Goal: Information Seeking & Learning: Learn about a topic

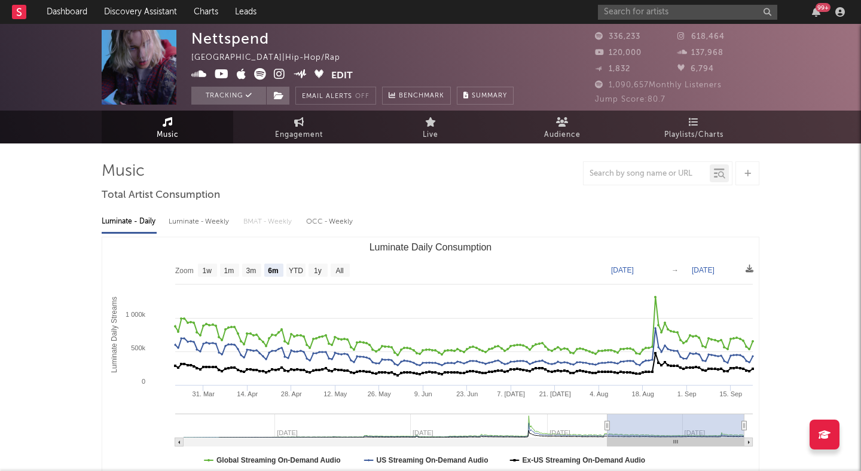
select select "6m"
click at [173, 14] on link "Discovery Assistant" at bounding box center [141, 12] width 90 height 24
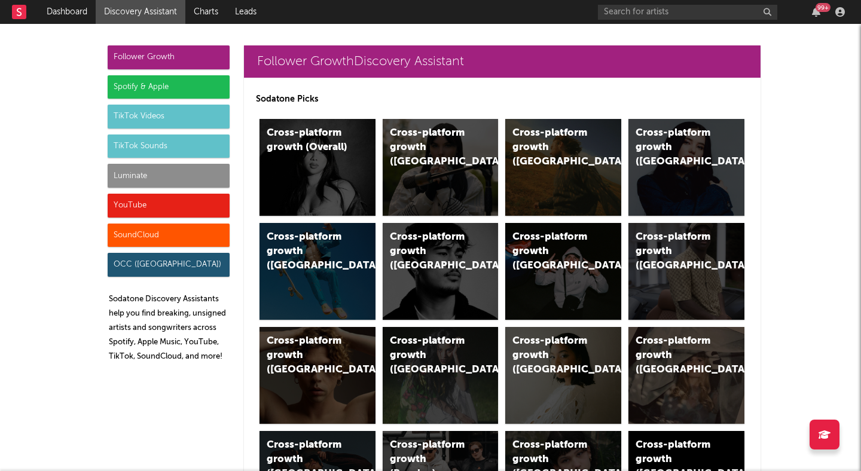
scroll to position [1441, 0]
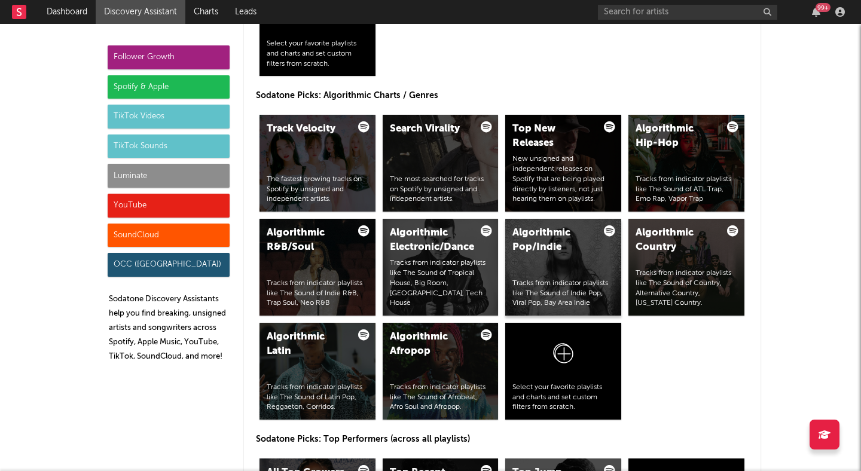
click at [560, 266] on div "Algorithmic Pop/Indie Tracks from indicator playlists like The Sound of Indie P…" at bounding box center [563, 267] width 116 height 97
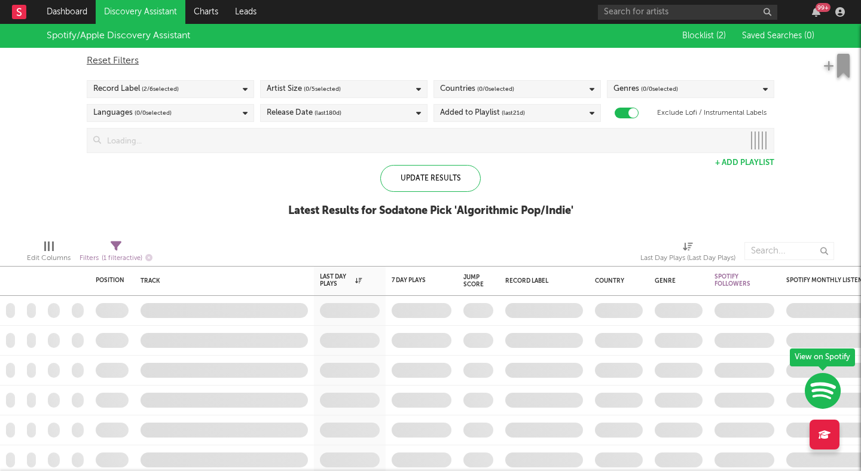
checkbox input "true"
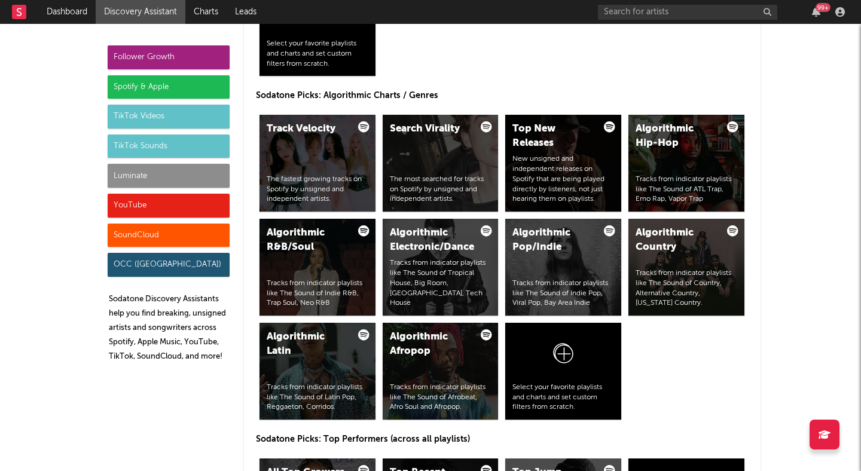
scroll to position [3873, 0]
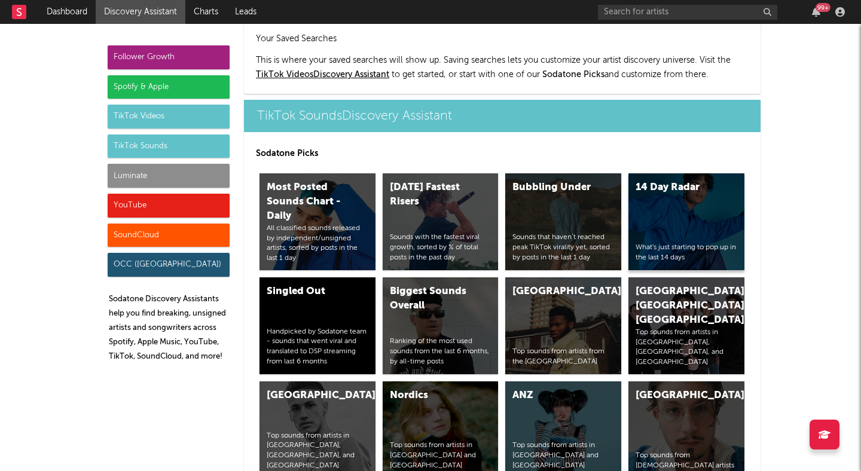
click at [666, 184] on div "14 Day Radar" at bounding box center [676, 188] width 81 height 14
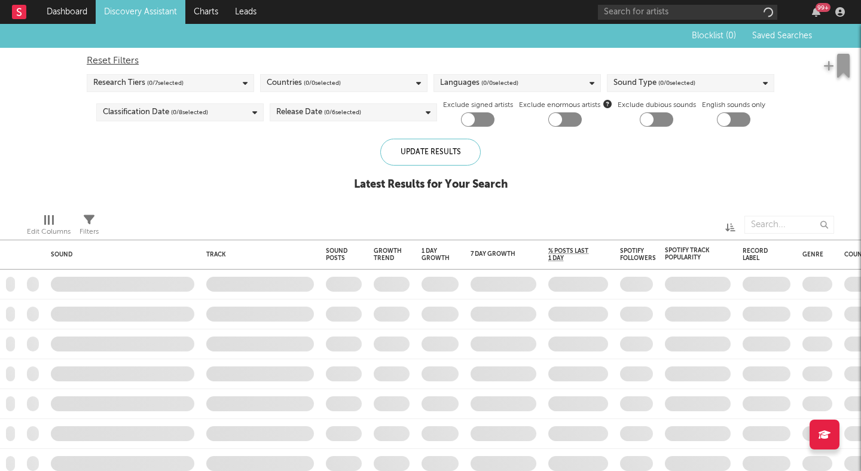
checkbox input "true"
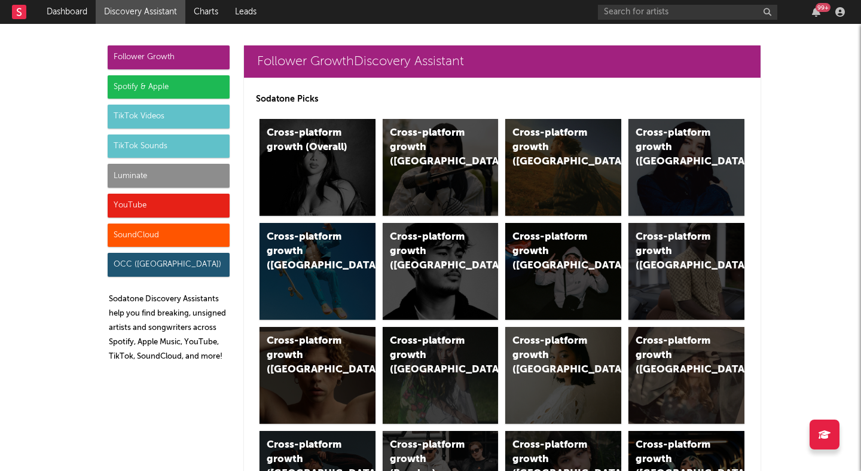
scroll to position [1, 0]
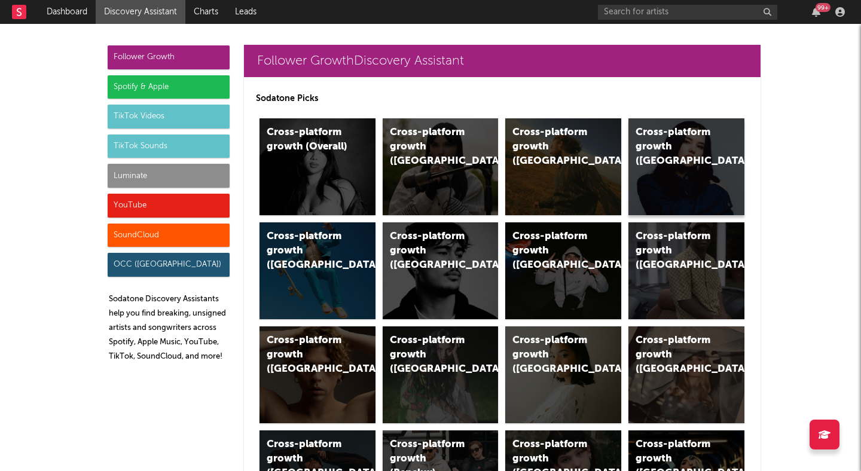
click at [655, 166] on div "Cross-platform growth (Canada)" at bounding box center [676, 147] width 81 height 43
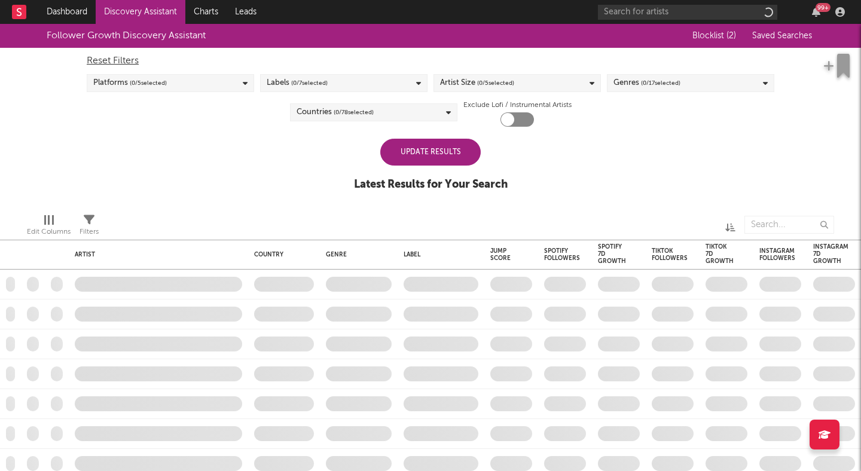
checkbox input "true"
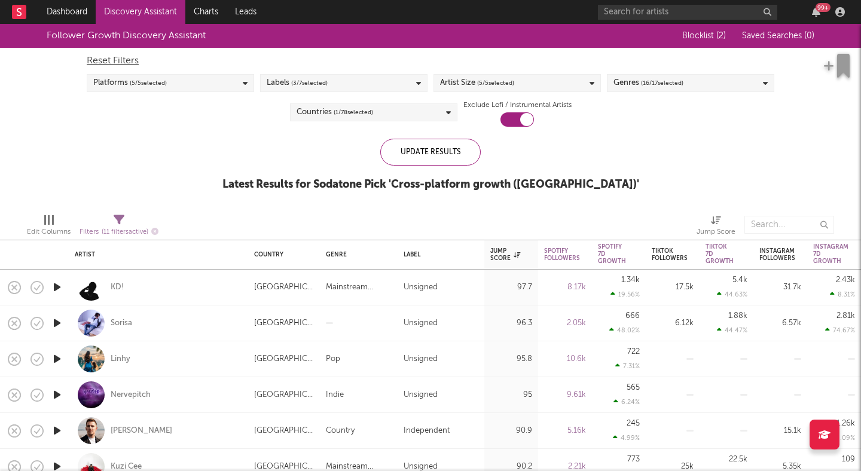
click at [631, 80] on div "Genres ( 16 / 17 selected)" at bounding box center [649, 83] width 70 height 14
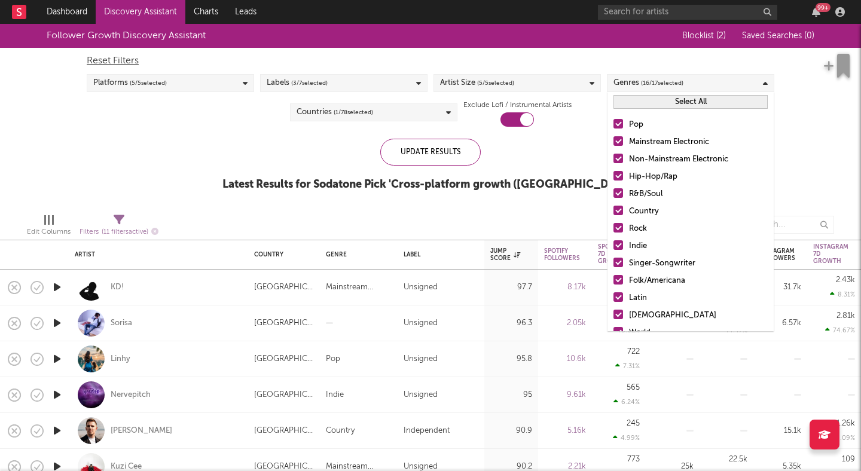
click at [642, 106] on button "Select All" at bounding box center [691, 102] width 154 height 14
click at [641, 105] on button "Select All" at bounding box center [691, 102] width 154 height 14
click at [639, 102] on button "Deselect All" at bounding box center [691, 102] width 154 height 14
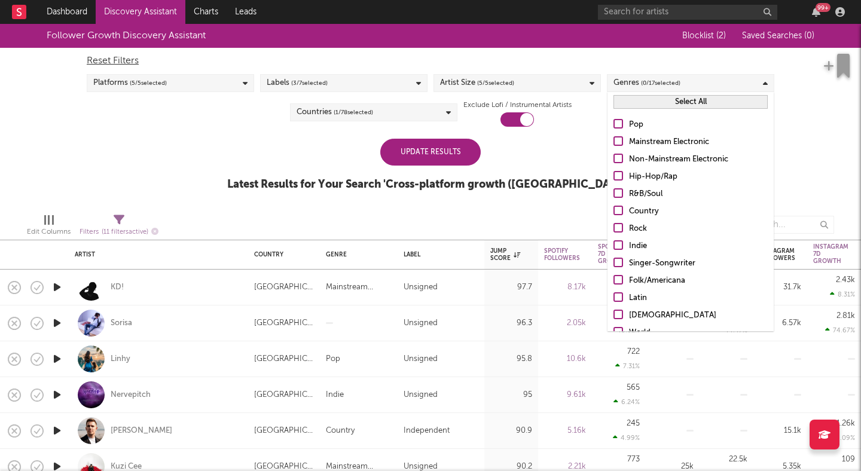
click at [617, 122] on div at bounding box center [619, 124] width 10 height 10
click at [614, 122] on input "Pop" at bounding box center [614, 125] width 0 height 14
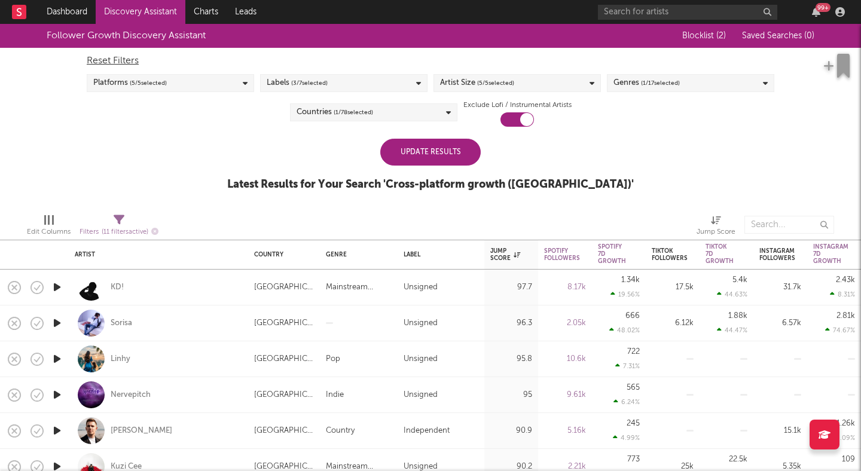
click at [584, 143] on div "Update Results Latest Results for Your Search ' Cross-platform growth (Canada) '" at bounding box center [430, 171] width 407 height 65
click at [460, 147] on div "Update Results" at bounding box center [430, 152] width 100 height 27
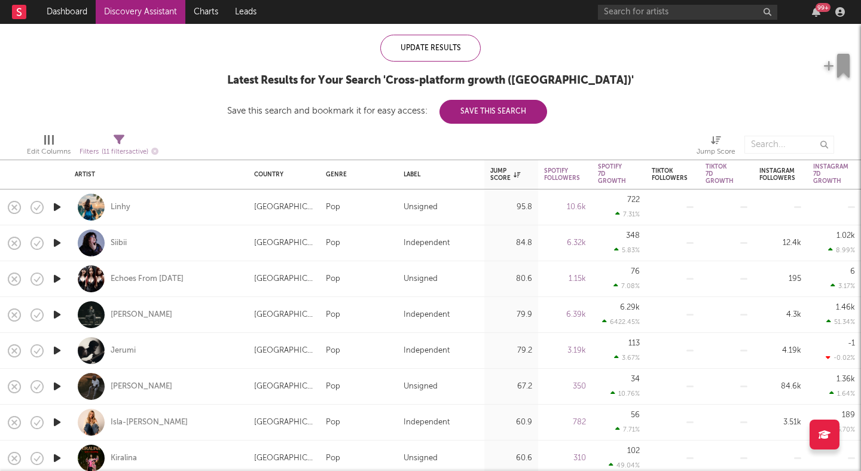
click at [56, 209] on icon "button" at bounding box center [57, 207] width 13 height 15
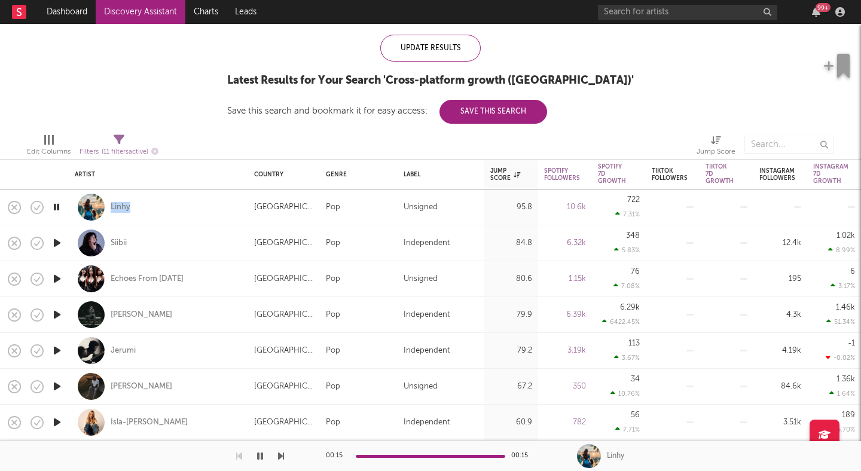
click at [58, 242] on icon "button" at bounding box center [57, 243] width 13 height 15
click at [118, 245] on div "Siibii" at bounding box center [119, 243] width 16 height 11
click at [499, 179] on div "Jump Score" at bounding box center [505, 174] width 30 height 14
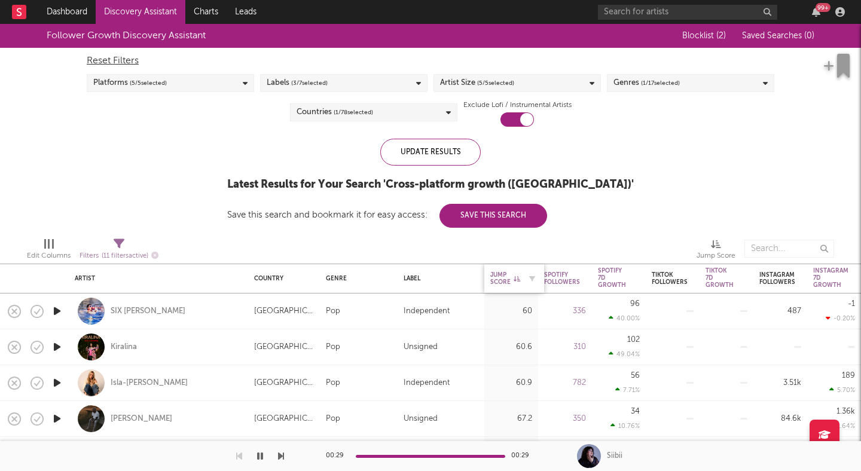
click at [493, 279] on div "Jump Score" at bounding box center [505, 279] width 30 height 14
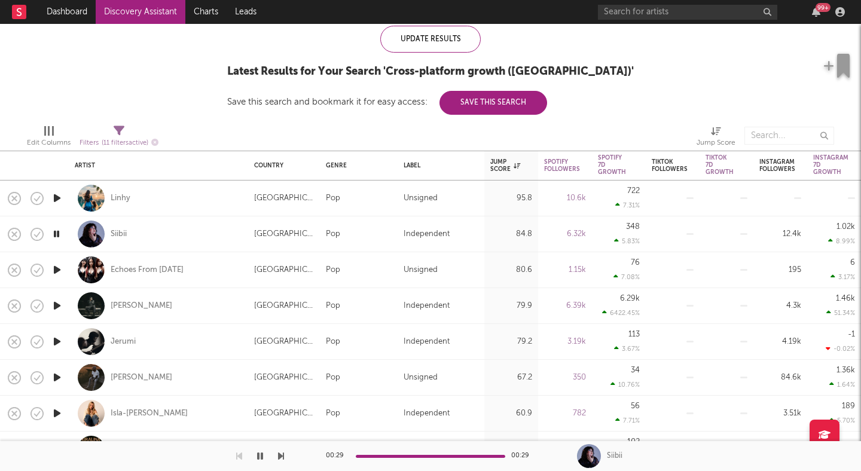
click at [55, 268] on icon "button" at bounding box center [57, 270] width 13 height 15
click at [455, 452] on div "00:03 00:29" at bounding box center [430, 456] width 209 height 30
click at [450, 455] on div at bounding box center [431, 456] width 150 height 3
click at [137, 272] on div "Echoes From Tomorrow" at bounding box center [147, 270] width 73 height 11
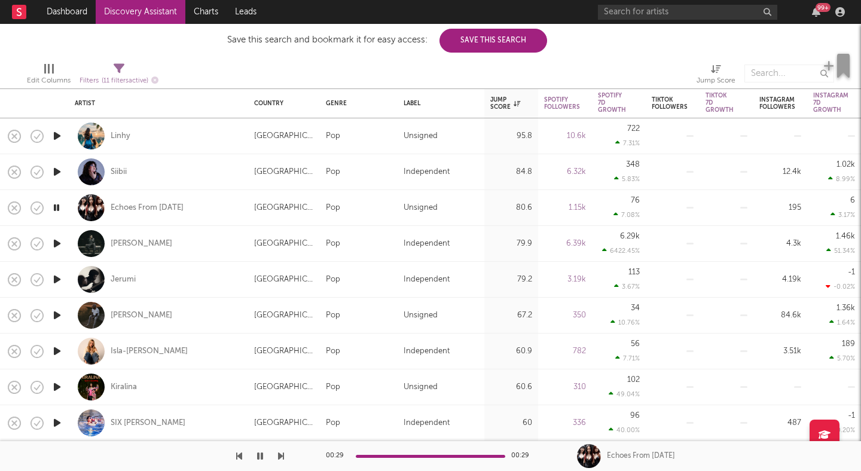
click at [59, 316] on icon "button" at bounding box center [57, 315] width 13 height 15
click at [120, 315] on div "Ferreira" at bounding box center [142, 315] width 62 height 11
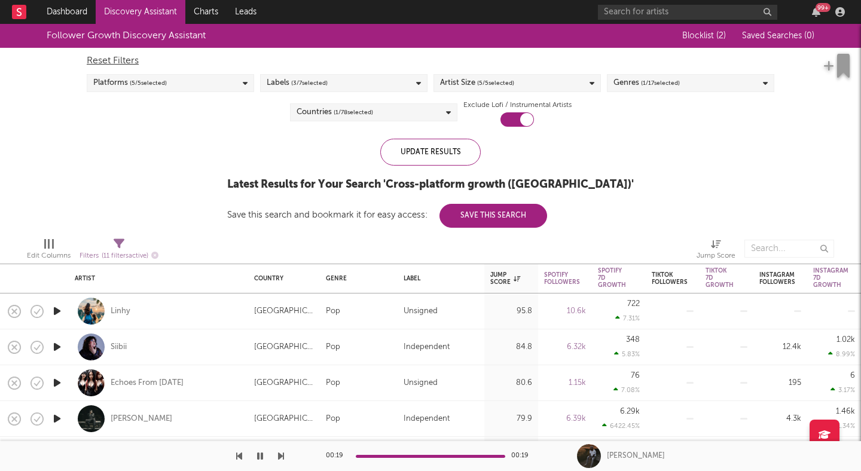
select select "or"
select select "between"
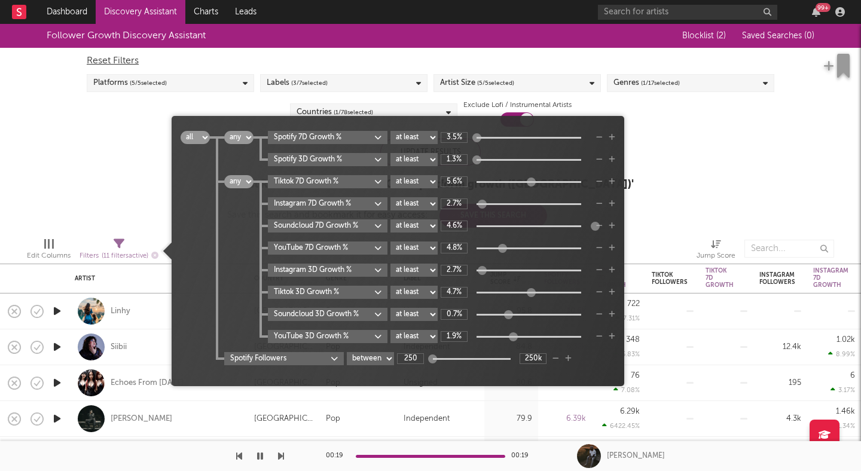
click at [116, 249] on div "Filters ( 11 filters active)" at bounding box center [119, 256] width 79 height 15
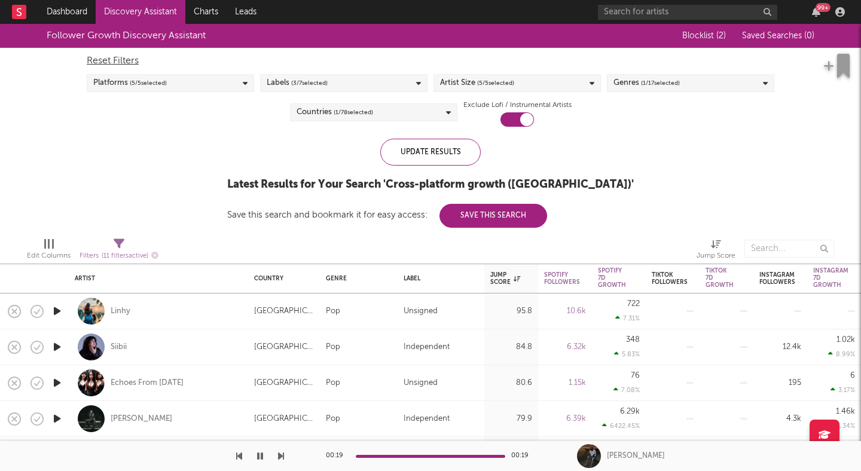
click at [117, 198] on div "Follower Growth Discovery Assistant Blocklist ( 2 ) Saved Searches ( 0 ) Reset …" at bounding box center [430, 126] width 861 height 204
click at [155, 252] on icon "button" at bounding box center [154, 255] width 7 height 7
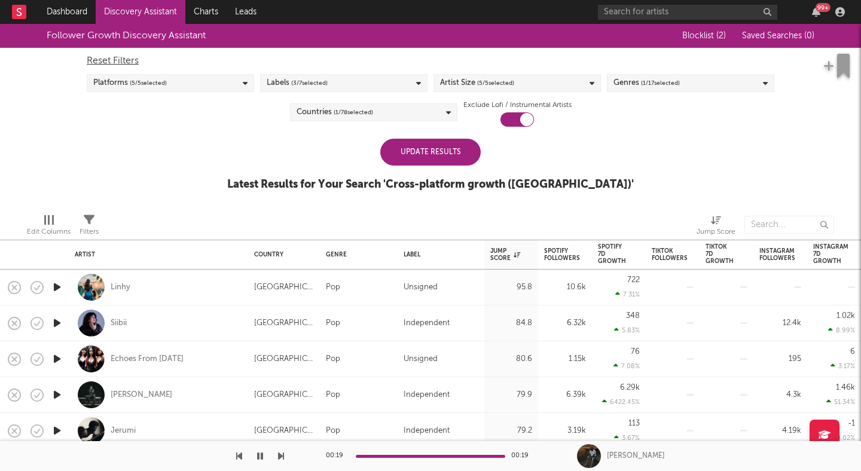
click at [417, 150] on div "Update Results" at bounding box center [430, 152] width 100 height 27
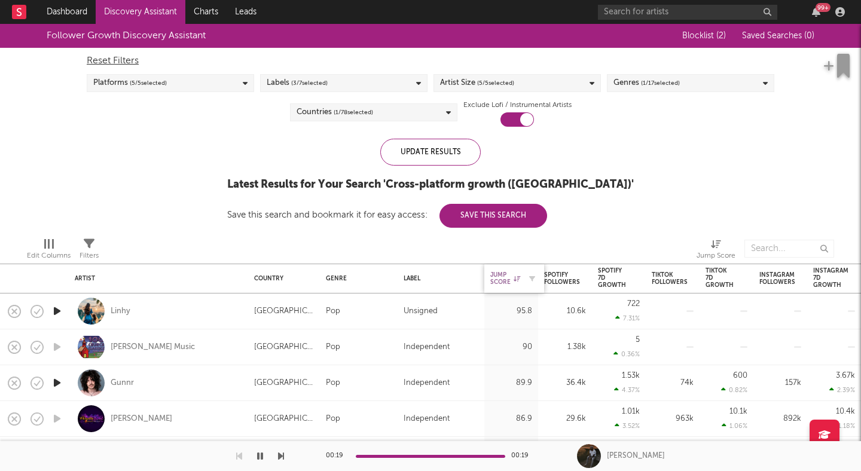
click at [504, 278] on div "Jump Score" at bounding box center [505, 279] width 30 height 14
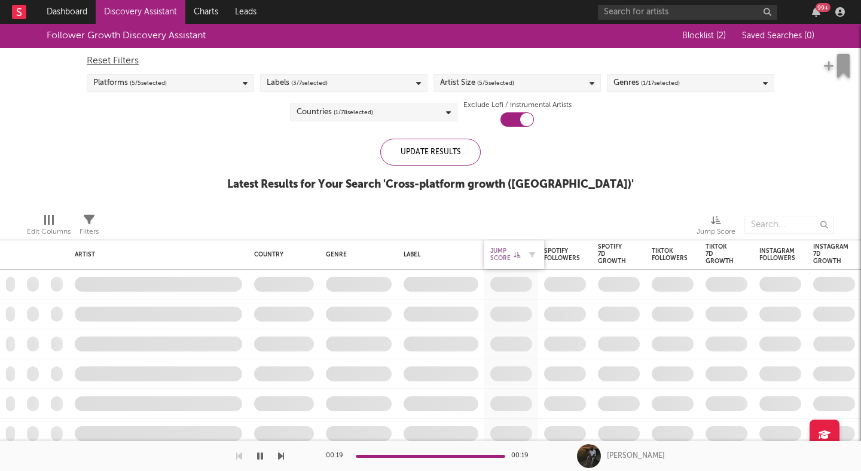
click at [498, 259] on div "Jump Score" at bounding box center [505, 255] width 30 height 14
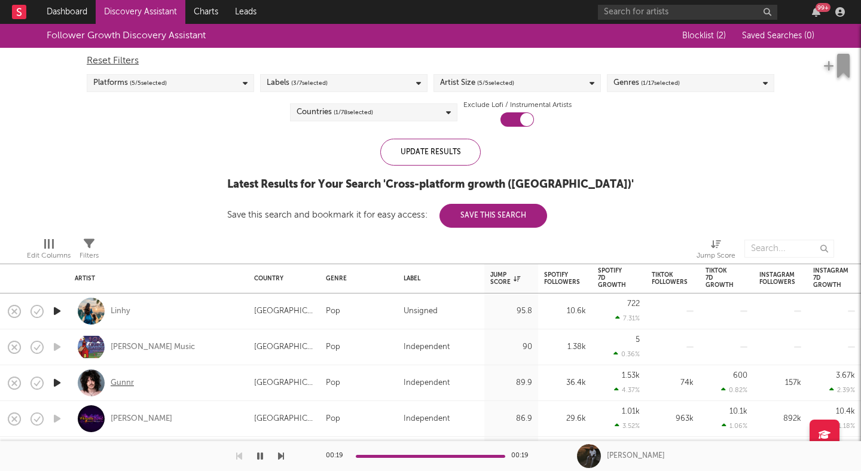
click at [118, 384] on div "Gunnr" at bounding box center [122, 383] width 23 height 11
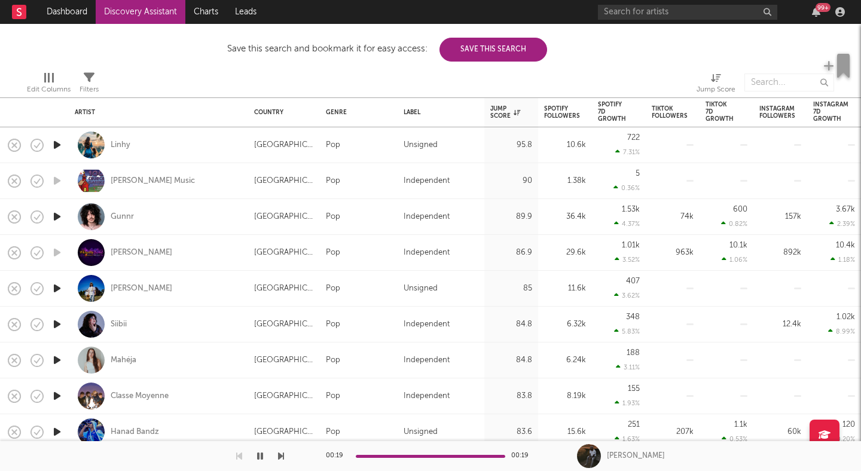
click at [59, 291] on icon "button" at bounding box center [57, 288] width 13 height 15
click at [123, 289] on div "SASHA" at bounding box center [142, 288] width 62 height 11
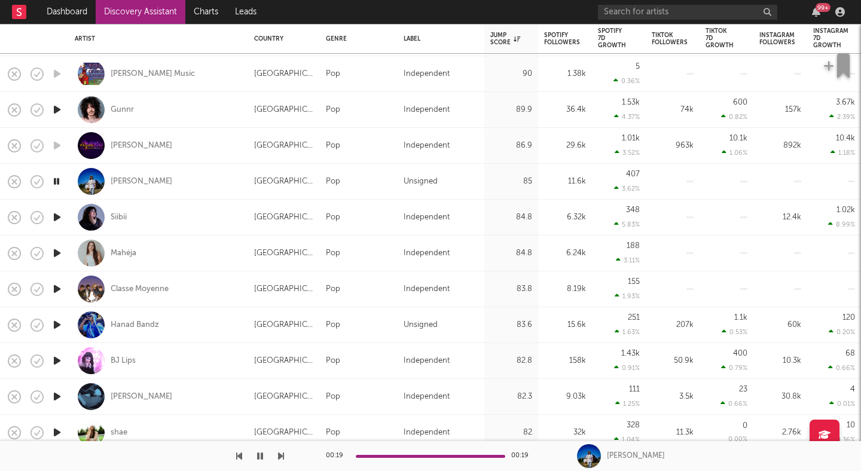
click at [52, 325] on icon "button" at bounding box center [57, 325] width 13 height 15
click at [54, 359] on icon "button" at bounding box center [57, 360] width 13 height 15
click at [123, 363] on div "BJ Lips" at bounding box center [123, 361] width 25 height 11
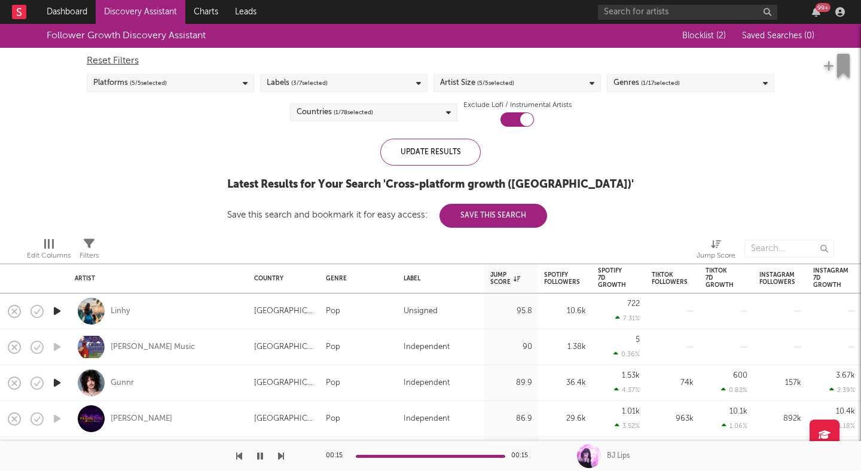
click at [364, 121] on div "Reset Filters Platforms ( 5 / 5 selected) Labels ( 3 / 7 selected) Artist Size …" at bounding box center [431, 87] width 700 height 79
click at [371, 109] on span "( 1 / 78 selected)" at bounding box center [353, 112] width 39 height 14
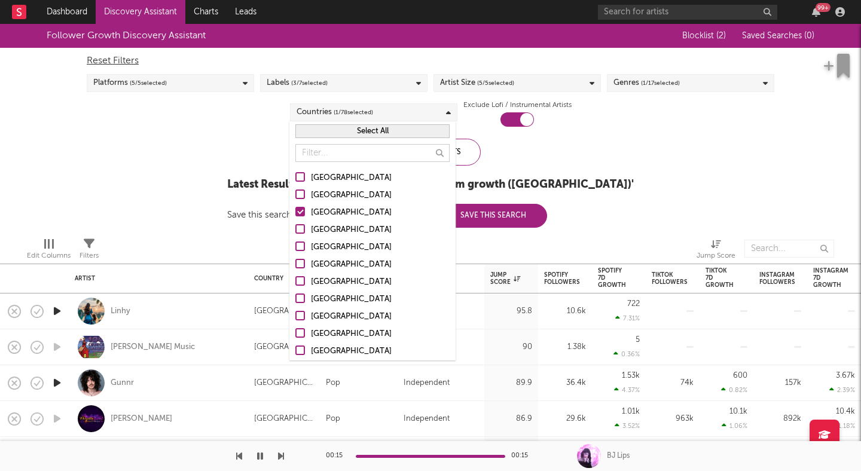
click at [300, 176] on div at bounding box center [300, 177] width 10 height 10
click at [295, 176] on input "[GEOGRAPHIC_DATA]" at bounding box center [295, 178] width 0 height 14
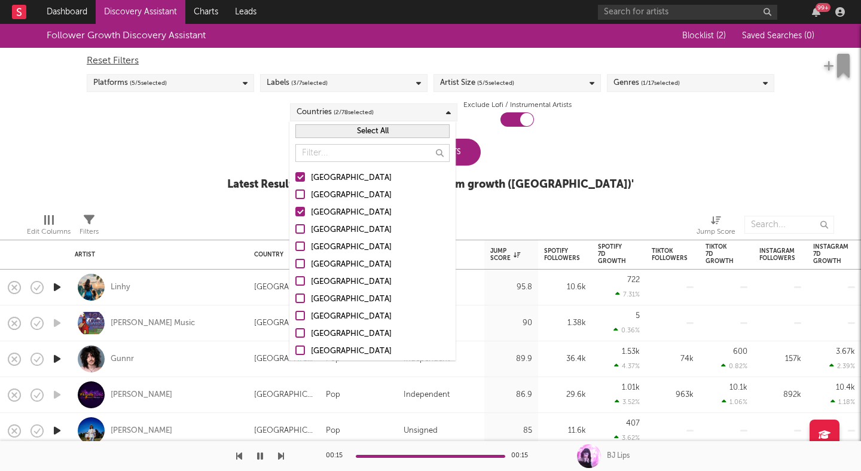
click at [231, 155] on div "Follower Growth Discovery Assistant Blocklist ( 2 ) Saved Searches ( 0 ) Reset …" at bounding box center [430, 114] width 861 height 180
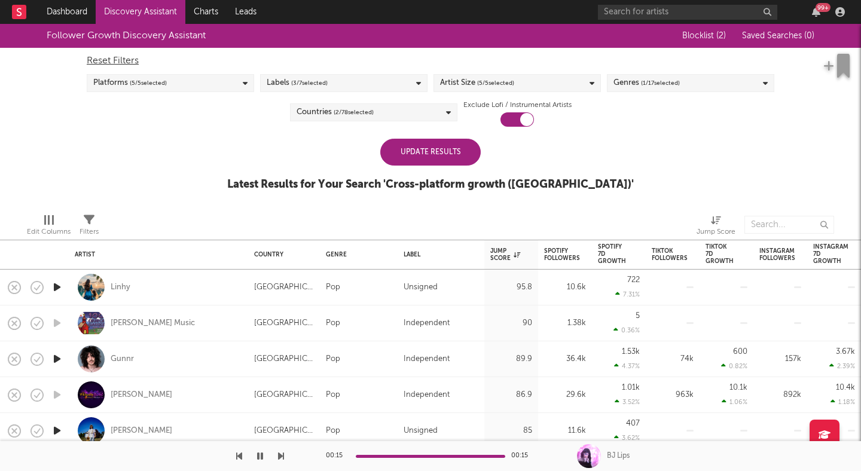
click at [429, 148] on div "Update Results" at bounding box center [430, 152] width 100 height 27
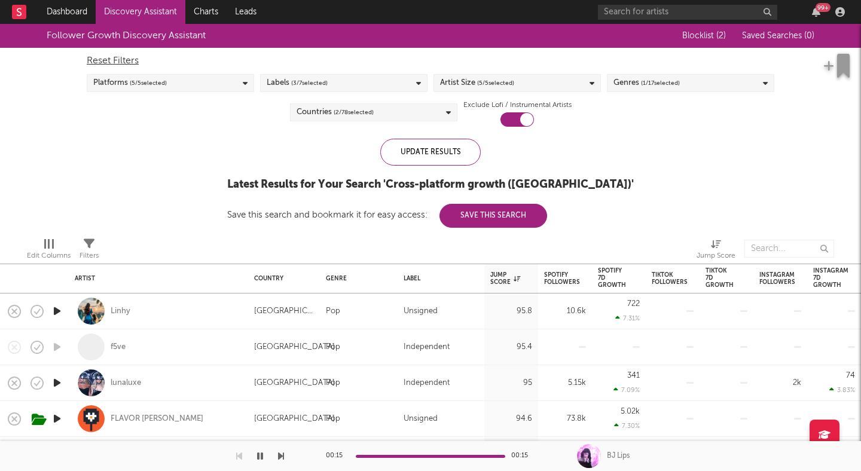
click at [87, 249] on div "Filters" at bounding box center [89, 256] width 19 height 14
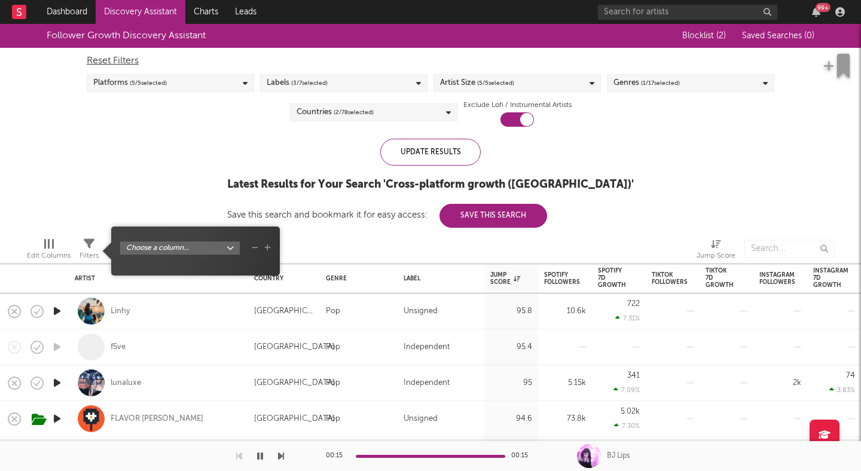
click at [196, 248] on body "Dashboard Discovery Assistant Charts Leads 99 + Notifications Settings Mark all…" at bounding box center [430, 235] width 861 height 471
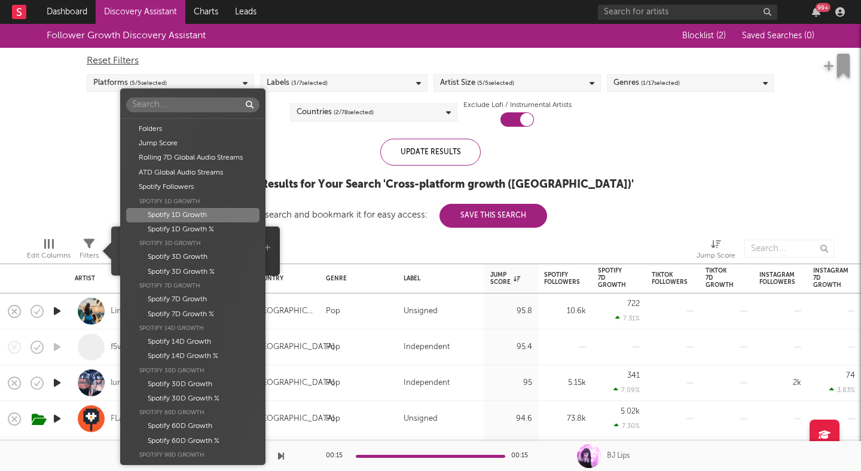
click at [94, 193] on div "Folders Jump Score Rolling 7D Global Audio Streams ATD Global Audio Streams Spo…" at bounding box center [430, 235] width 861 height 471
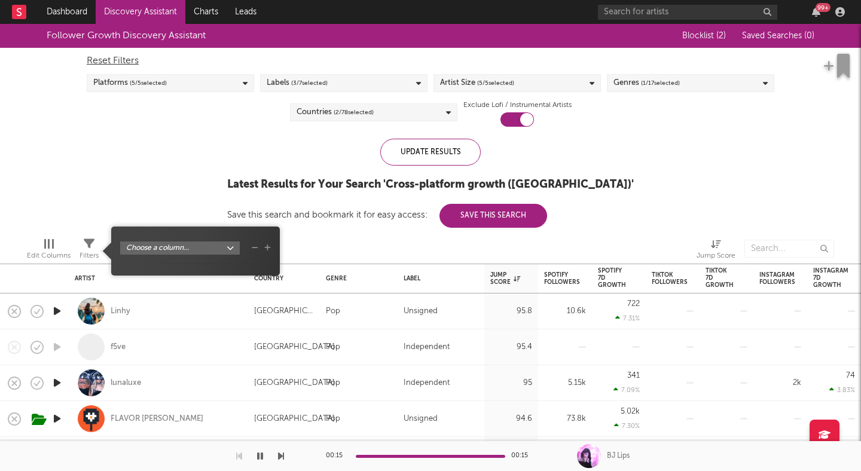
click at [167, 196] on div "Follower Growth Discovery Assistant Blocklist ( 2 ) Saved Searches ( 0 ) Reset …" at bounding box center [430, 126] width 861 height 204
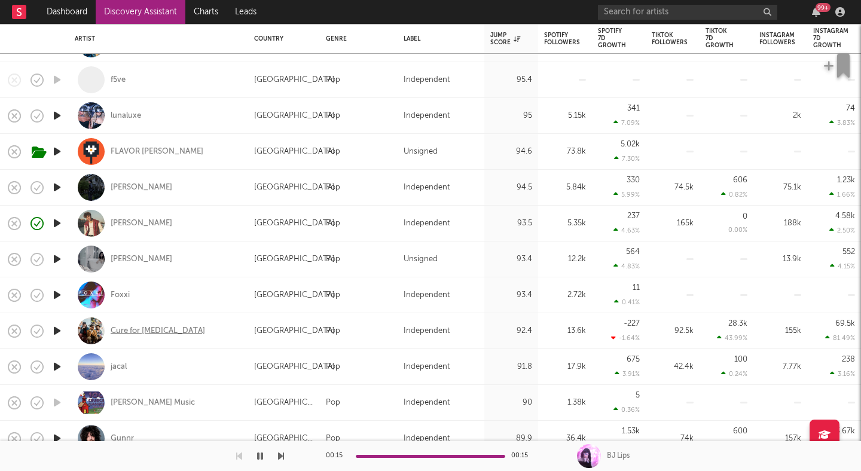
click at [131, 332] on div "Cure for Paranoia" at bounding box center [158, 331] width 94 height 11
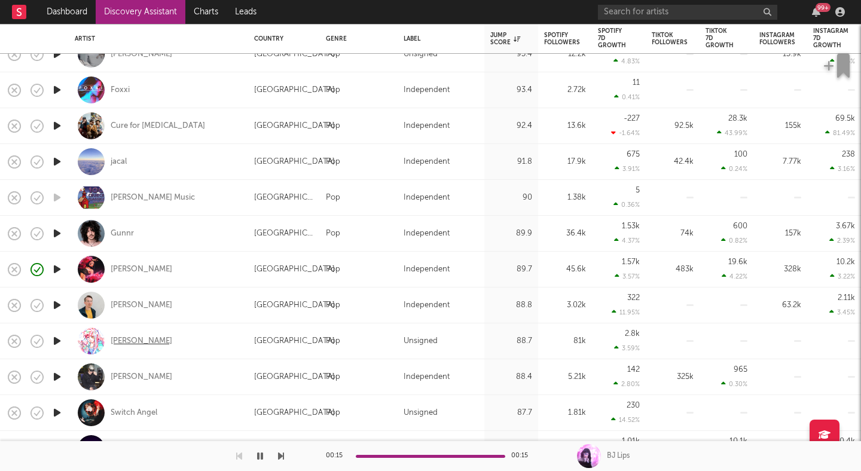
click at [136, 343] on div "Jamie Paige" at bounding box center [142, 341] width 62 height 11
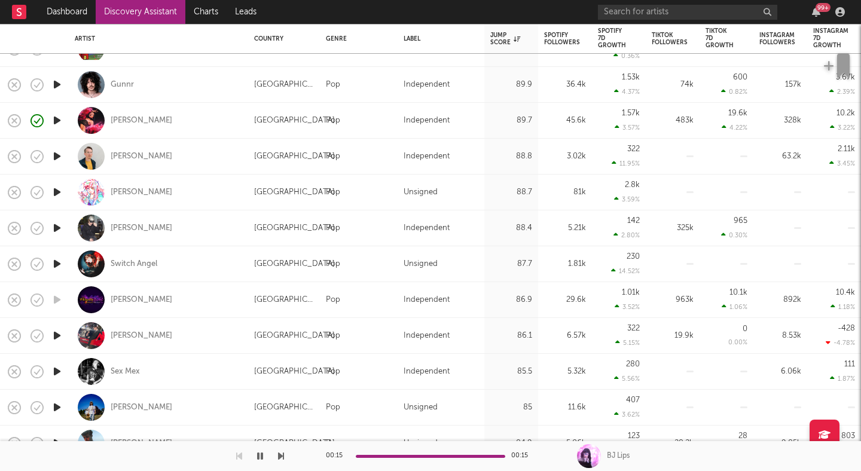
click at [59, 371] on icon "button" at bounding box center [57, 371] width 13 height 15
click at [125, 370] on div "Sex Mex" at bounding box center [125, 372] width 29 height 11
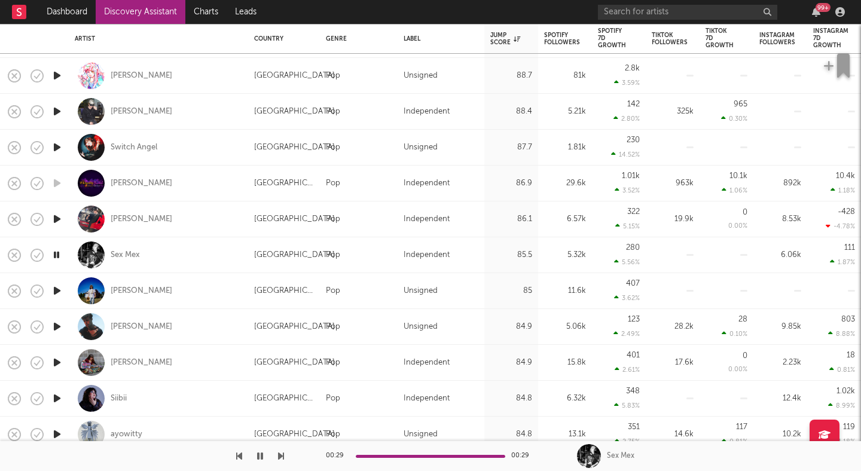
click at [57, 328] on icon "button" at bounding box center [57, 326] width 13 height 15
click at [124, 329] on div "[PERSON_NAME]" at bounding box center [142, 327] width 62 height 11
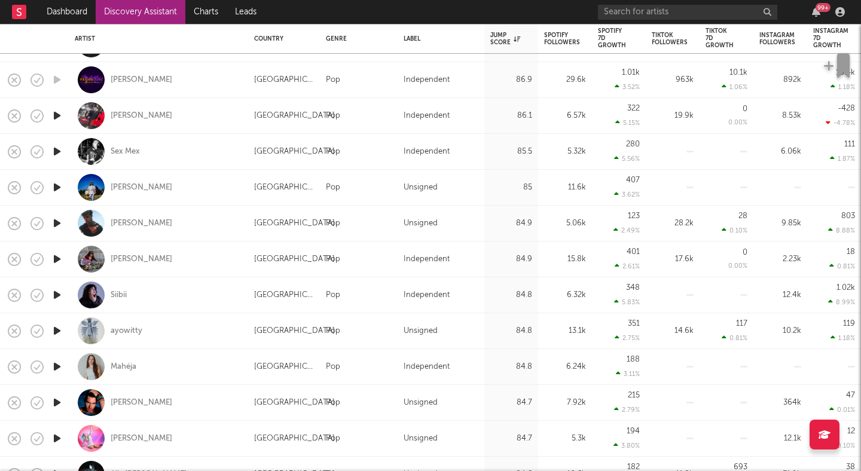
click at [56, 259] on icon "button" at bounding box center [57, 259] width 13 height 15
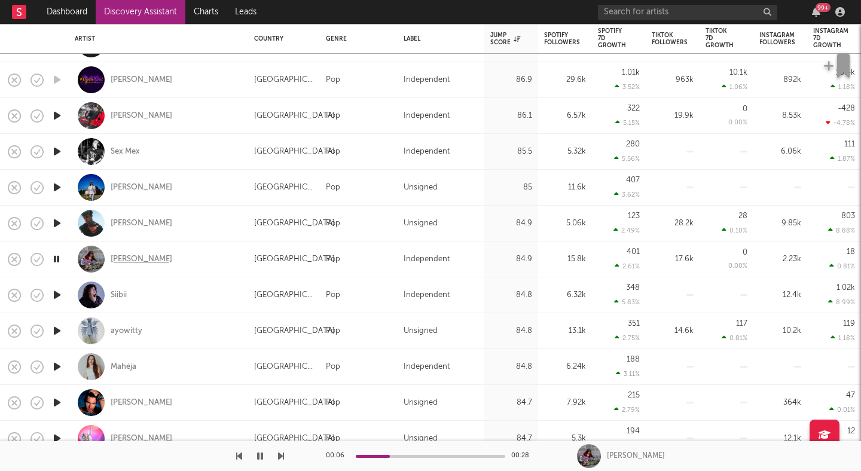
click at [147, 260] on div "Kodi Rhianne" at bounding box center [142, 259] width 62 height 11
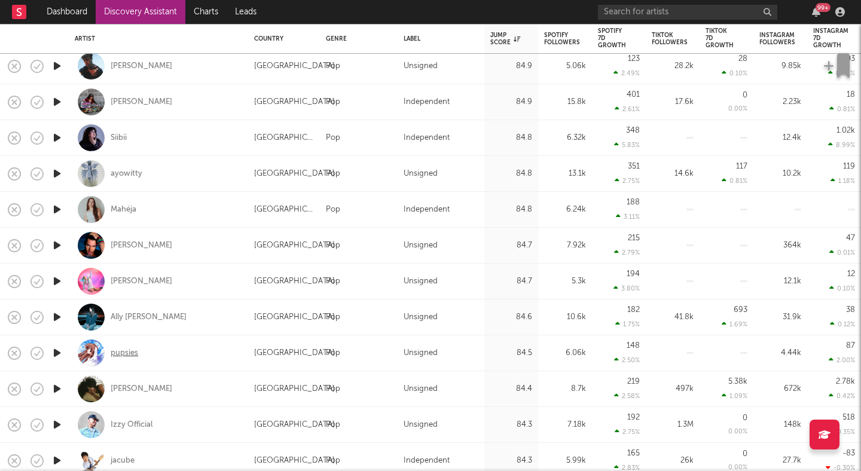
click at [121, 356] on div "pupsies" at bounding box center [125, 353] width 28 height 11
click at [128, 246] on div "J.W. Cudd" at bounding box center [142, 245] width 62 height 11
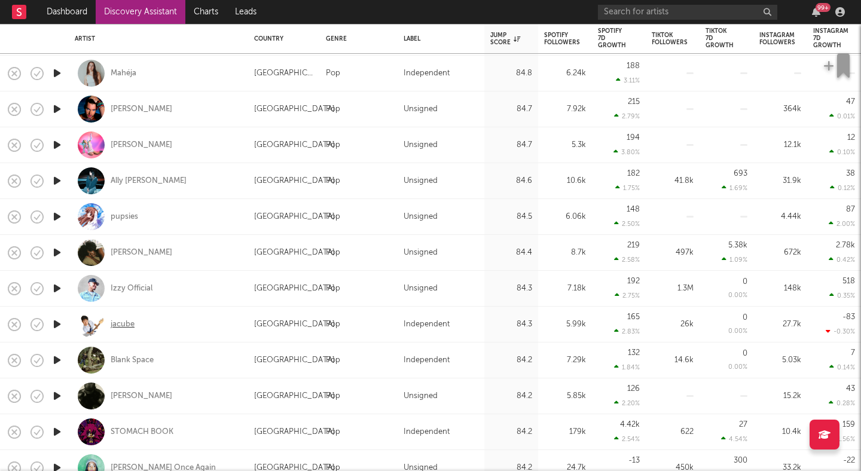
click at [121, 323] on div "jacube" at bounding box center [123, 324] width 24 height 11
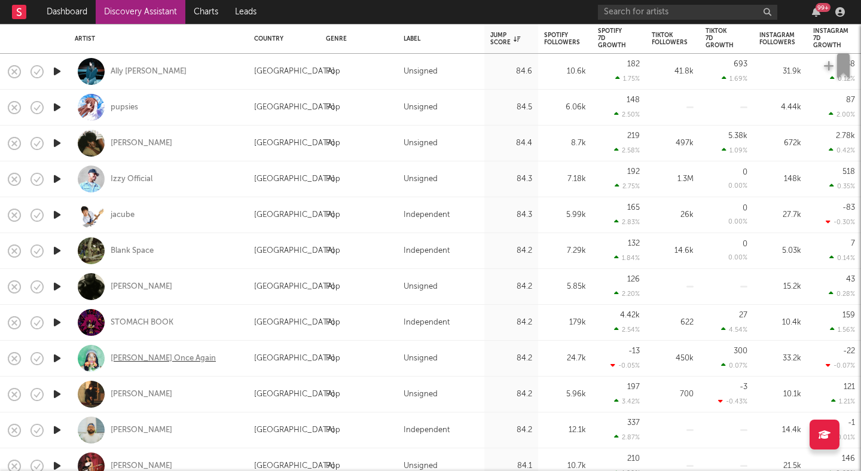
click at [156, 357] on div "Ellen Once Again" at bounding box center [163, 358] width 105 height 11
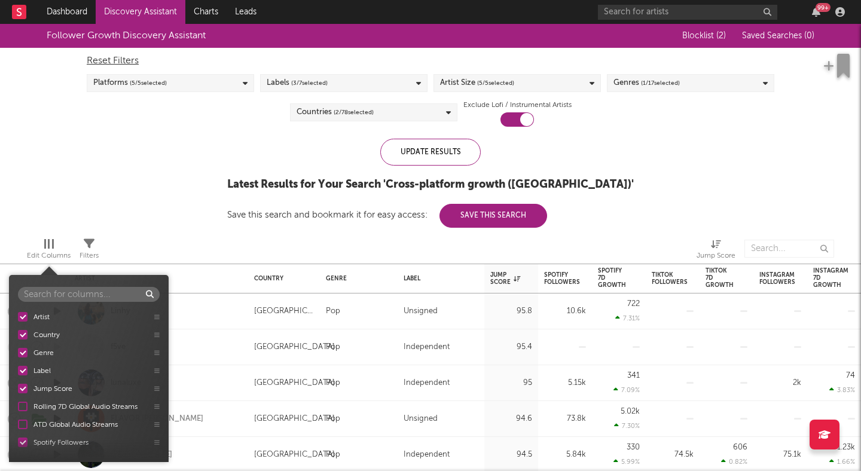
click at [53, 247] on div at bounding box center [53, 244] width 2 height 10
click at [70, 252] on div "Edit Columns" at bounding box center [49, 256] width 44 height 14
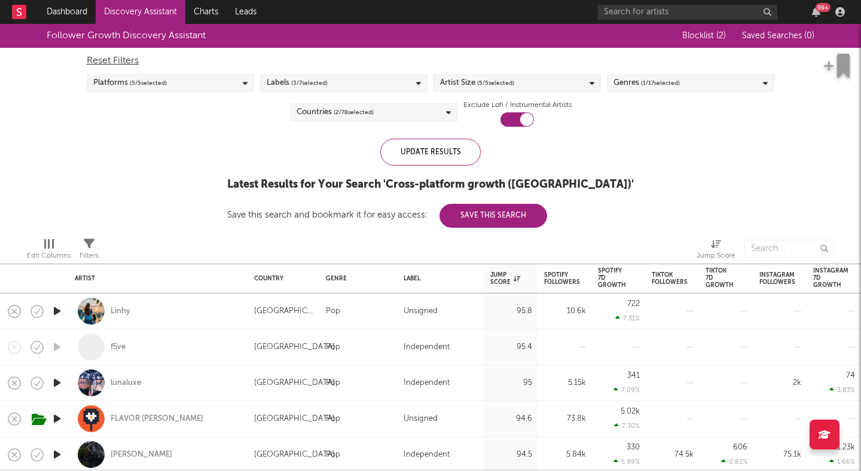
click at [87, 244] on icon at bounding box center [89, 244] width 11 height 11
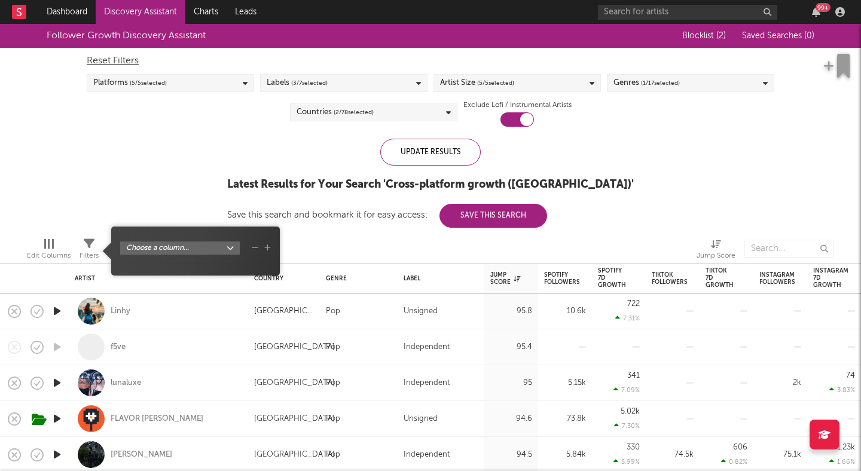
click at [214, 247] on body "Dashboard Discovery Assistant Charts Leads 99 + Notifications Settings Mark all…" at bounding box center [430, 235] width 861 height 471
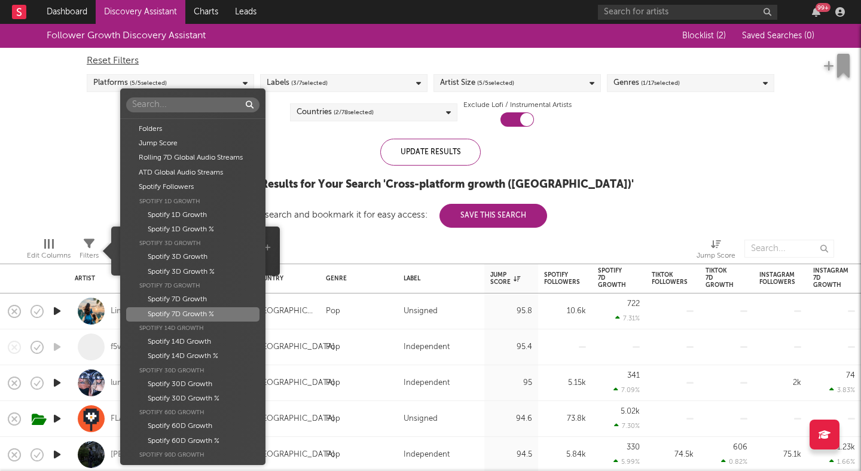
click at [203, 312] on div "Spotify 7D Growth %" at bounding box center [192, 314] width 133 height 14
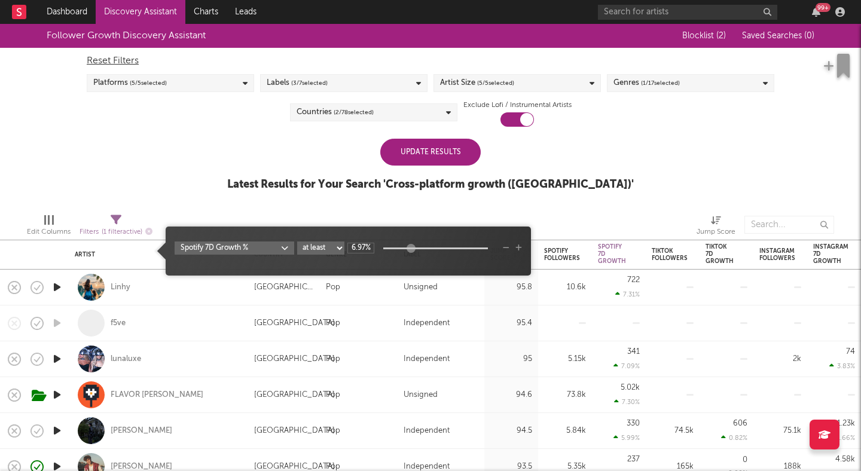
type input "7.36%"
drag, startPoint x: 381, startPoint y: 249, endPoint x: 422, endPoint y: 248, distance: 41.3
click at [422, 248] on div at bounding box center [424, 248] width 9 height 9
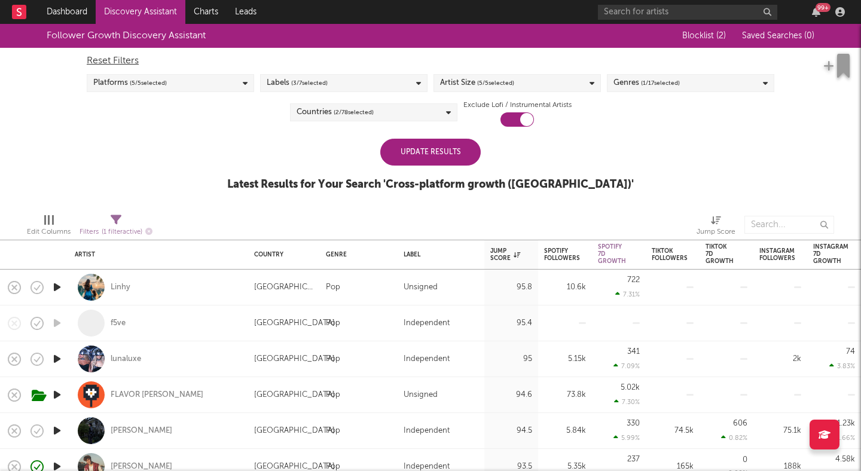
click at [322, 187] on div "Latest Results for Your Search ' Cross-platform growth (Canada) '" at bounding box center [430, 185] width 407 height 14
click at [419, 154] on div "Update Results" at bounding box center [430, 152] width 100 height 27
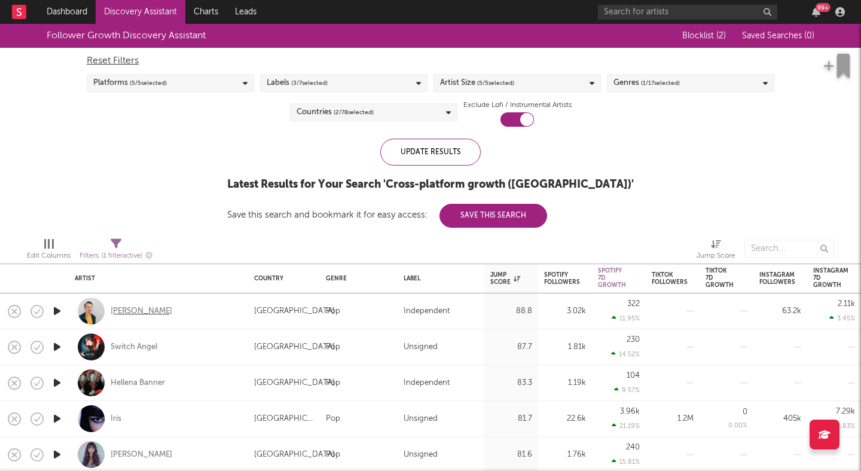
click at [136, 310] on div "Zac McMillan" at bounding box center [142, 311] width 62 height 11
click at [133, 310] on div "Zac McMillan" at bounding box center [142, 311] width 62 height 11
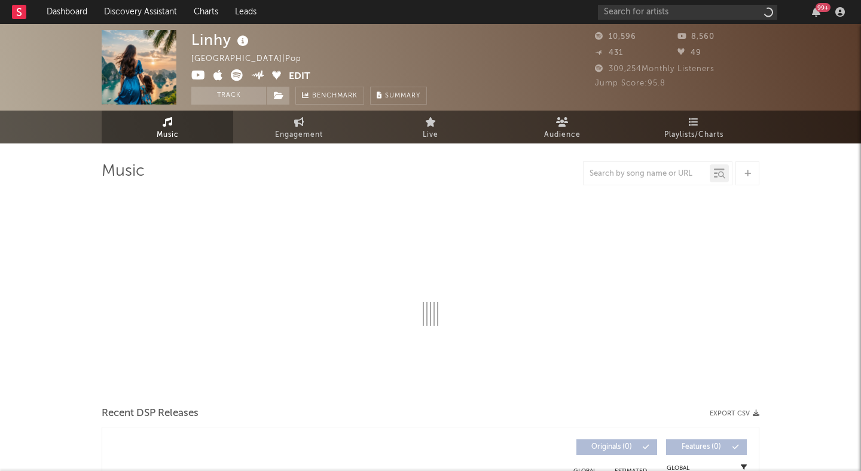
select select "6m"
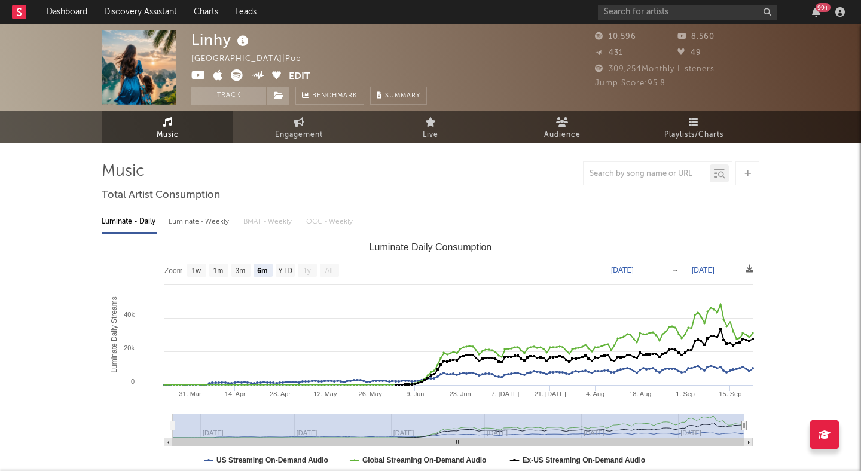
click at [239, 75] on icon at bounding box center [237, 75] width 12 height 12
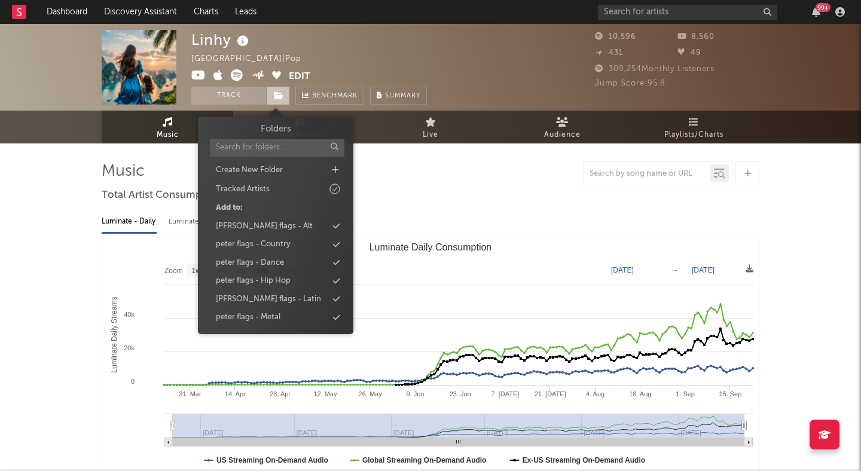
click at [281, 100] on span at bounding box center [278, 96] width 24 height 18
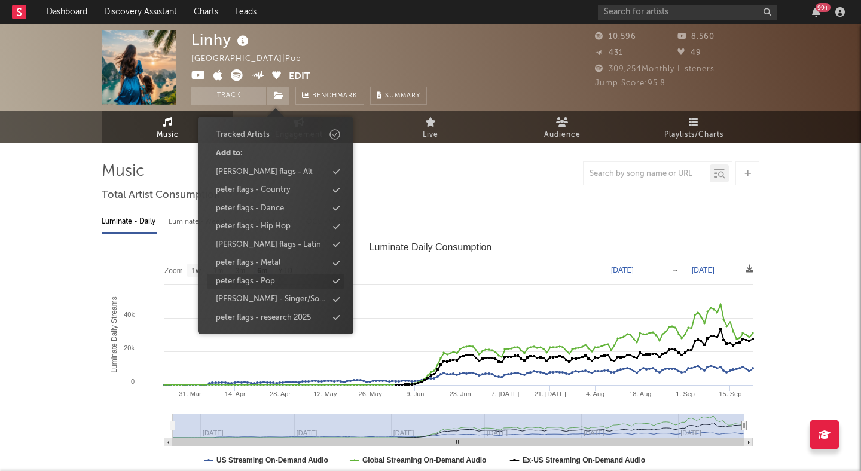
click at [269, 280] on div "peter flags - Pop" at bounding box center [245, 282] width 59 height 12
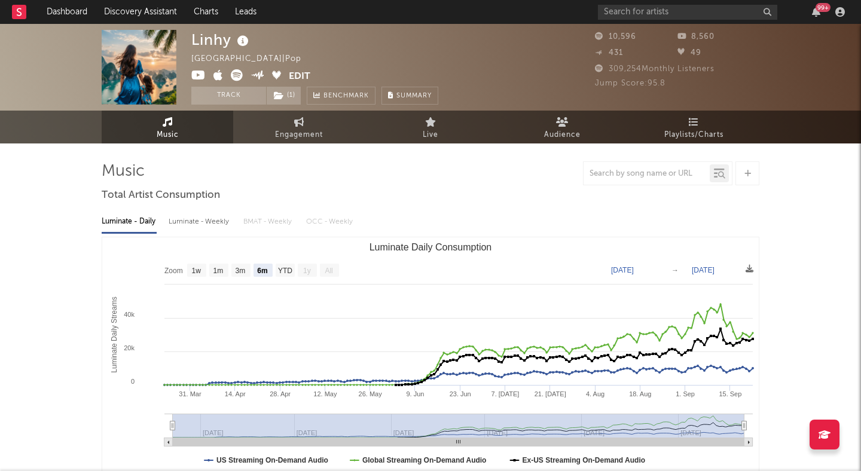
click at [347, 46] on div "Linhy Canada | Pop Edit Track ( 1 ) Benchmark Summary" at bounding box center [314, 67] width 247 height 75
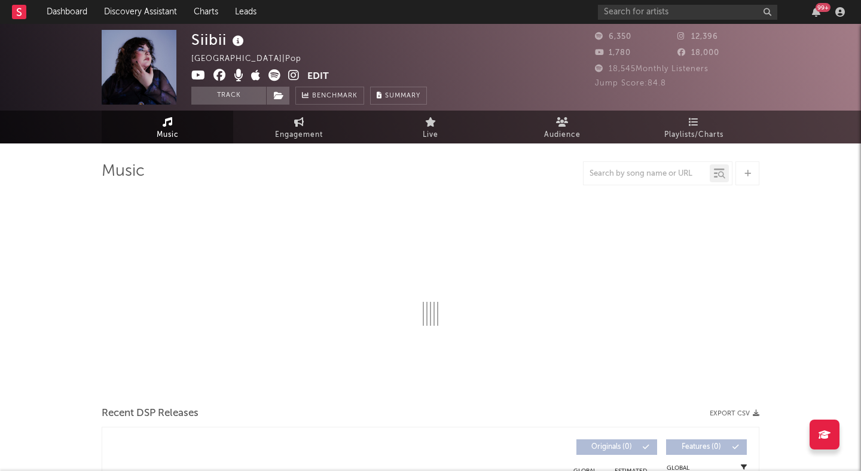
select select "6m"
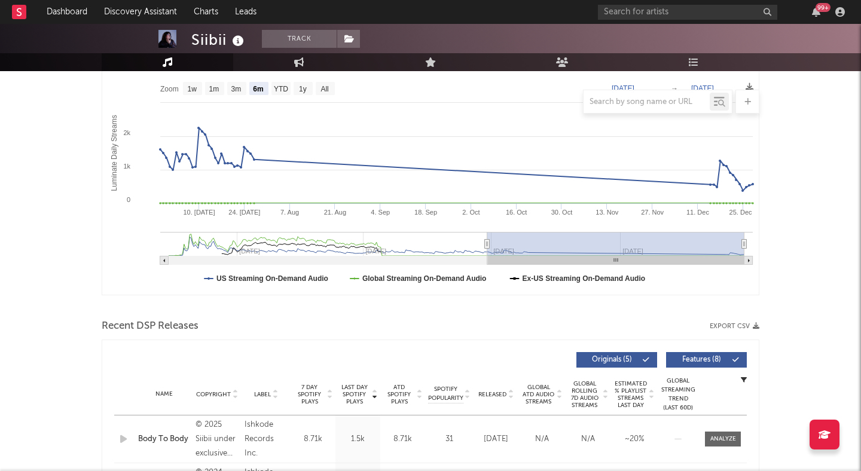
scroll to position [176, 0]
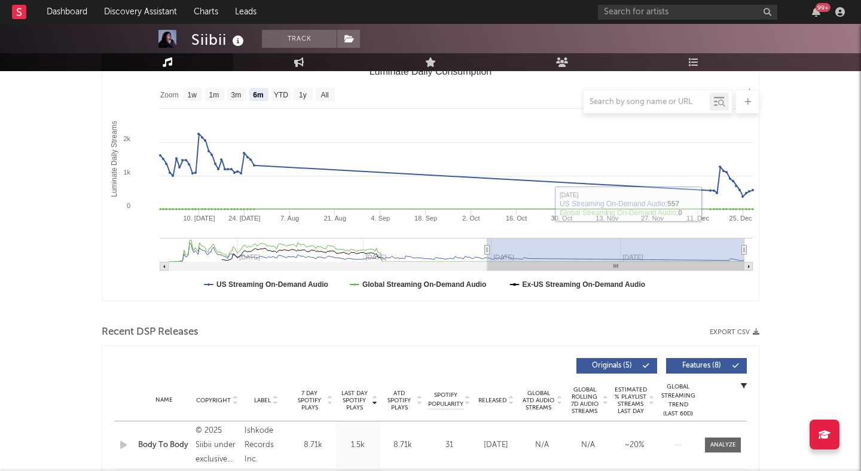
drag, startPoint x: 535, startPoint y: 236, endPoint x: 599, endPoint y: 237, distance: 64.0
click at [598, 236] on rect "Luminate Daily Consumption" at bounding box center [430, 181] width 657 height 239
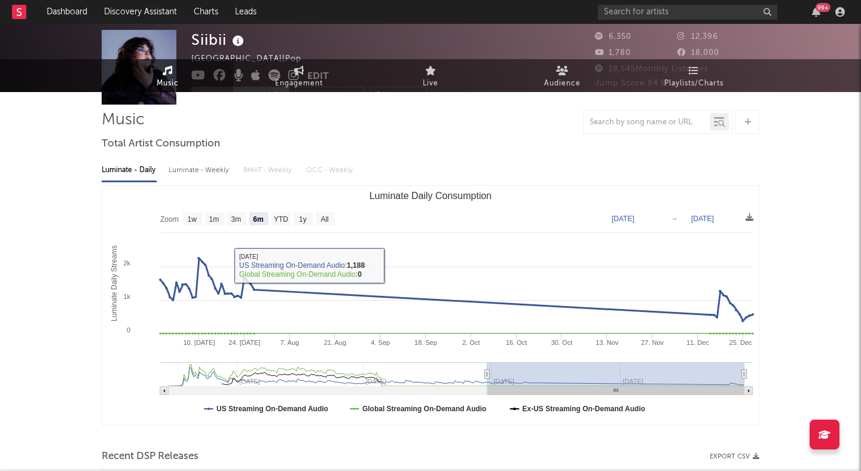
scroll to position [0, 0]
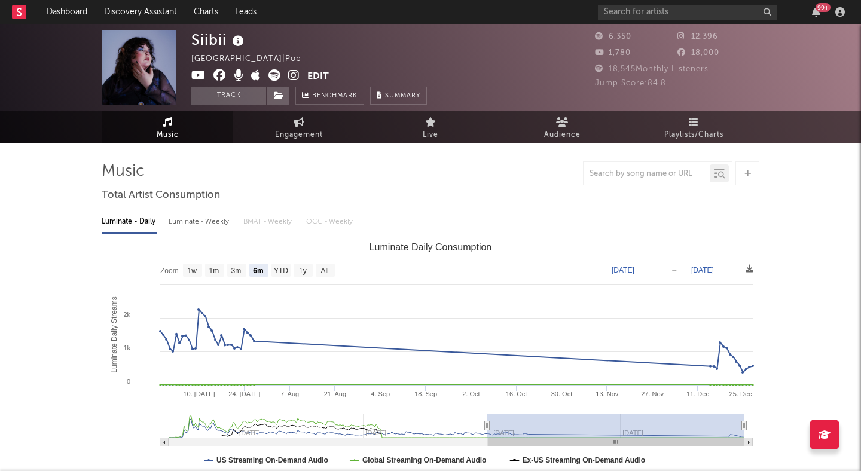
click at [291, 74] on icon at bounding box center [293, 75] width 11 height 12
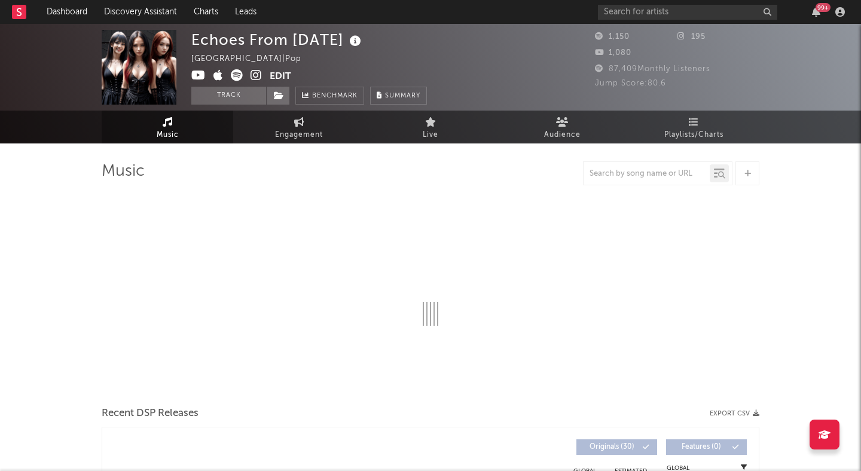
select select "1w"
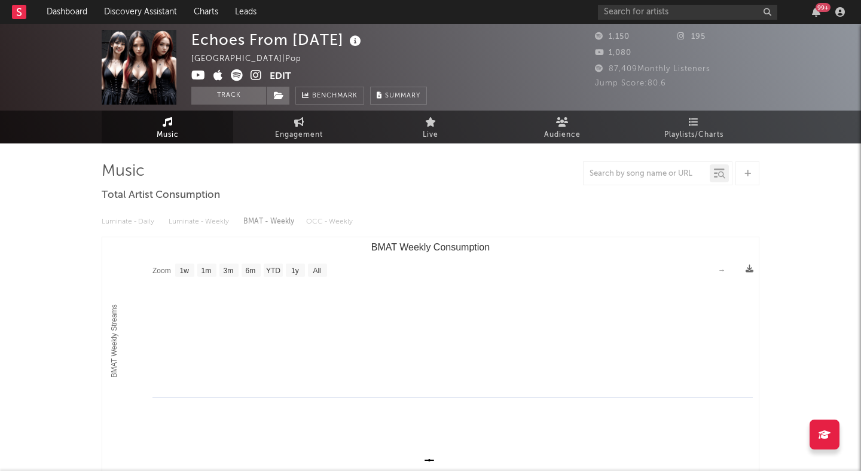
click at [255, 75] on icon at bounding box center [256, 75] width 11 height 12
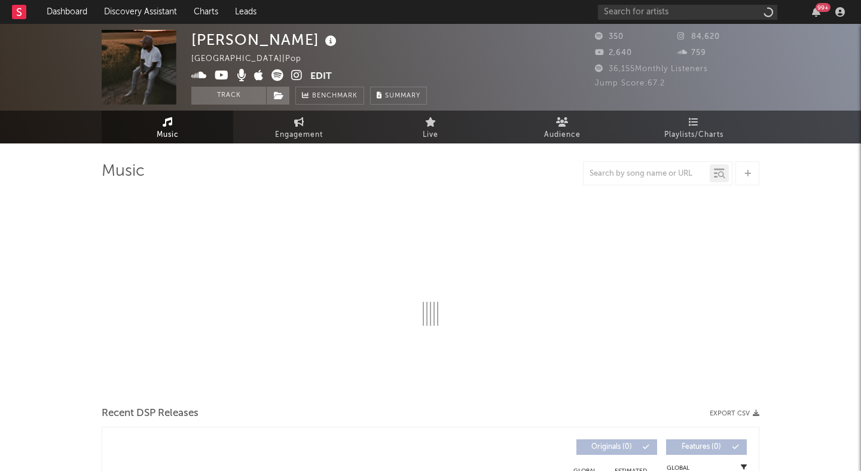
select select "1w"
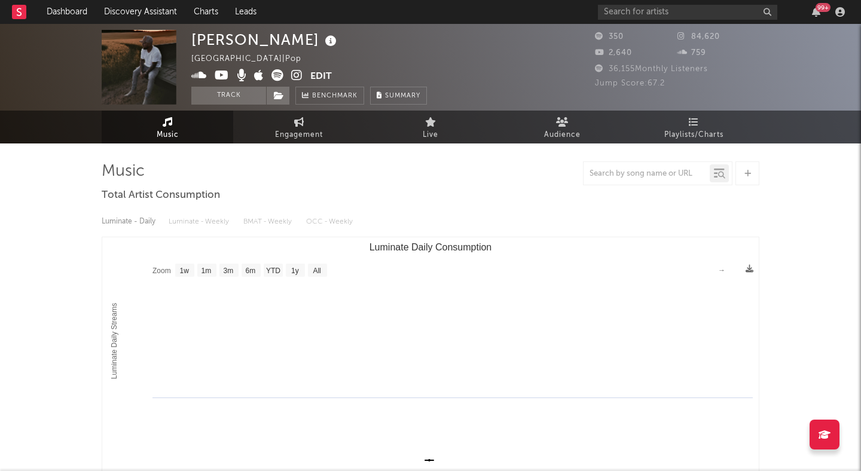
click at [295, 72] on icon at bounding box center [296, 75] width 11 height 12
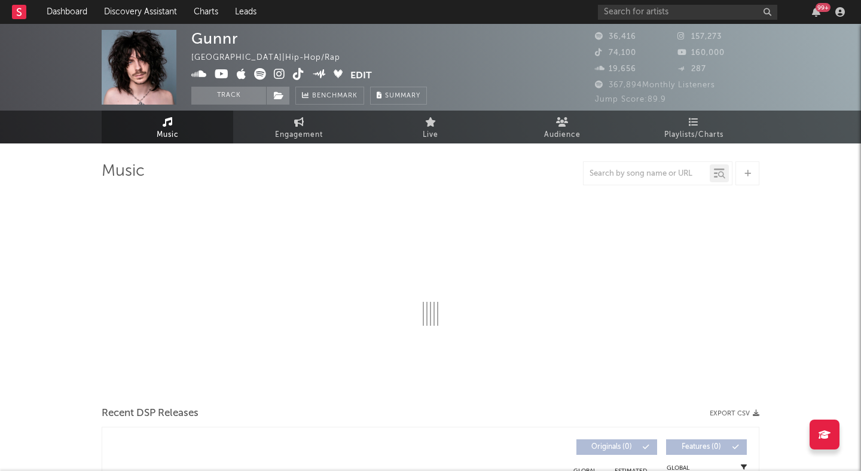
select select "6m"
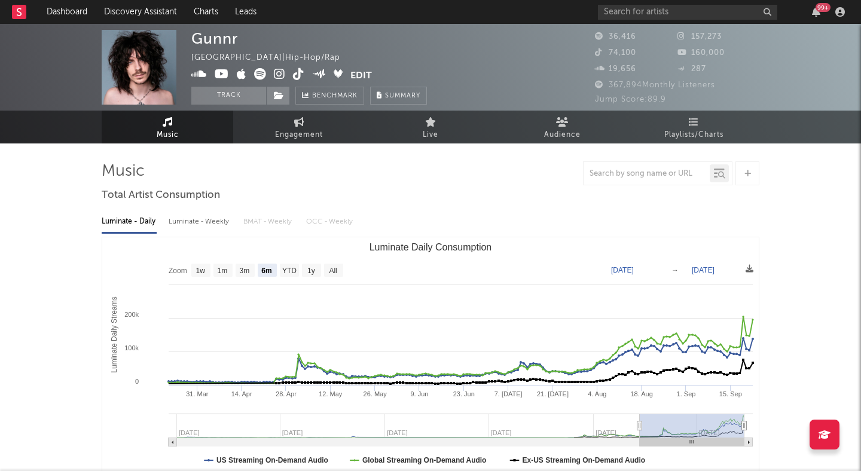
click at [276, 72] on icon at bounding box center [279, 74] width 11 height 12
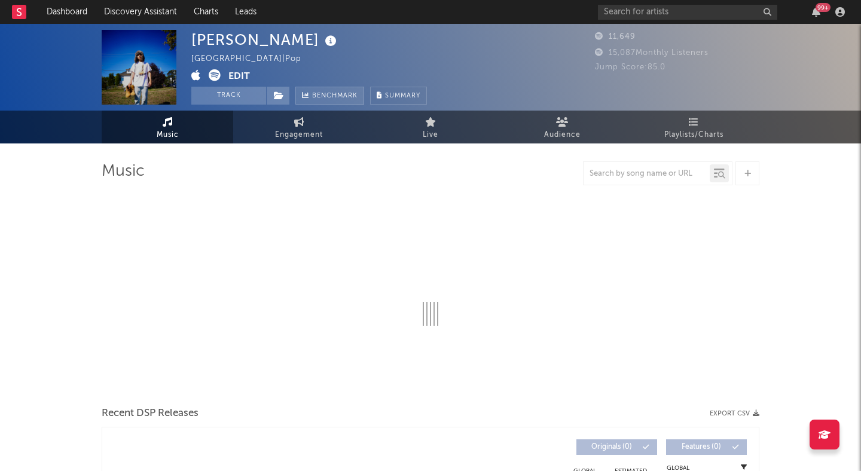
select select "1w"
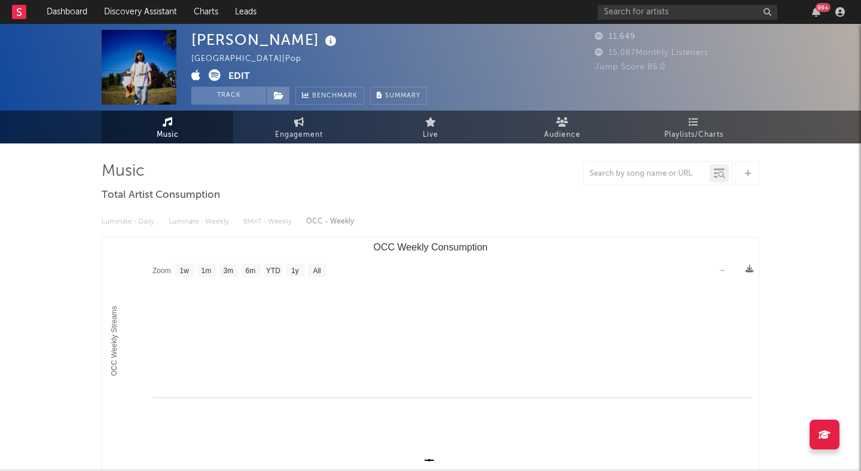
click at [216, 75] on icon at bounding box center [215, 75] width 12 height 12
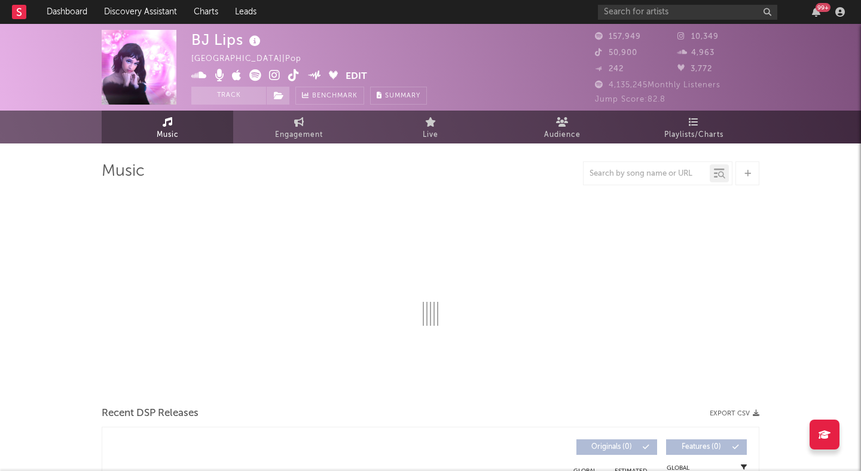
select select "6m"
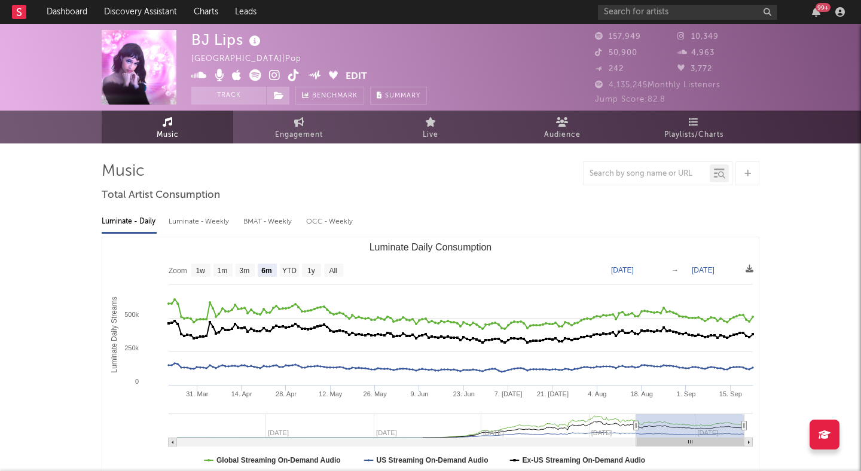
click at [270, 73] on icon at bounding box center [274, 75] width 11 height 12
click at [251, 97] on button "Track" at bounding box center [228, 96] width 75 height 18
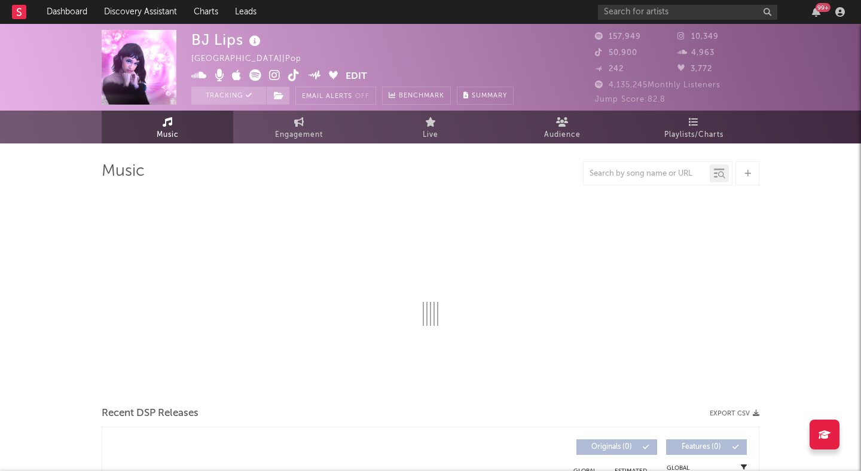
select select "6m"
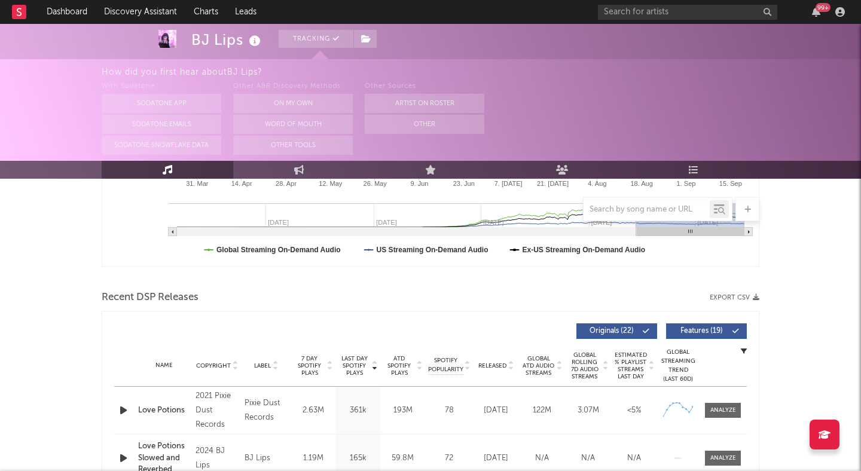
scroll to position [352, 0]
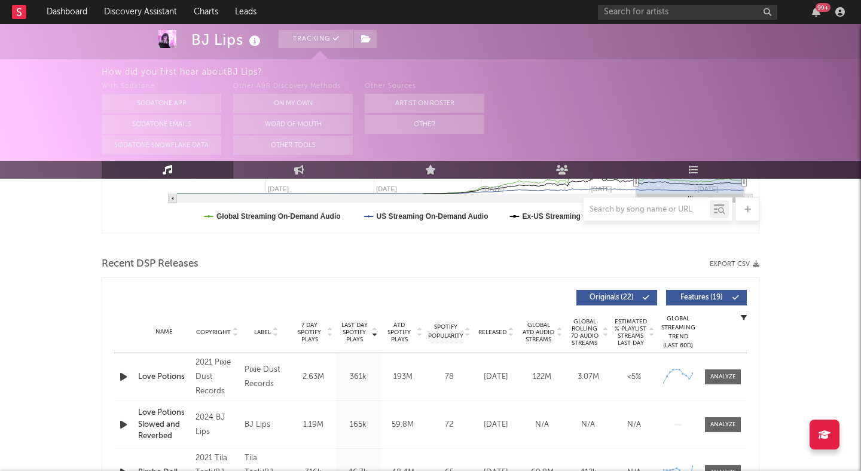
click at [123, 378] on icon "button" at bounding box center [123, 377] width 13 height 15
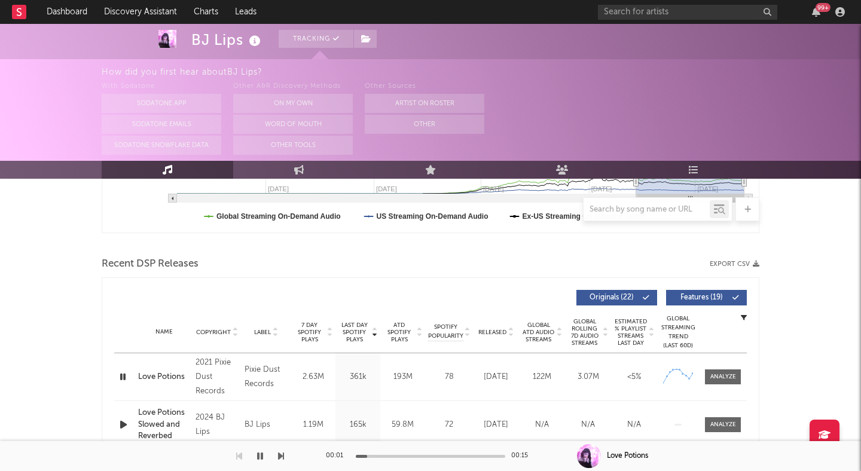
click at [401, 456] on div at bounding box center [431, 456] width 150 height 3
click at [455, 456] on div at bounding box center [431, 456] width 150 height 3
click at [123, 376] on icon "button" at bounding box center [122, 377] width 11 height 15
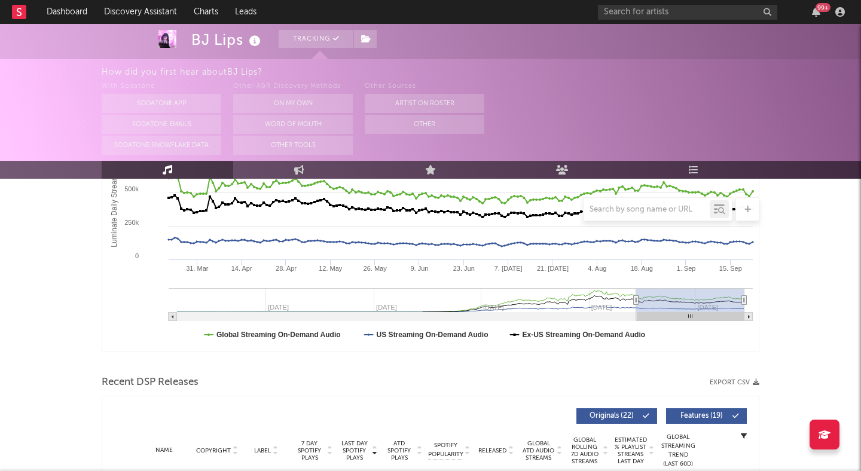
scroll to position [0, 0]
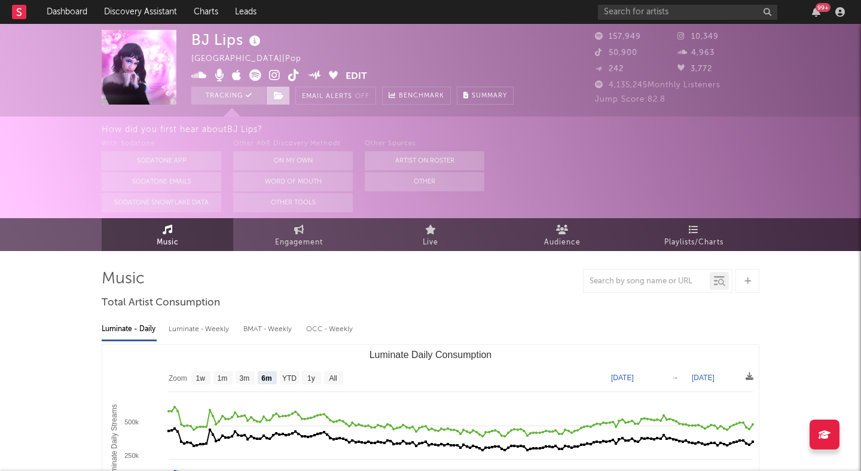
click at [277, 94] on icon at bounding box center [279, 96] width 10 height 8
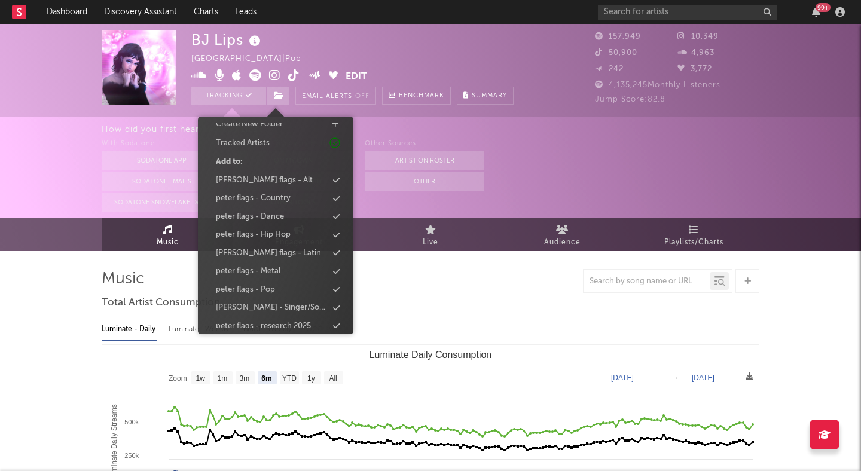
scroll to position [54, 0]
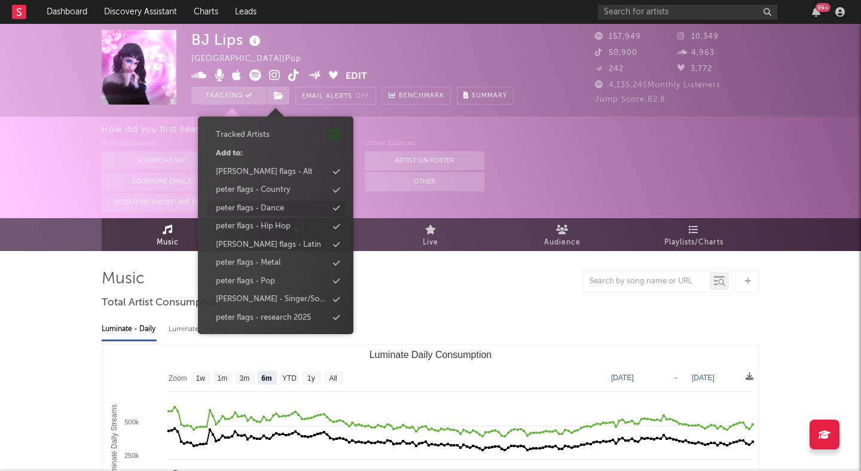
click at [277, 202] on div "peter flags - Dance" at bounding box center [276, 209] width 138 height 16
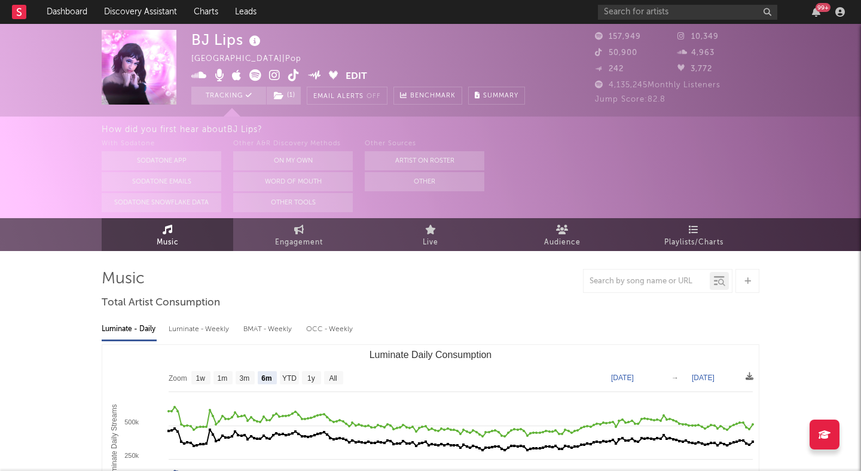
click at [47, 146] on div "How did you first hear about BJ Lips ? With Sodatone Sodatone App Sodatone Emai…" at bounding box center [430, 168] width 861 height 102
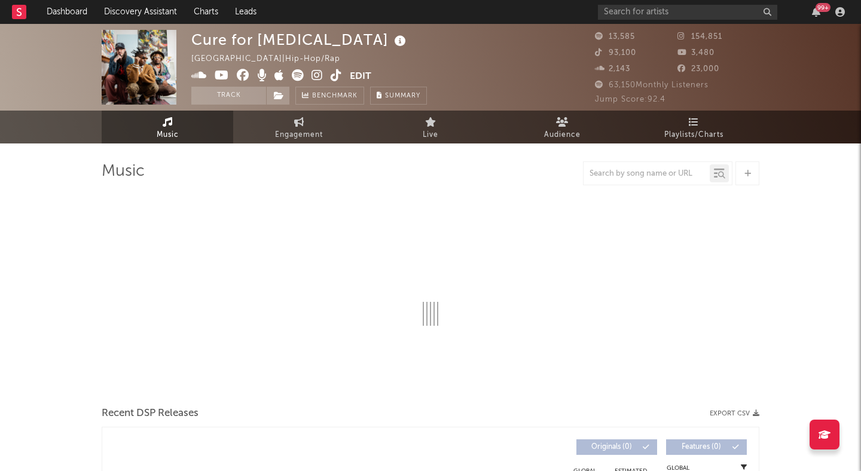
select select "6m"
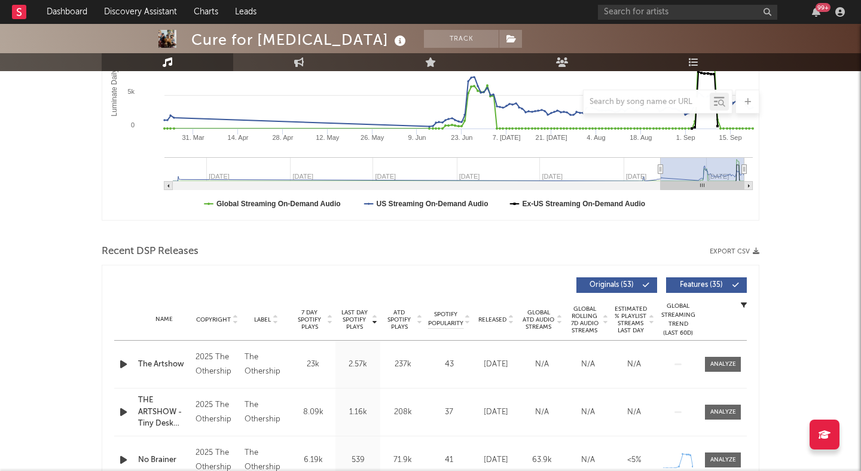
scroll to position [255, 0]
click at [122, 362] on icon "button" at bounding box center [123, 365] width 13 height 15
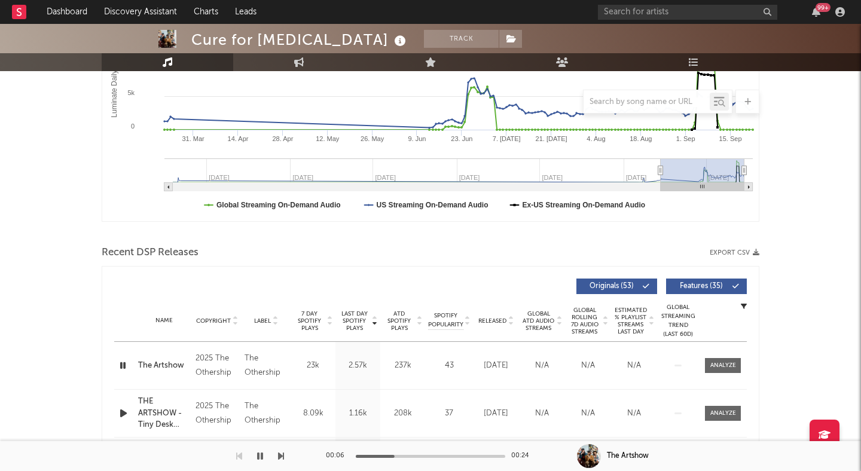
scroll to position [0, 0]
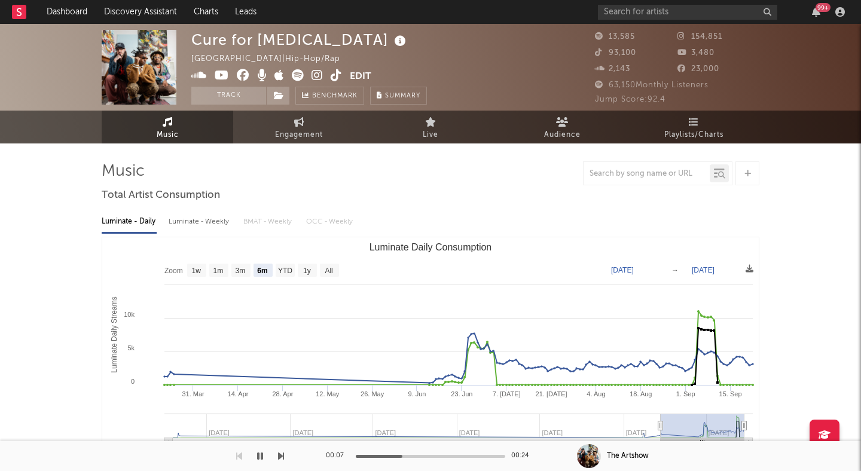
click at [313, 73] on icon at bounding box center [317, 75] width 11 height 12
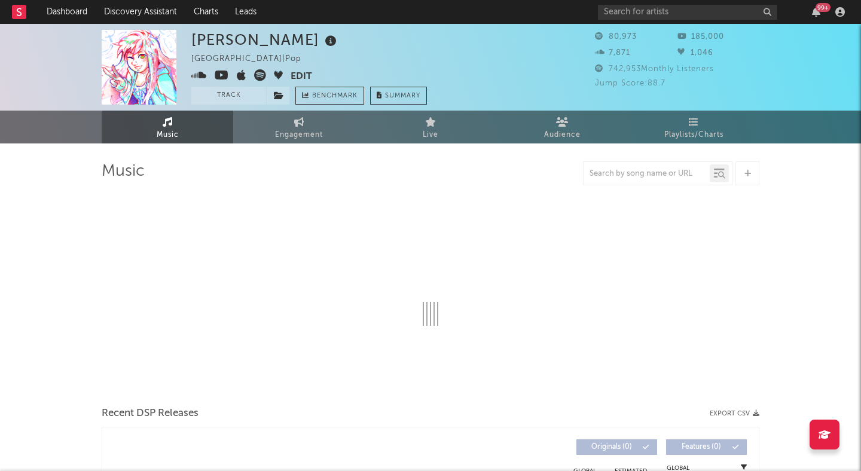
select select "6m"
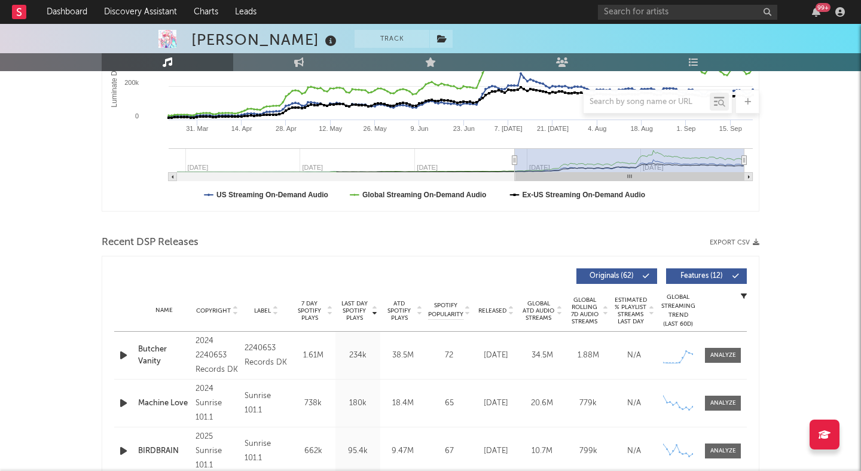
scroll to position [267, 0]
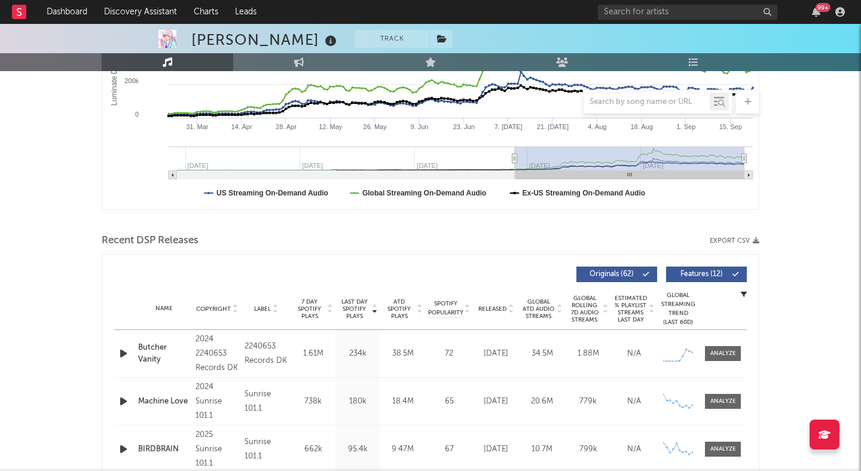
click at [124, 353] on icon "button" at bounding box center [123, 353] width 13 height 15
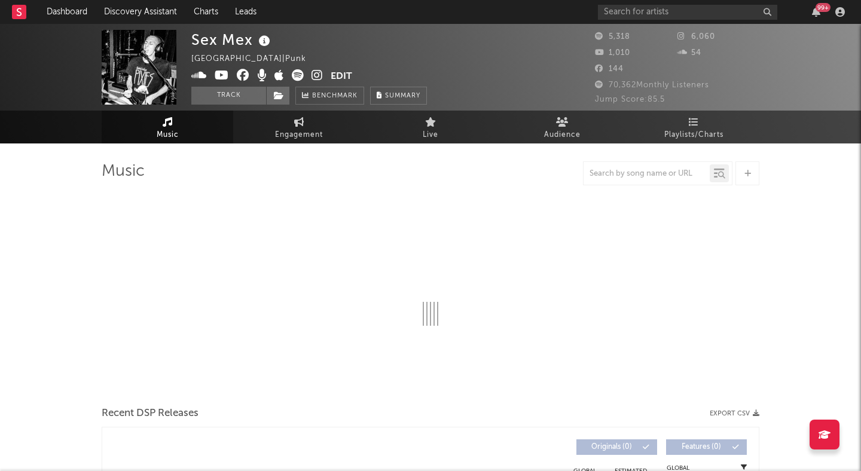
select select "1w"
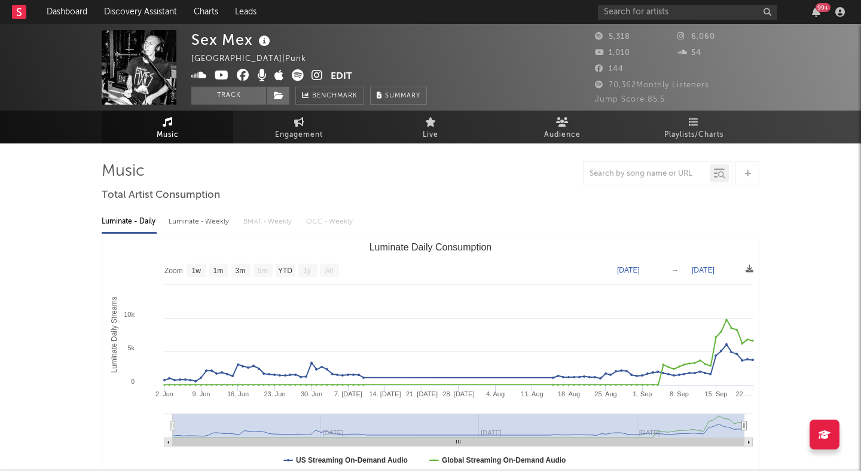
click at [319, 76] on icon at bounding box center [317, 75] width 11 height 12
click at [254, 97] on button "Track" at bounding box center [228, 96] width 75 height 18
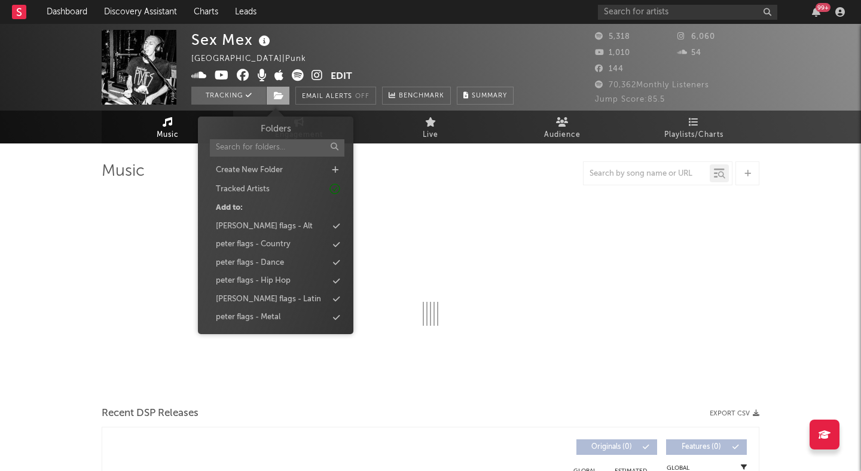
click at [278, 99] on icon at bounding box center [279, 96] width 10 height 8
select select "1w"
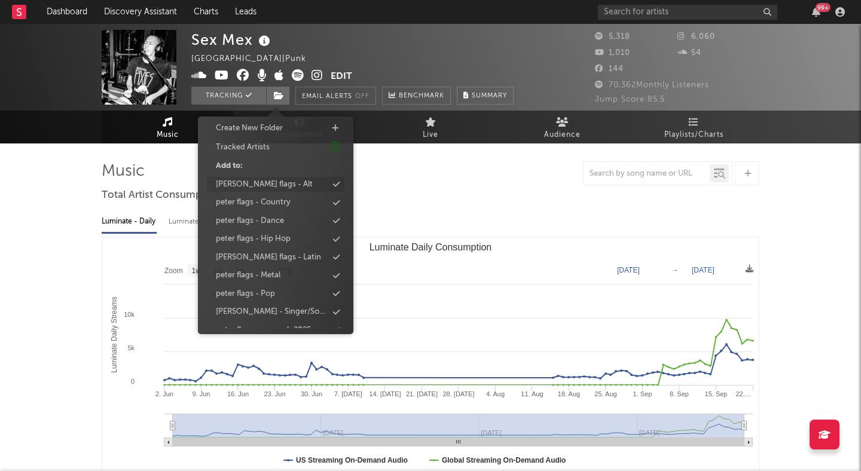
scroll to position [54, 0]
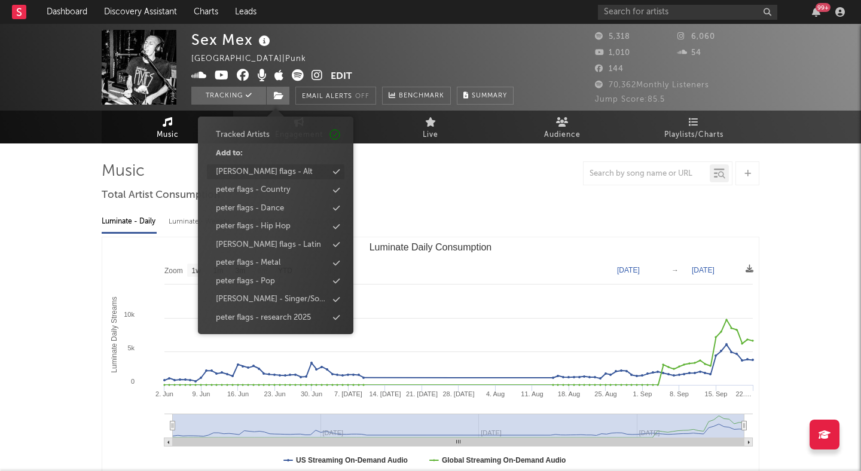
click at [269, 168] on div "peter flags - Alt" at bounding box center [264, 172] width 97 height 12
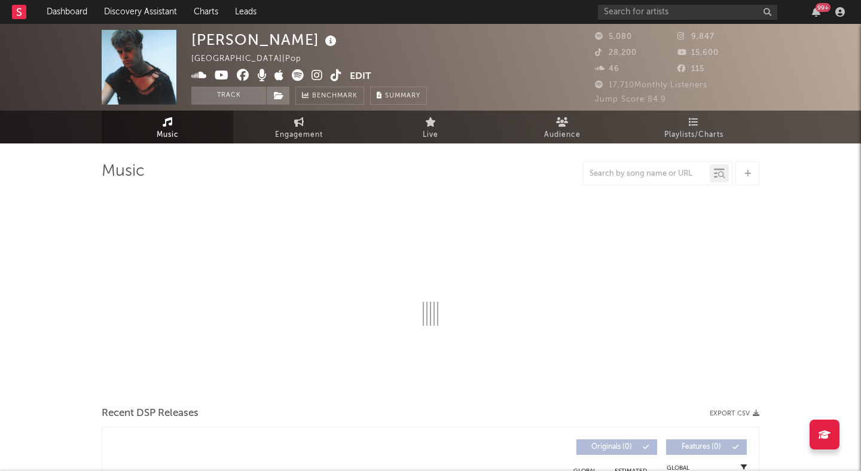
select select "6m"
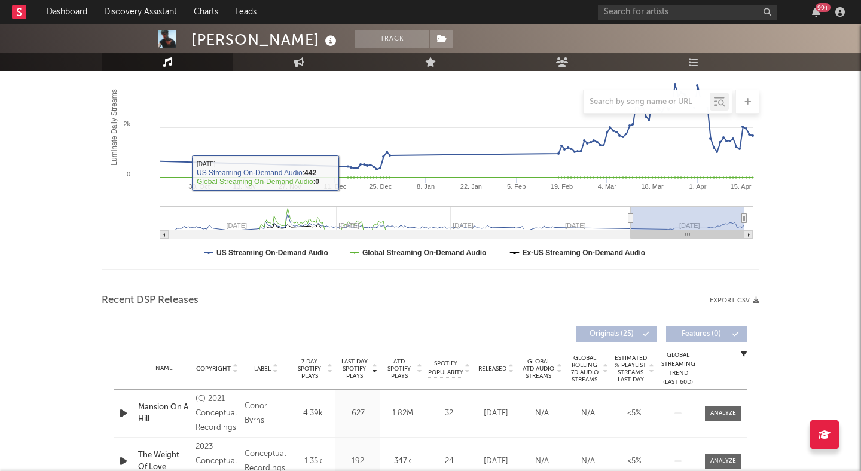
scroll to position [252, 0]
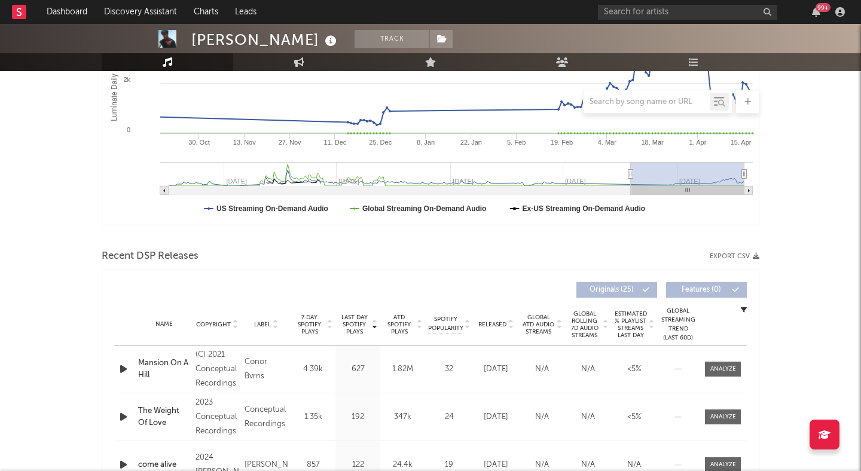
click at [511, 329] on div "Name Copyright Label Album Names Composer Names 7 Day Spotify Plays Last Day Sp…" at bounding box center [430, 325] width 633 height 42
click at [511, 325] on icon at bounding box center [511, 327] width 6 height 5
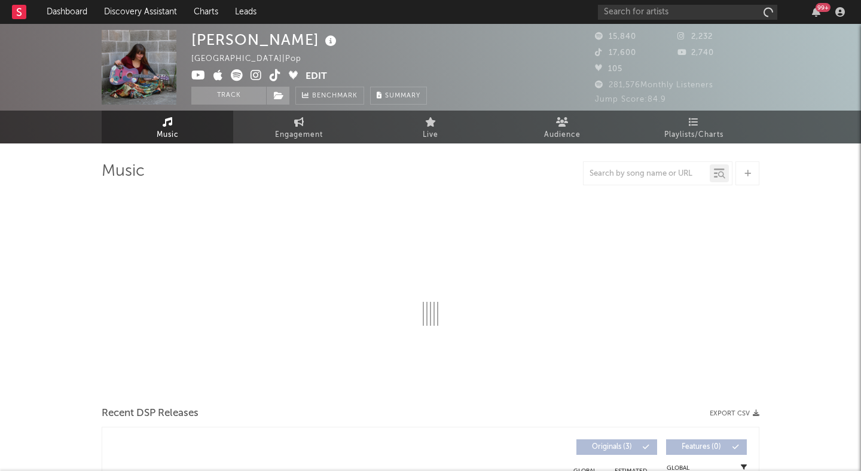
select select "6m"
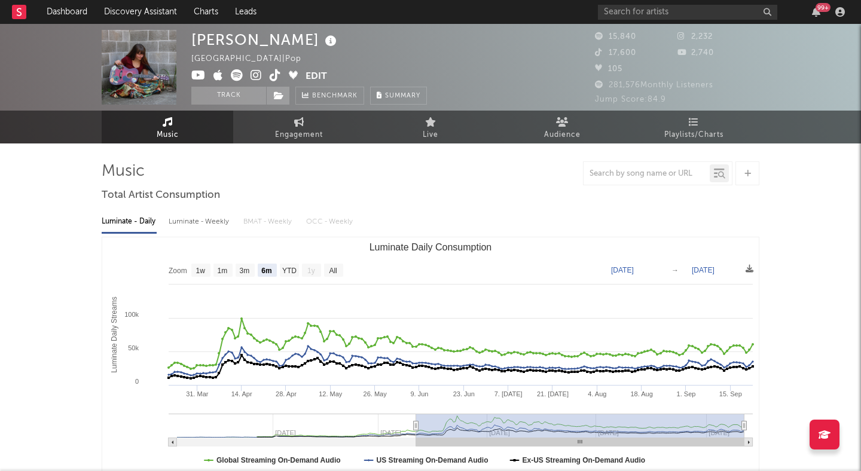
click at [257, 71] on icon at bounding box center [256, 75] width 11 height 12
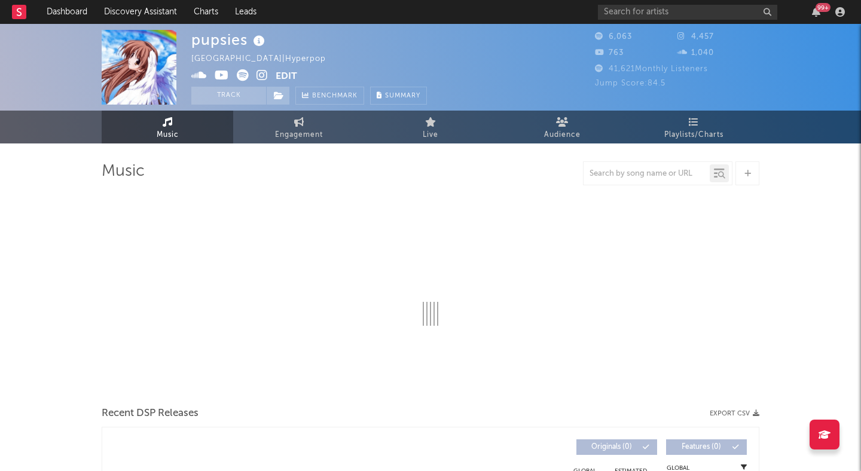
select select "1w"
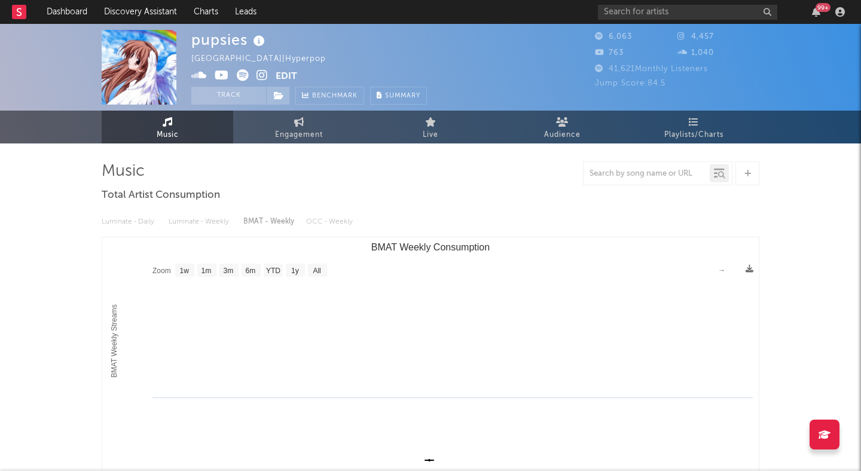
click at [260, 75] on icon at bounding box center [262, 75] width 11 height 12
click at [267, 72] on icon at bounding box center [262, 75] width 11 height 12
click at [245, 73] on icon at bounding box center [243, 75] width 12 height 12
click at [221, 77] on icon at bounding box center [222, 75] width 14 height 12
click at [145, 10] on link "Discovery Assistant" at bounding box center [141, 12] width 90 height 24
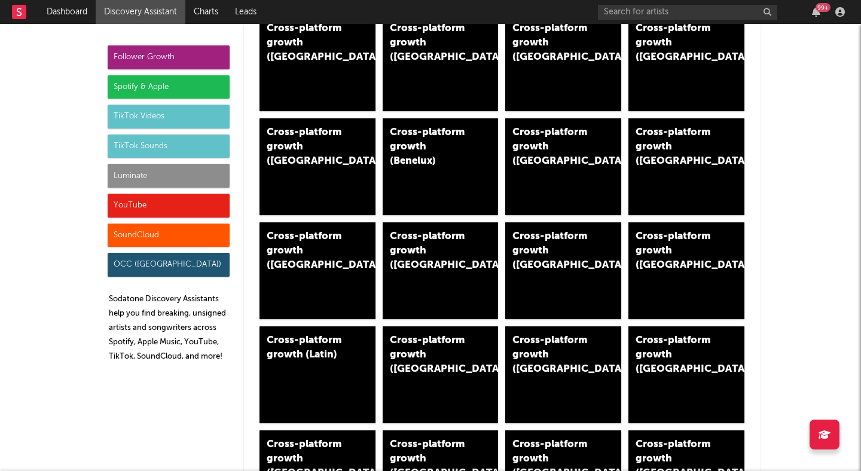
scroll to position [312, 0]
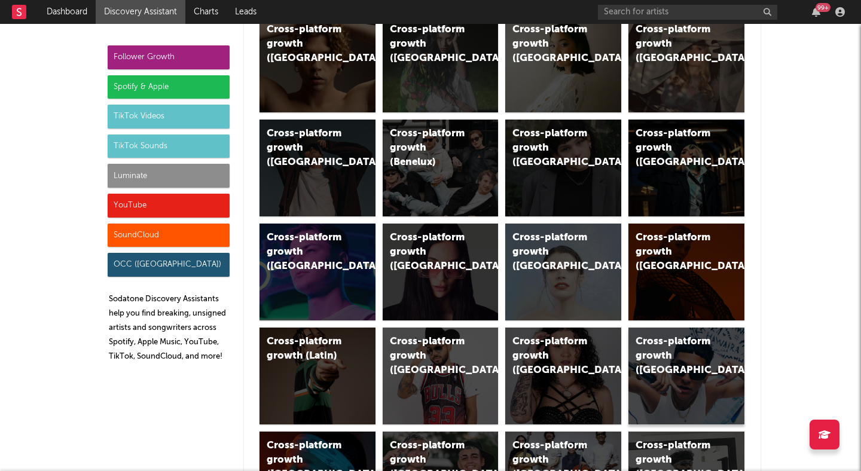
click at [684, 350] on div "Cross-platform growth (Spain)" at bounding box center [676, 356] width 81 height 43
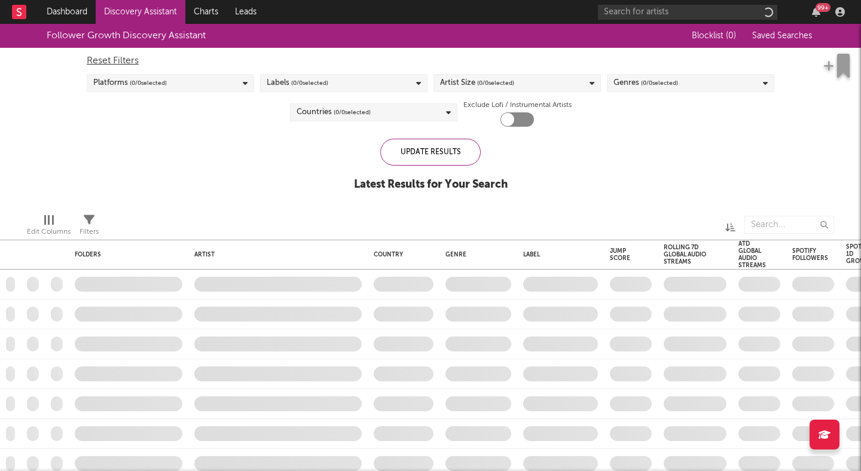
checkbox input "true"
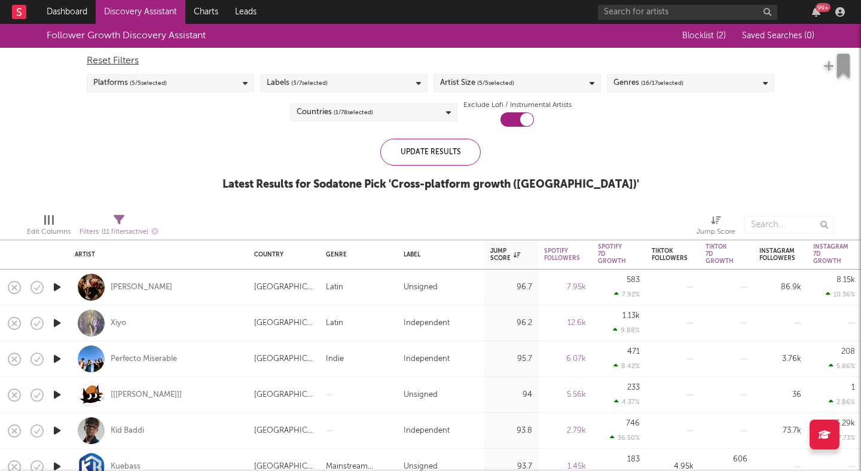
click at [632, 84] on div "Genres ( 16 / 17 selected)" at bounding box center [649, 83] width 70 height 14
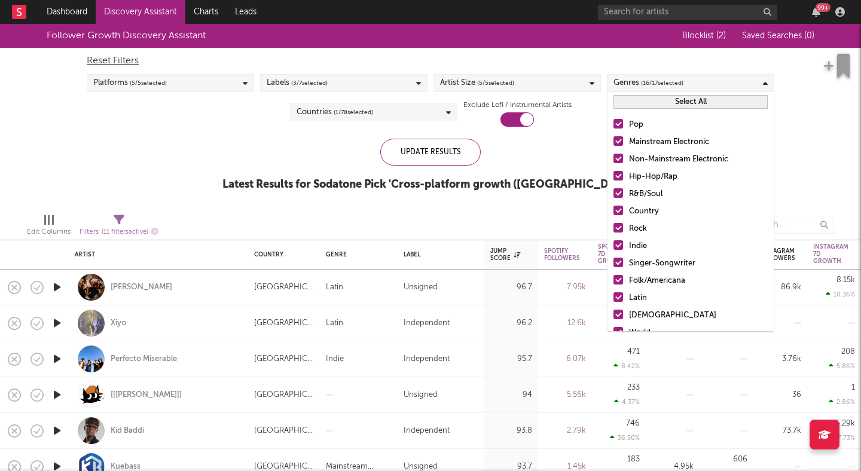
click at [633, 102] on button "Select All" at bounding box center [691, 102] width 154 height 14
click at [633, 99] on button "Deselect All" at bounding box center [691, 102] width 154 height 14
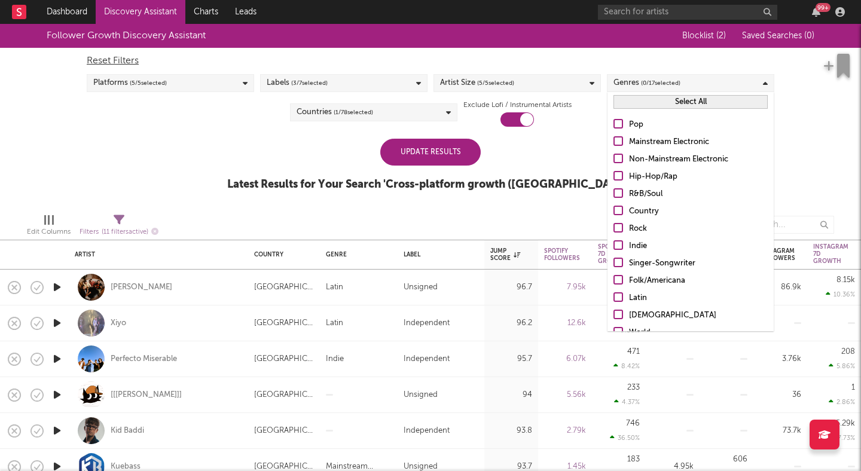
click at [618, 124] on div at bounding box center [619, 124] width 10 height 10
click at [614, 124] on input "Pop" at bounding box center [614, 125] width 0 height 14
click at [542, 159] on div "Update Results Latest Results for Your Search ' Cross-platform growth (Spain) '" at bounding box center [430, 171] width 407 height 65
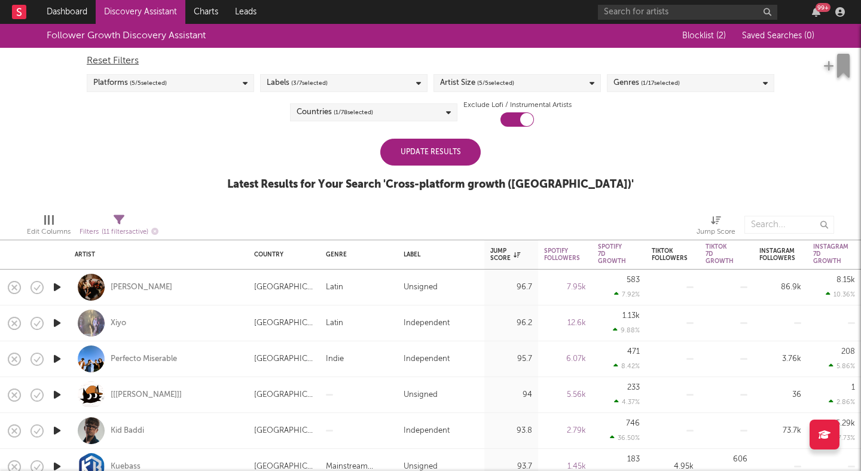
click at [442, 158] on div "Update Results" at bounding box center [430, 152] width 100 height 27
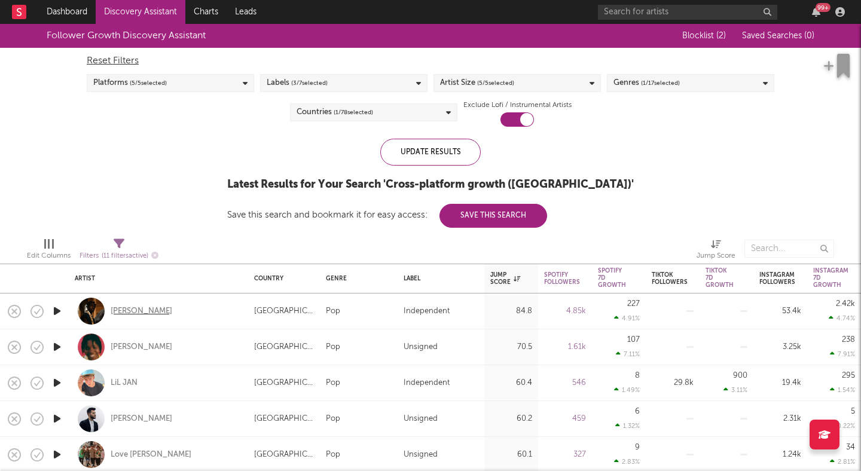
click at [121, 315] on div "[PERSON_NAME]" at bounding box center [142, 311] width 62 height 11
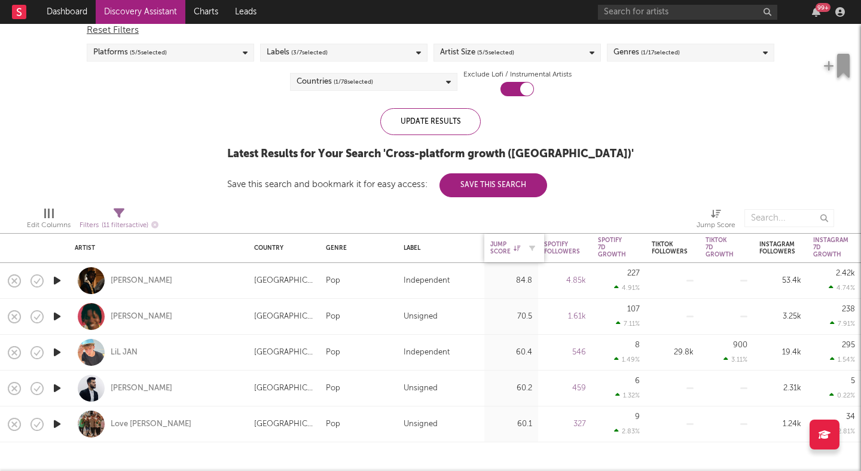
click at [504, 250] on div "Jump Score" at bounding box center [505, 248] width 30 height 14
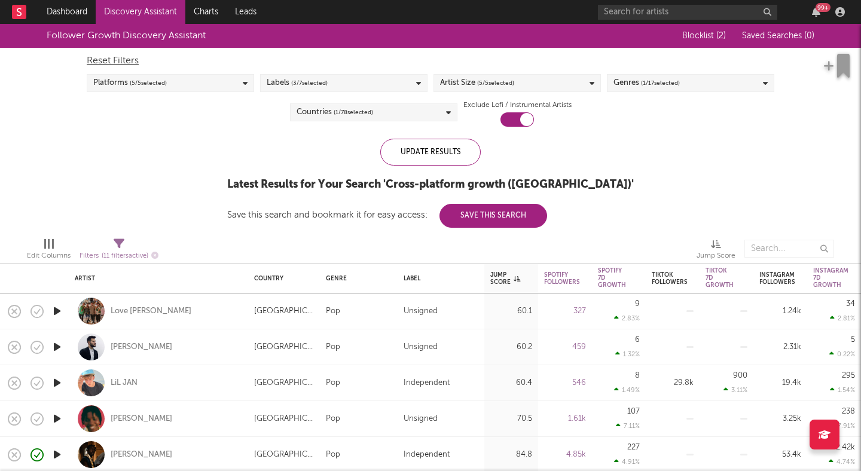
click at [496, 278] on div "Jump Score" at bounding box center [505, 279] width 30 height 14
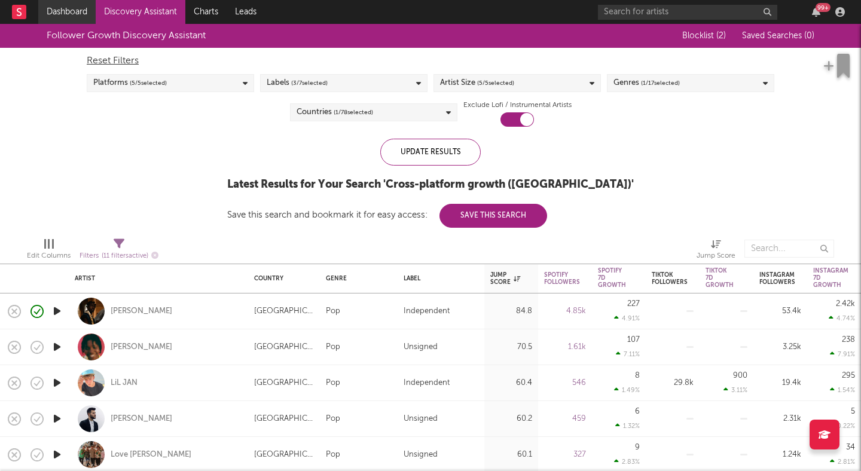
click at [62, 10] on link "Dashboard" at bounding box center [66, 12] width 57 height 24
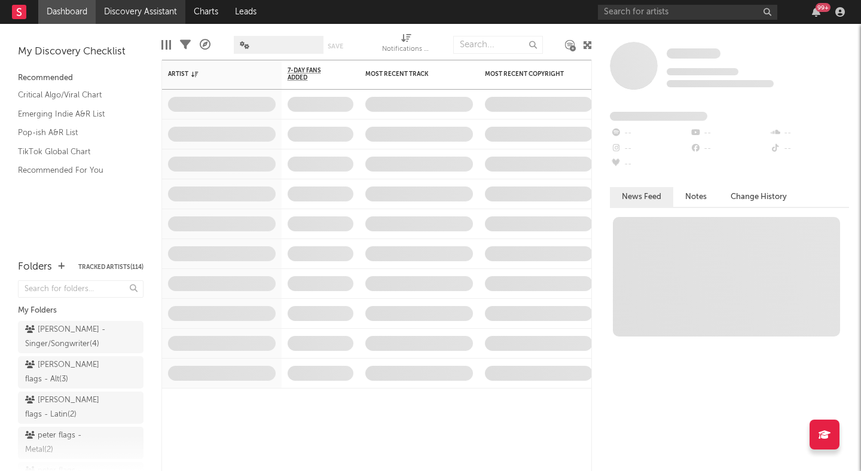
click at [114, 10] on link "Discovery Assistant" at bounding box center [141, 12] width 90 height 24
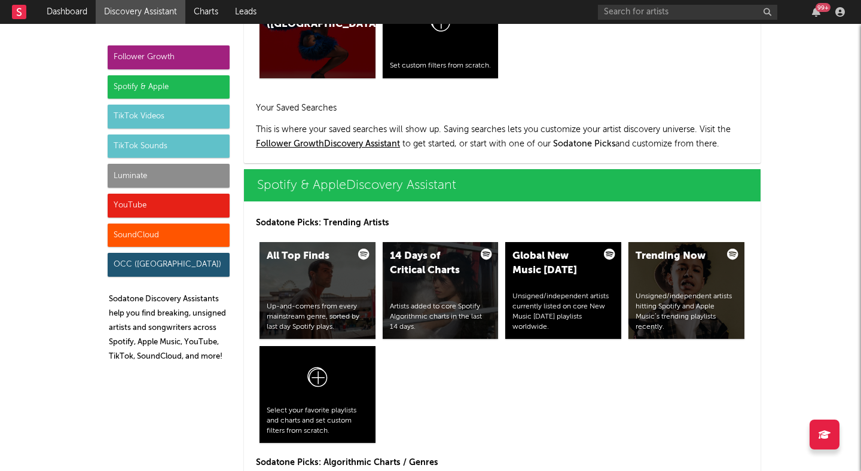
scroll to position [1100, 0]
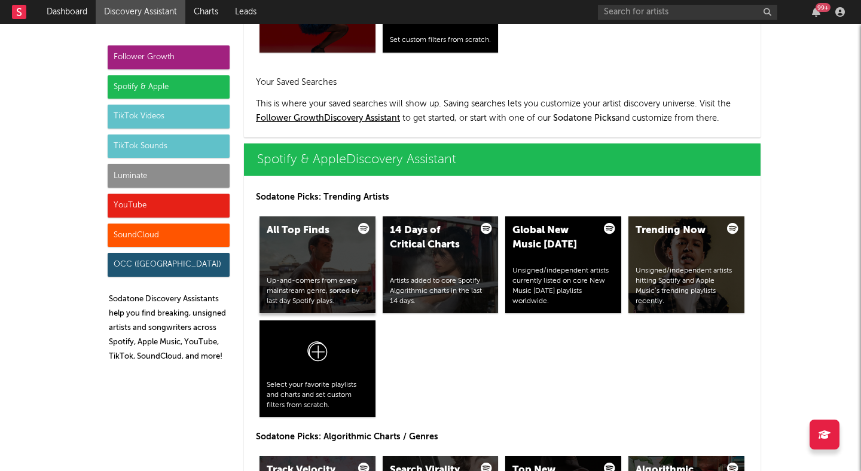
click at [297, 254] on div "All Top Finds Up-and-comers from every mainstream genre, sorted by last day Spo…" at bounding box center [318, 265] width 116 height 97
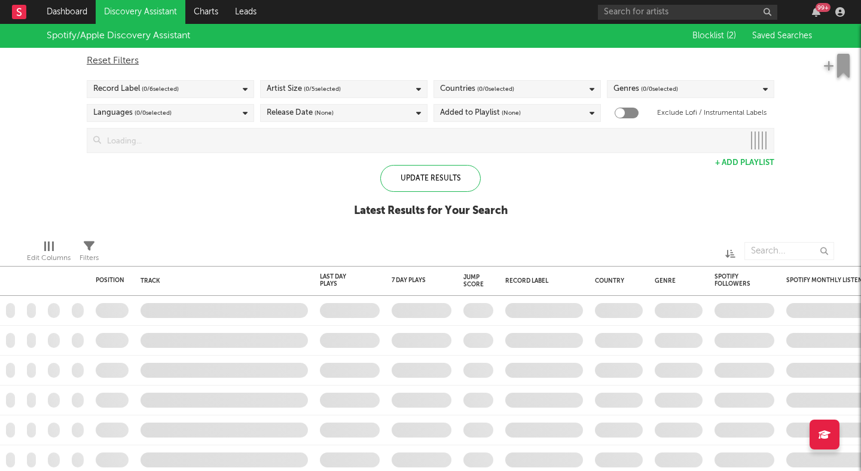
checkbox input "true"
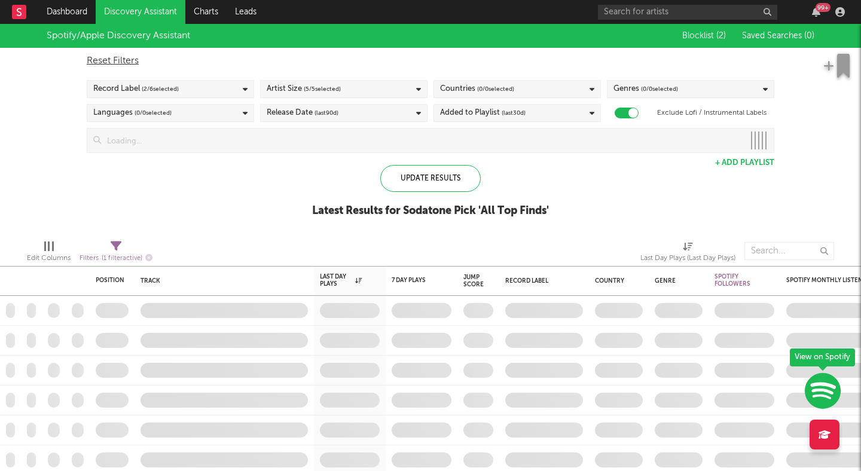
click at [115, 244] on icon at bounding box center [116, 246] width 11 height 11
select select "max"
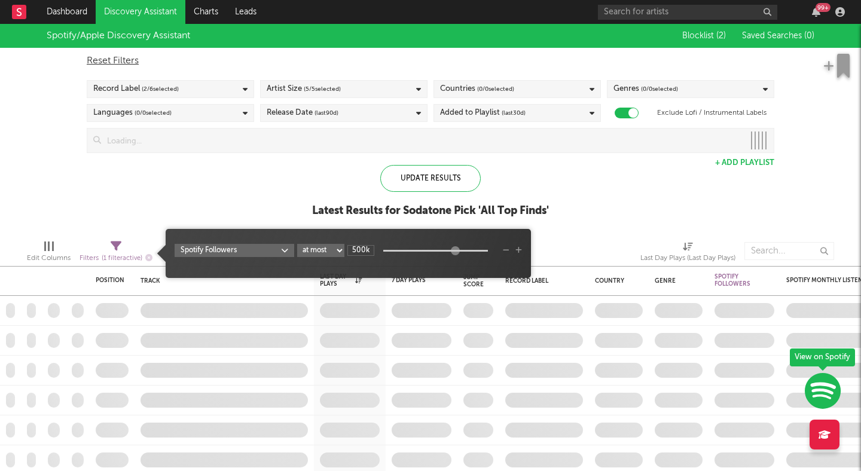
click at [90, 199] on div "Spotify/Apple Discovery Assistant Blocklist ( 2 ) Saved Searches ( 0 ) Reset Fi…" at bounding box center [430, 127] width 861 height 206
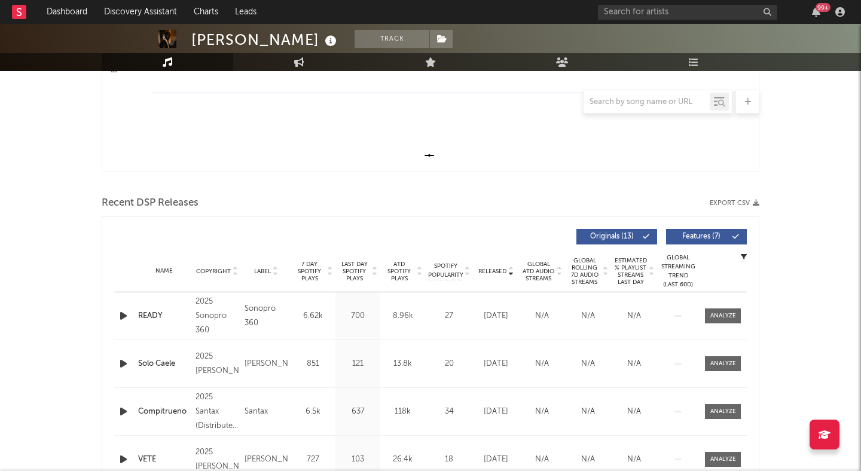
scroll to position [306, 0]
click at [681, 236] on span "Features ( 7 )" at bounding box center [701, 235] width 55 height 7
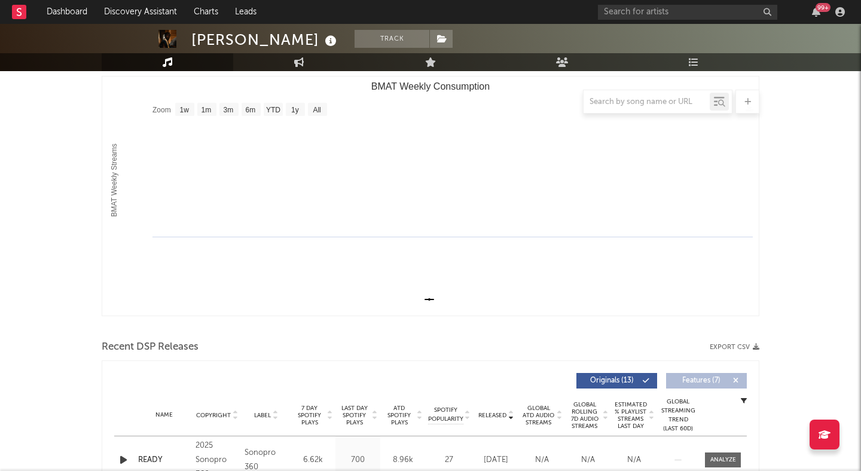
scroll to position [0, 0]
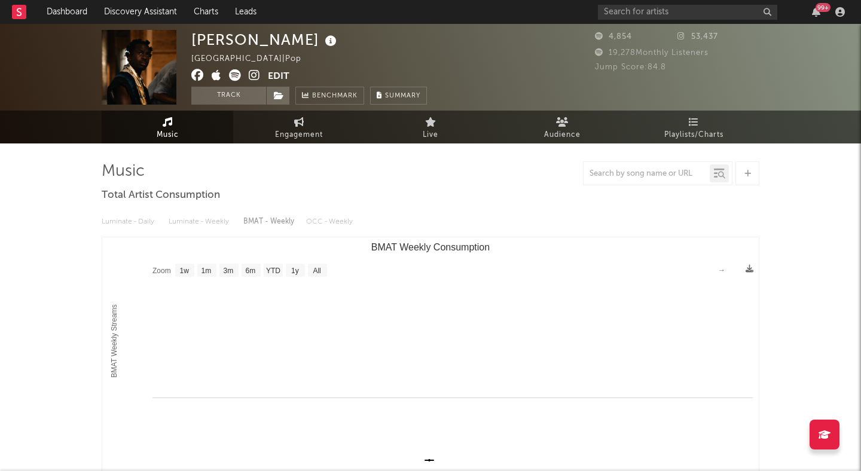
click at [405, 296] on rect "BMAT Weekly Consumption" at bounding box center [430, 356] width 657 height 239
click at [218, 269] on rect "BMAT Weekly Consumption" at bounding box center [430, 356] width 657 height 239
click at [228, 269] on text "3m" at bounding box center [229, 271] width 10 height 8
select select "3m"
type input "[DATE]"
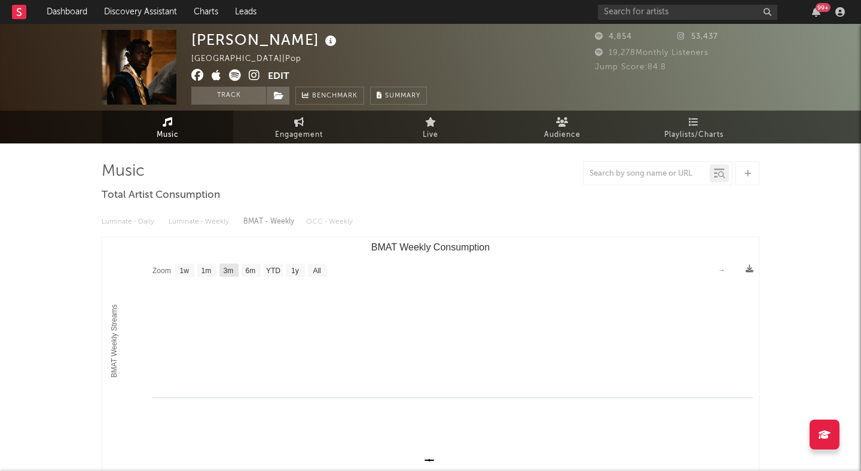
type input "[DATE]"
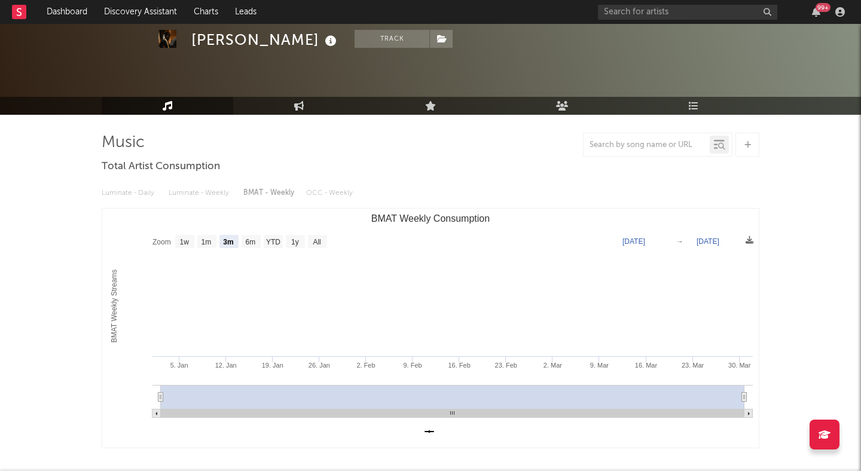
scroll to position [15, 0]
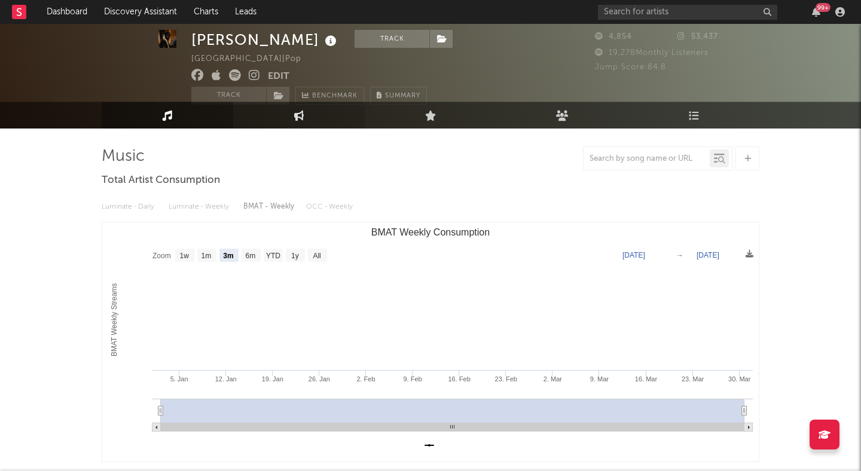
click at [292, 121] on link "Engagement" at bounding box center [299, 115] width 132 height 27
select select "1w"
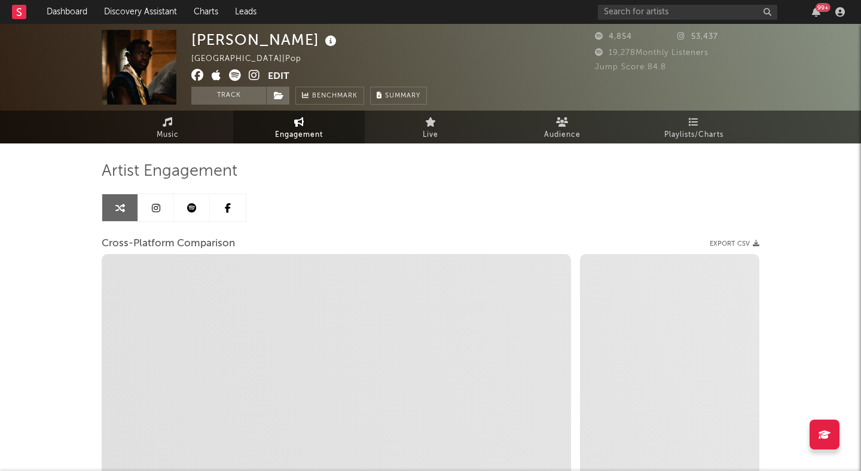
click at [253, 75] on icon at bounding box center [254, 75] width 11 height 12
select select "1m"
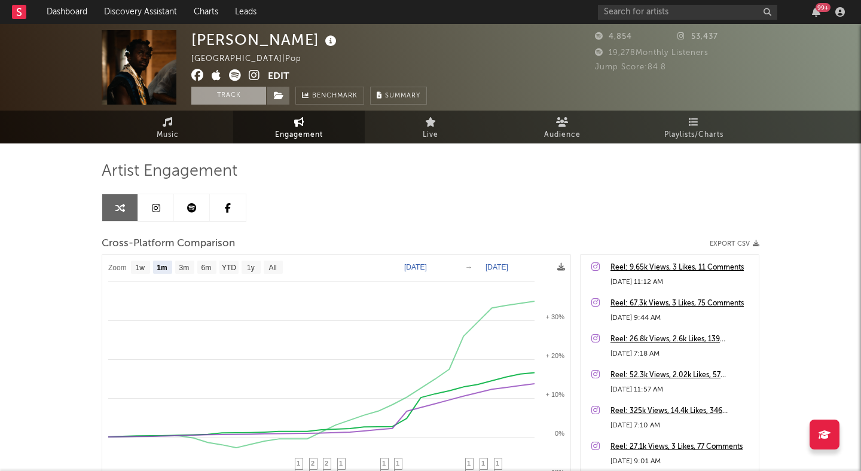
click at [245, 87] on button "Track" at bounding box center [228, 96] width 75 height 18
select select "1w"
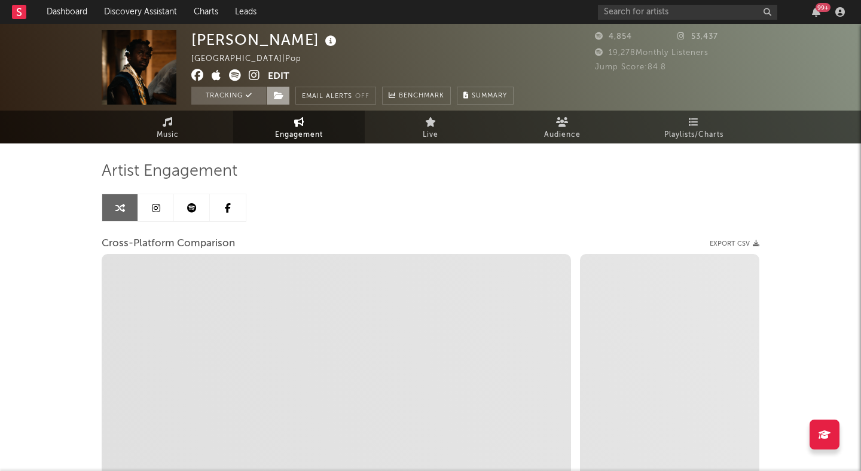
click at [270, 88] on span at bounding box center [278, 96] width 24 height 18
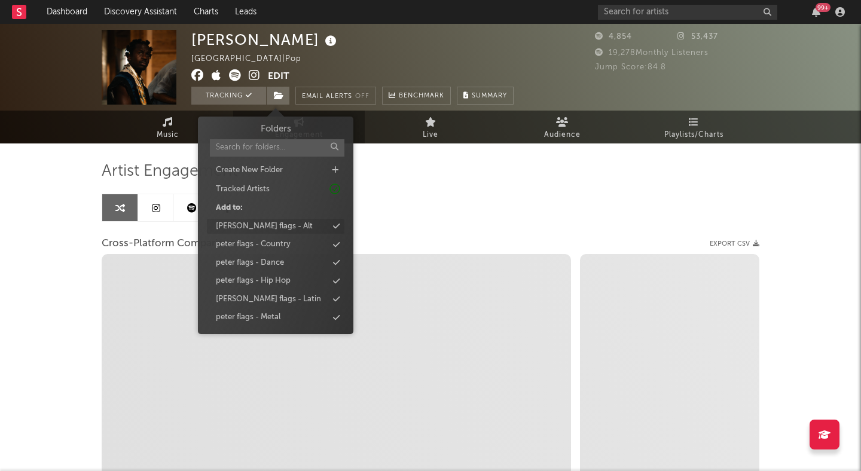
select select "1m"
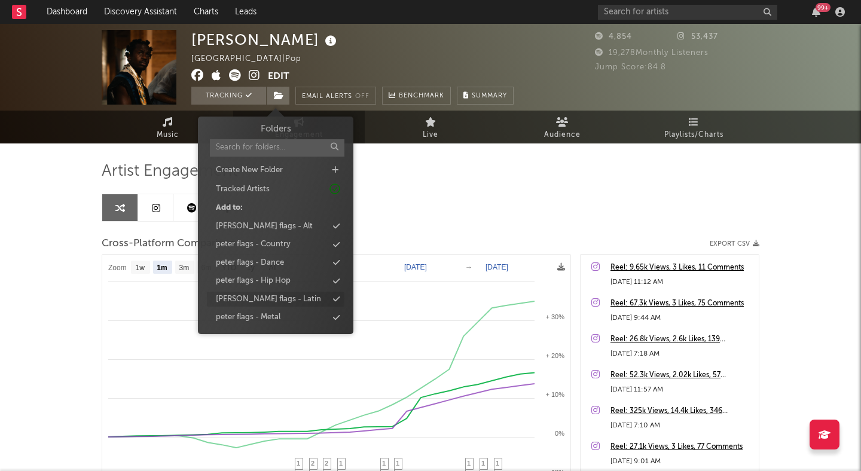
scroll to position [54, 0]
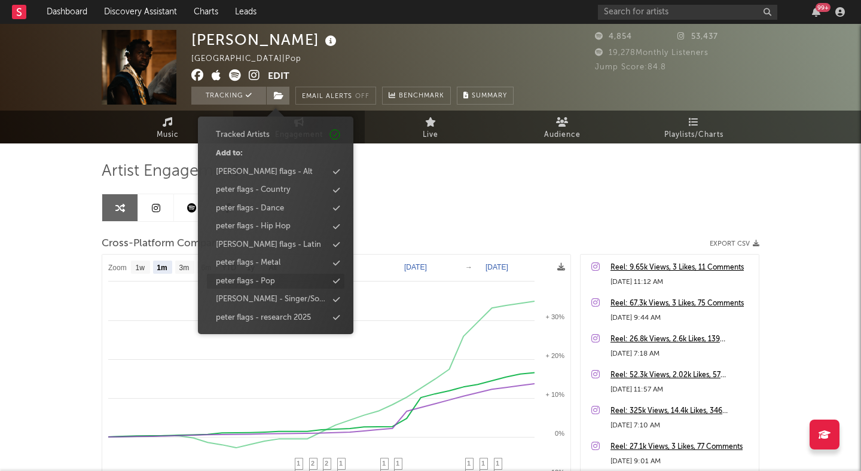
click at [278, 280] on div "peter flags - Pop" at bounding box center [276, 282] width 138 height 16
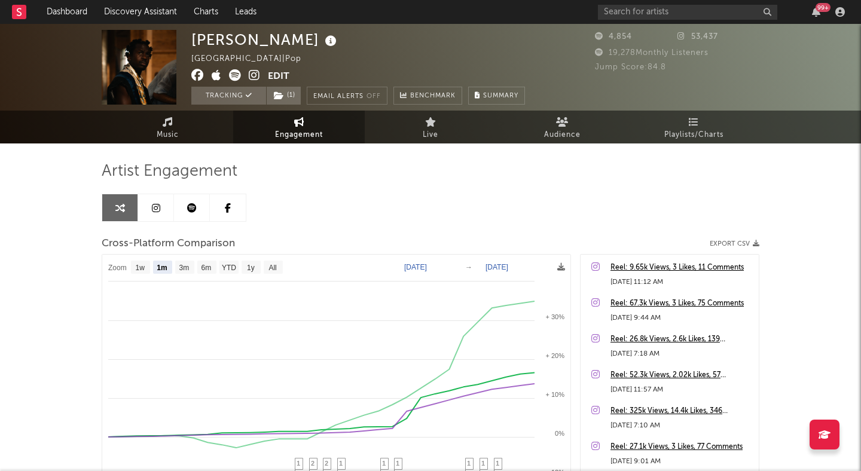
click at [402, 203] on div "Artist Engagement Cross-Platform Comparison Export CSV Zoom 1w 1m 3m 6m YTD 1y …" at bounding box center [431, 364] width 658 height 407
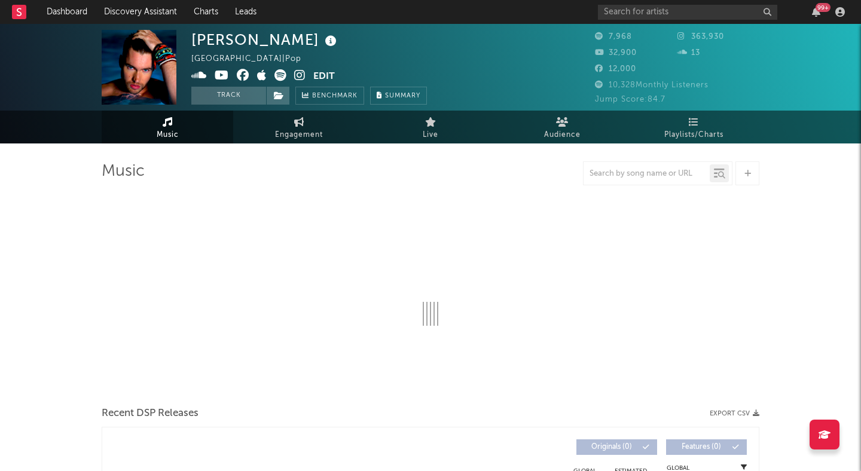
select select "6m"
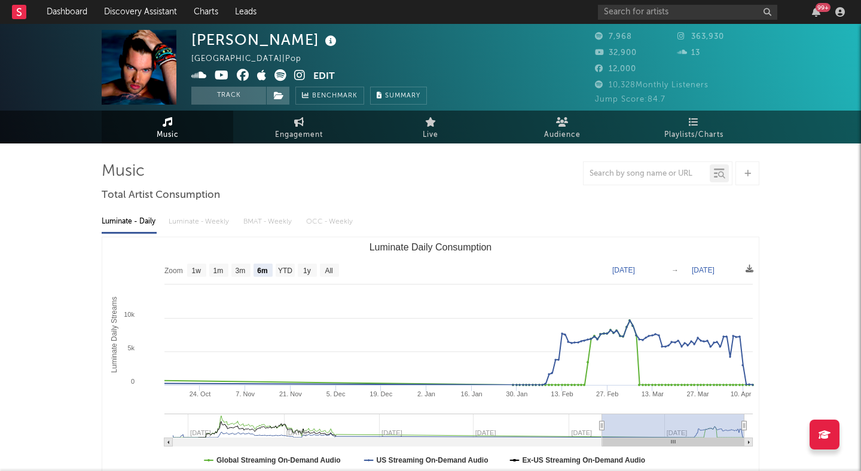
click at [303, 72] on icon at bounding box center [299, 75] width 11 height 12
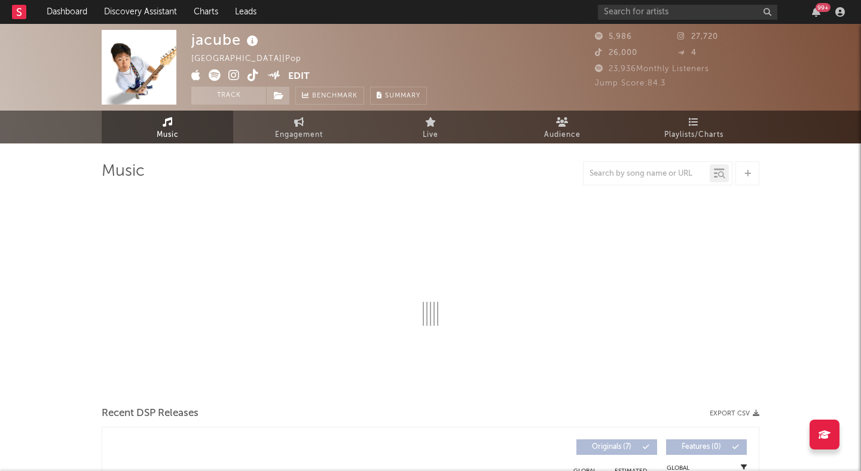
select select "1w"
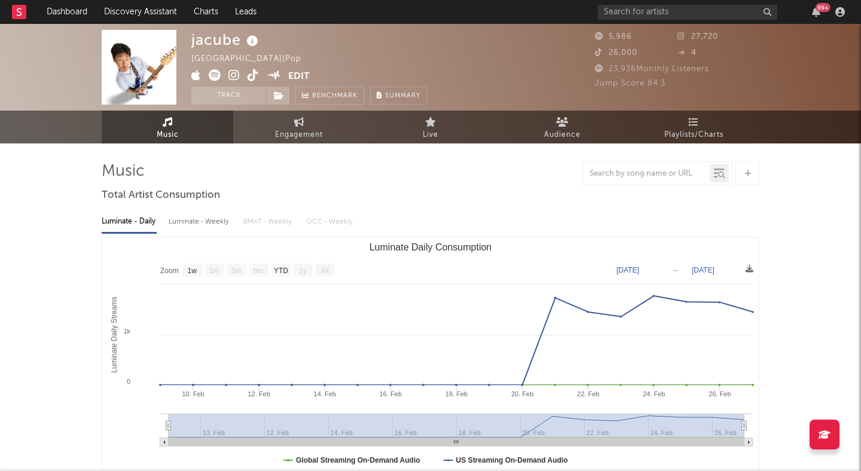
click at [235, 74] on icon at bounding box center [233, 75] width 11 height 12
click at [74, 10] on link "Dashboard" at bounding box center [66, 12] width 57 height 24
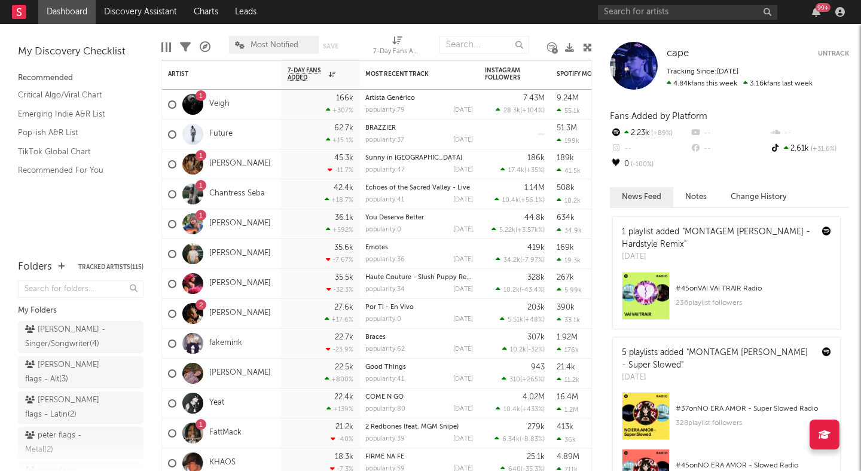
scroll to position [151, 0]
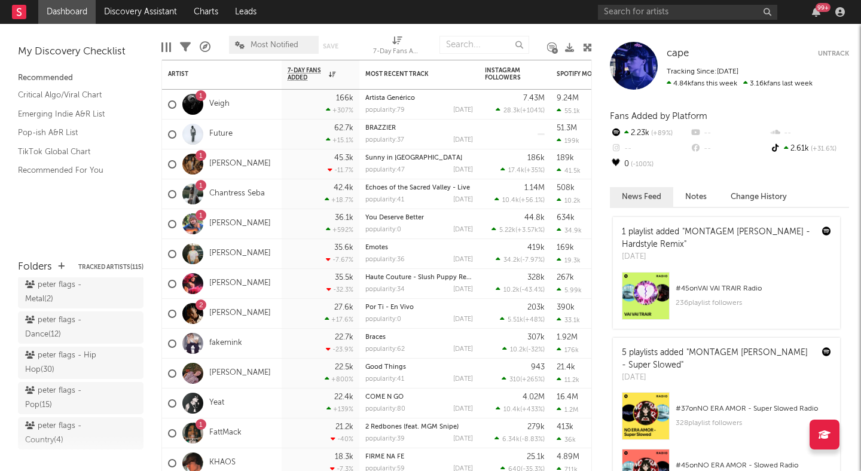
click at [71, 384] on div "[PERSON_NAME] flags - Pop ( 15 )" at bounding box center [67, 398] width 84 height 29
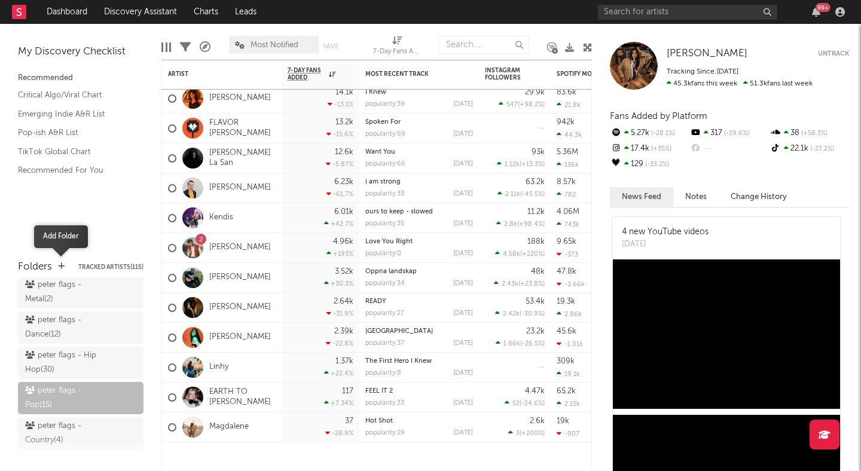
click at [60, 266] on icon "button" at bounding box center [61, 267] width 7 height 8
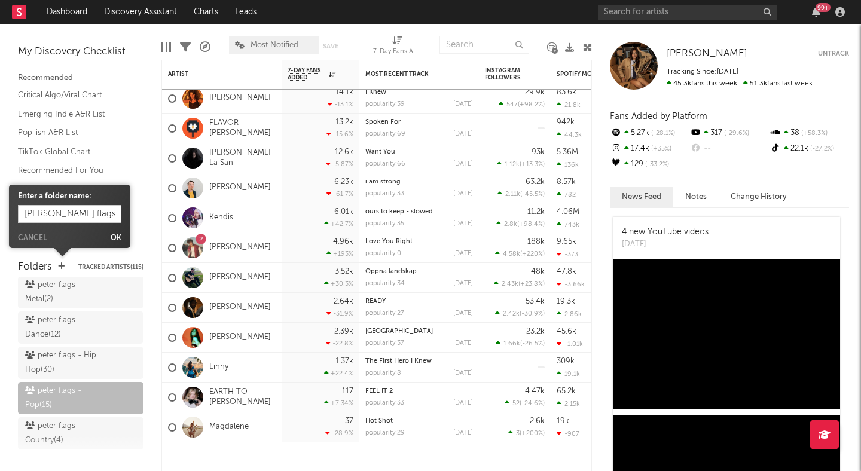
type input "[PERSON_NAME] flags - AI"
click at [113, 237] on button "Ok" at bounding box center [116, 238] width 11 height 7
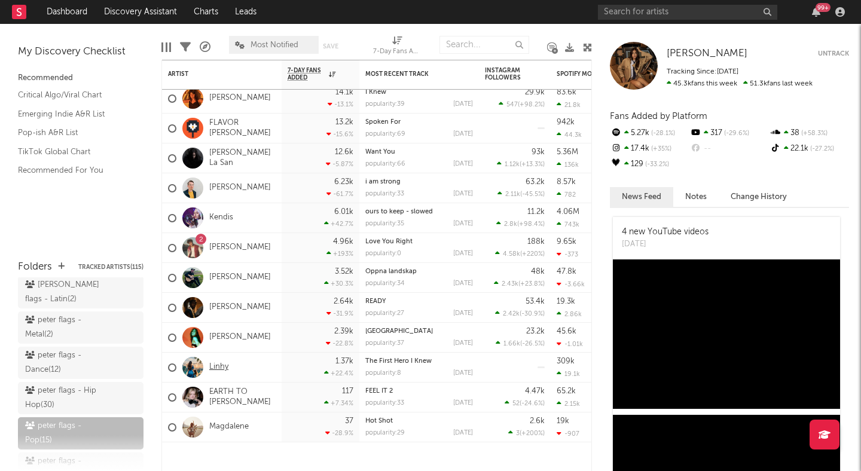
click at [213, 364] on link "Linhy" at bounding box center [218, 367] width 19 height 10
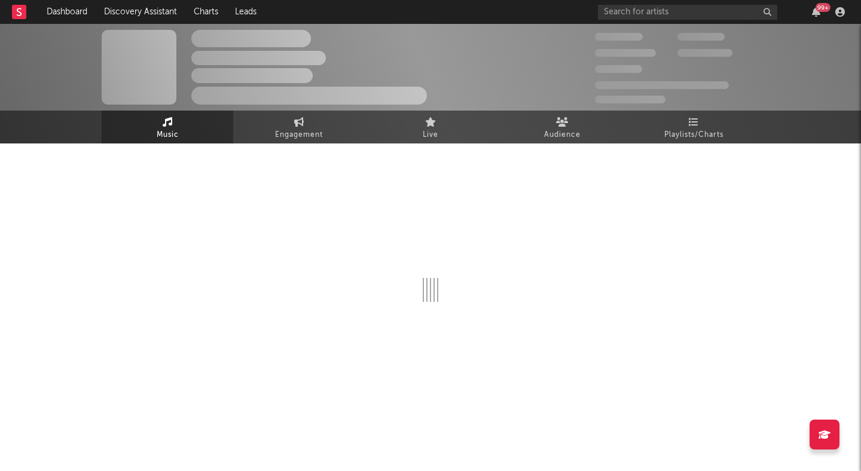
select select "6m"
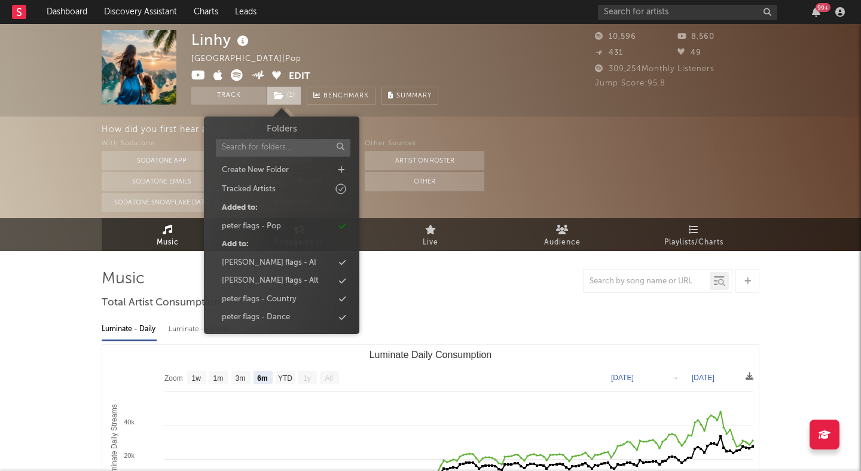
click at [286, 100] on span "( 1 )" at bounding box center [283, 96] width 35 height 18
click at [242, 98] on button "Track" at bounding box center [228, 96] width 75 height 18
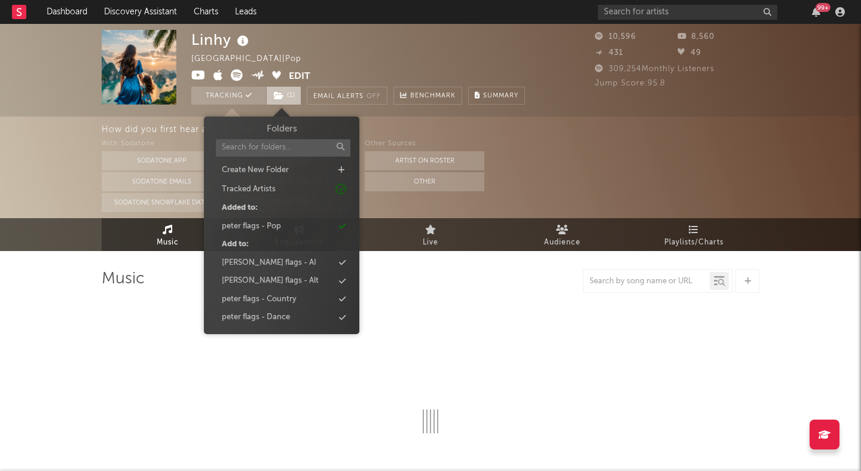
click at [278, 97] on icon at bounding box center [279, 96] width 10 height 8
select select "6m"
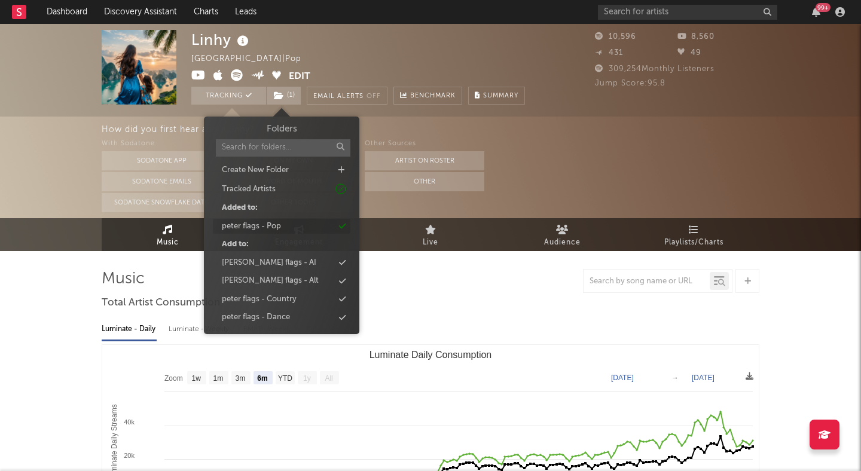
click at [317, 226] on div "peter flags - Pop" at bounding box center [282, 227] width 138 height 16
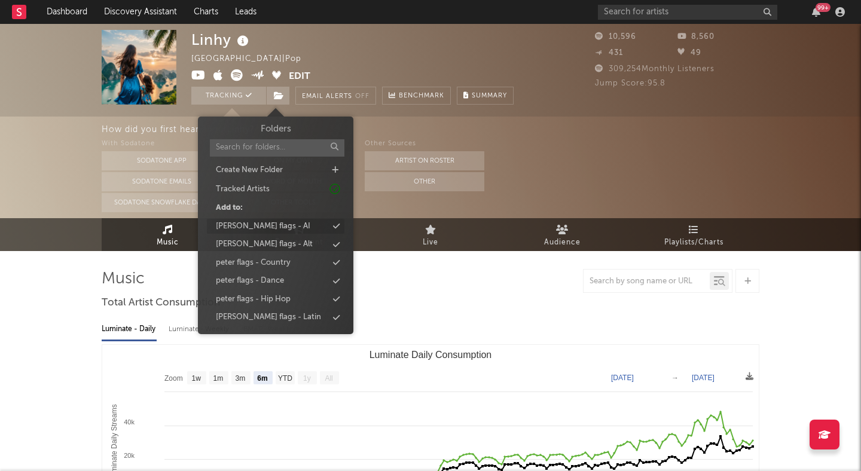
click at [291, 224] on div "peter flags - AI" at bounding box center [276, 227] width 138 height 16
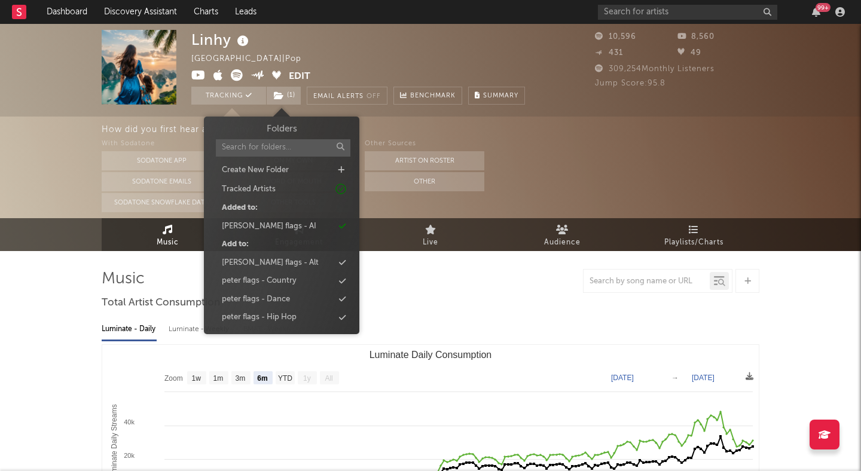
click at [428, 124] on div "How did you first hear about Linhy ?" at bounding box center [482, 130] width 760 height 14
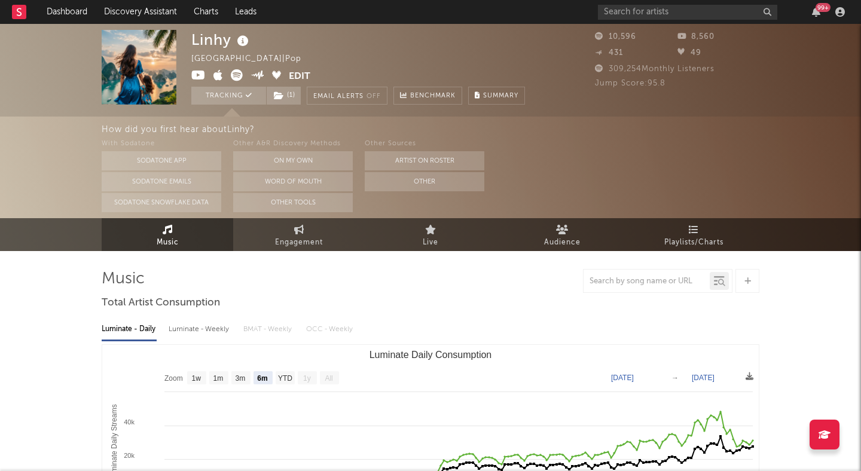
click at [234, 74] on icon at bounding box center [237, 75] width 12 height 12
click at [693, 15] on input "text" at bounding box center [687, 12] width 179 height 15
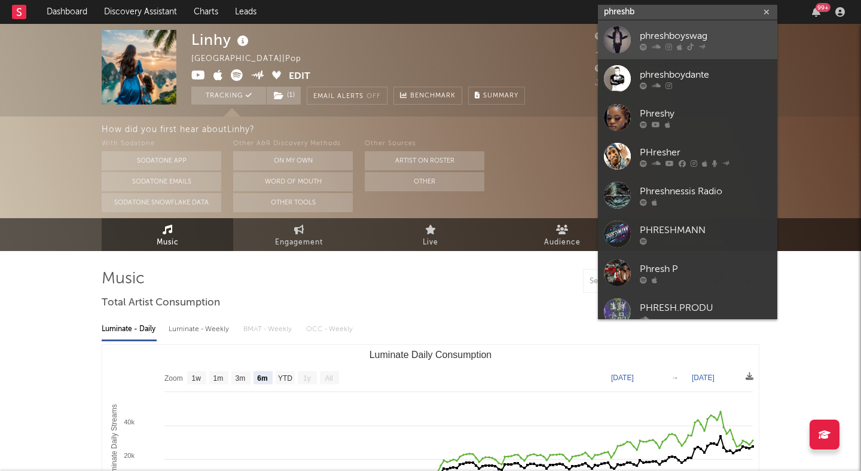
type input "phreshb"
click at [747, 36] on div "phreshboyswag" at bounding box center [706, 36] width 132 height 14
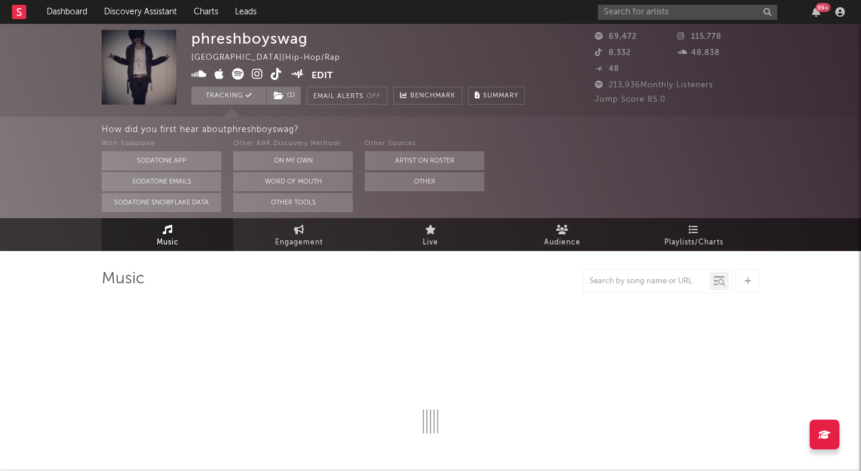
select select "6m"
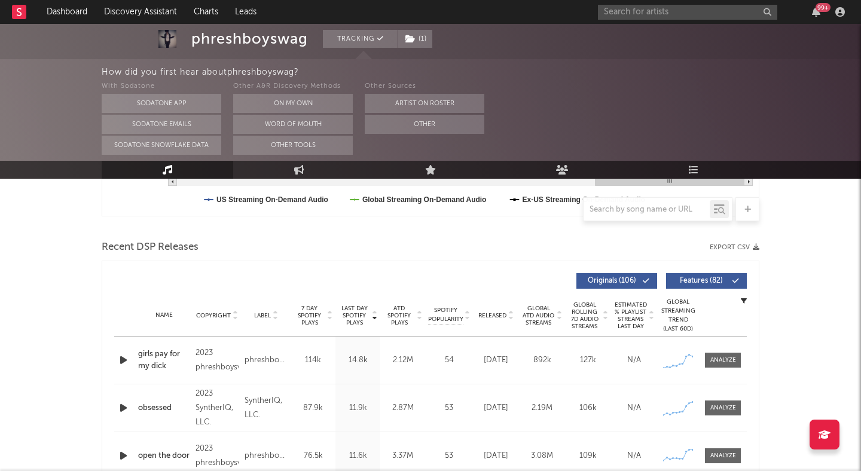
scroll to position [371, 0]
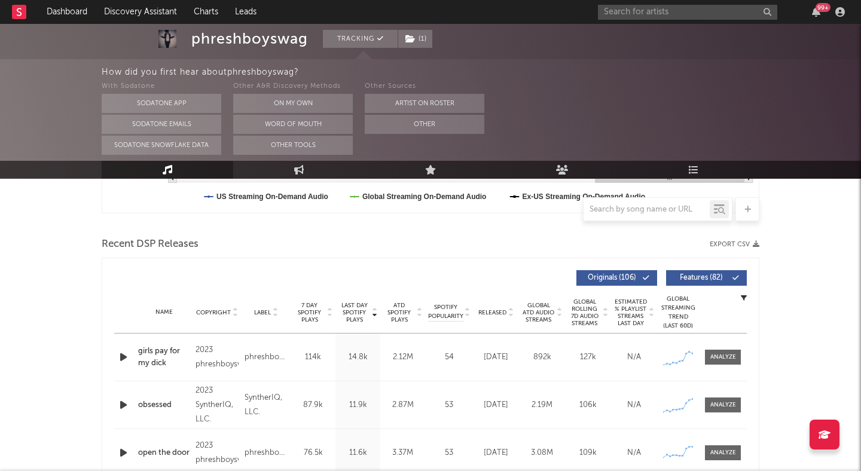
click at [694, 274] on button "Features ( 82 )" at bounding box center [706, 278] width 81 height 16
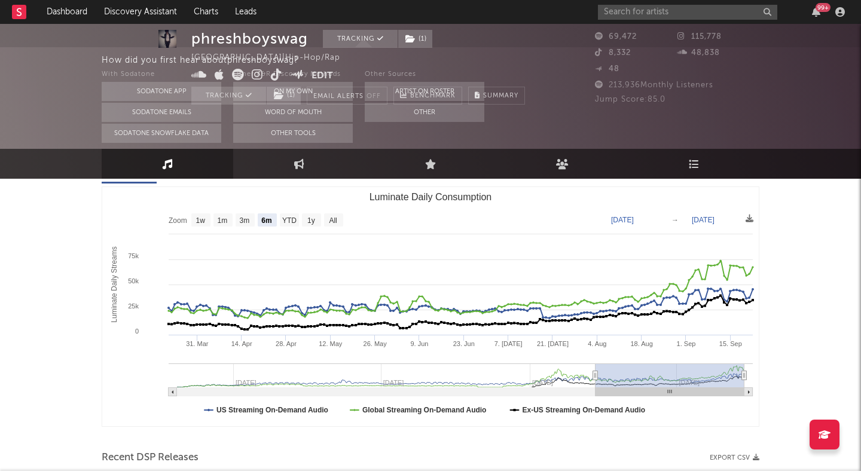
scroll to position [0, 0]
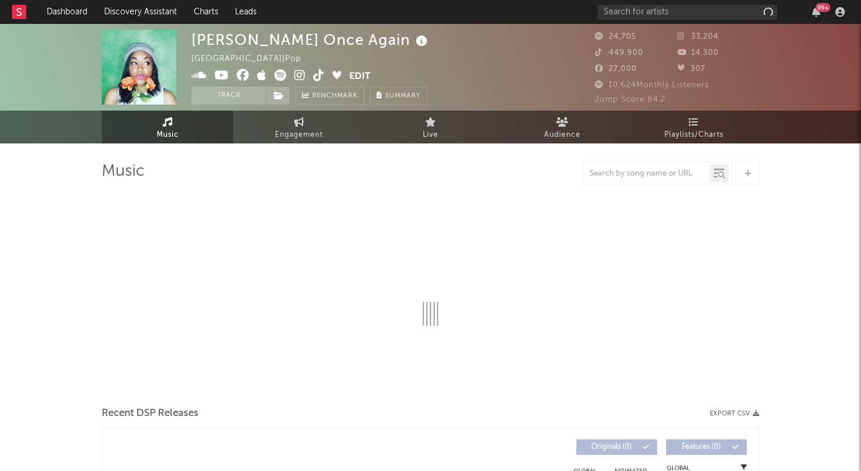
select select "6m"
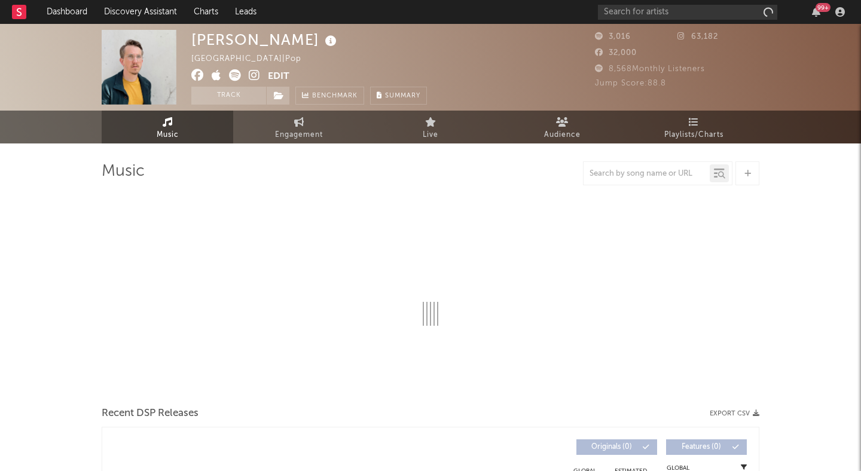
select select "1w"
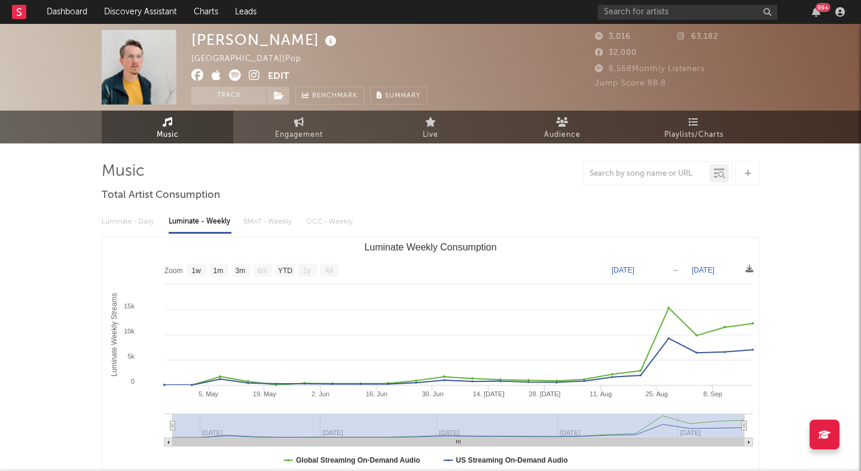
click at [250, 71] on icon at bounding box center [254, 75] width 11 height 12
click at [258, 96] on button "Track" at bounding box center [228, 96] width 75 height 18
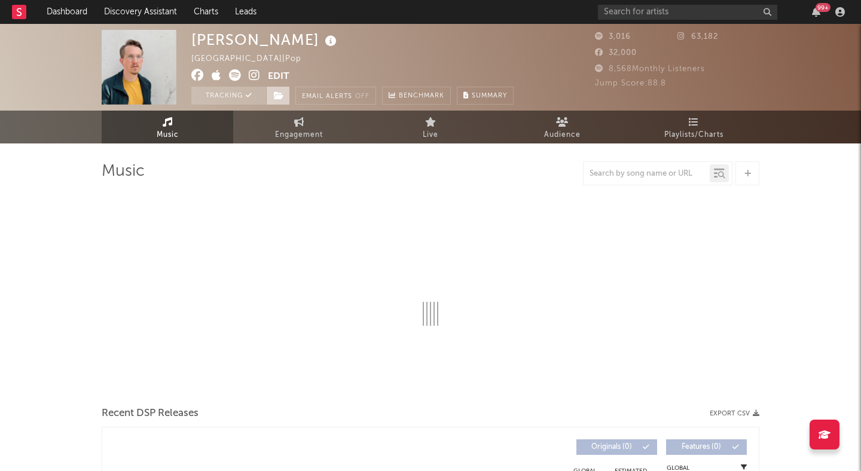
click at [281, 96] on icon at bounding box center [279, 96] width 10 height 8
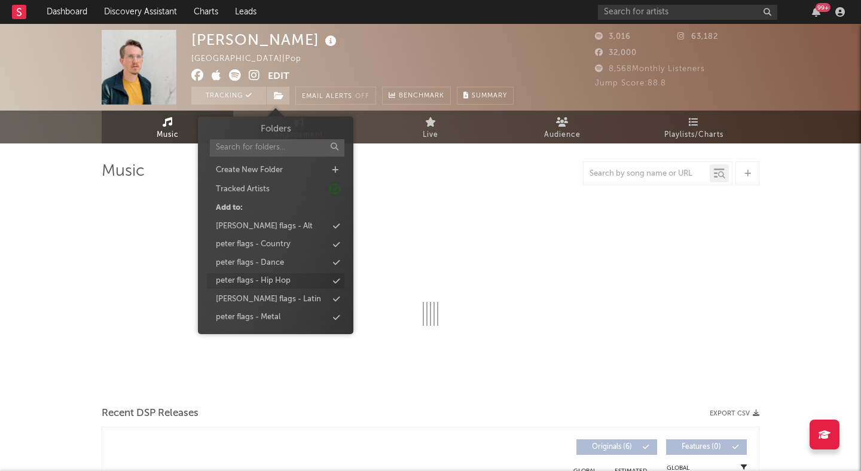
select select "1w"
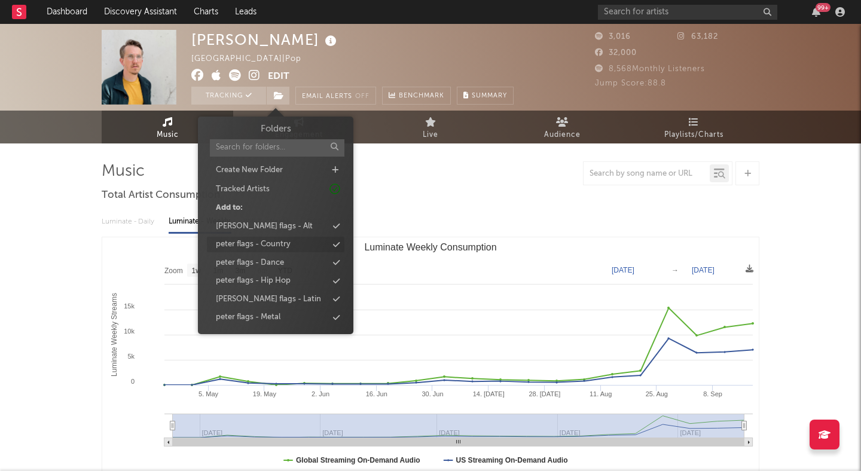
scroll to position [54, 0]
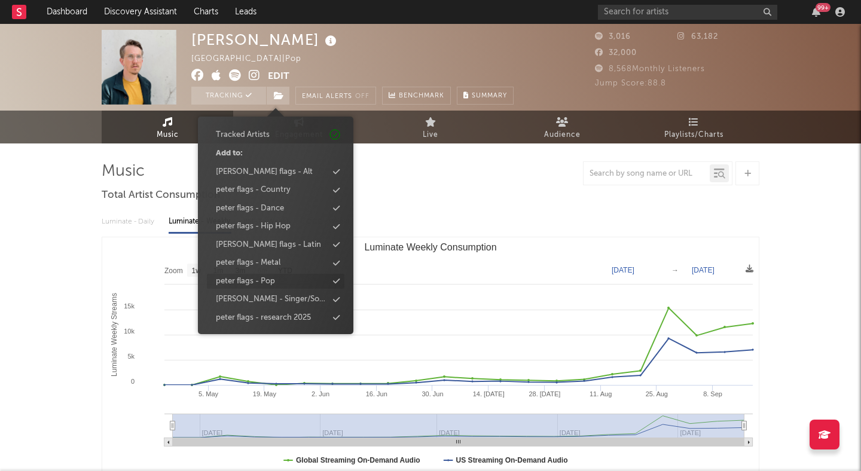
click at [269, 280] on div "peter flags - Pop" at bounding box center [245, 282] width 59 height 12
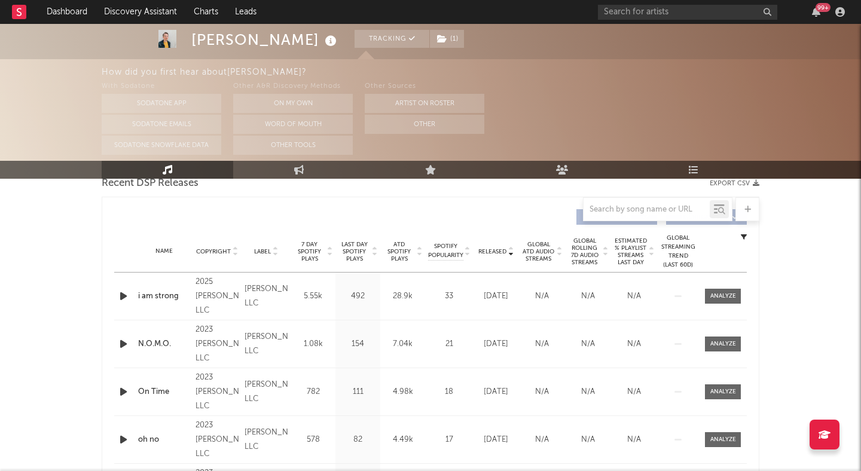
scroll to position [473, 0]
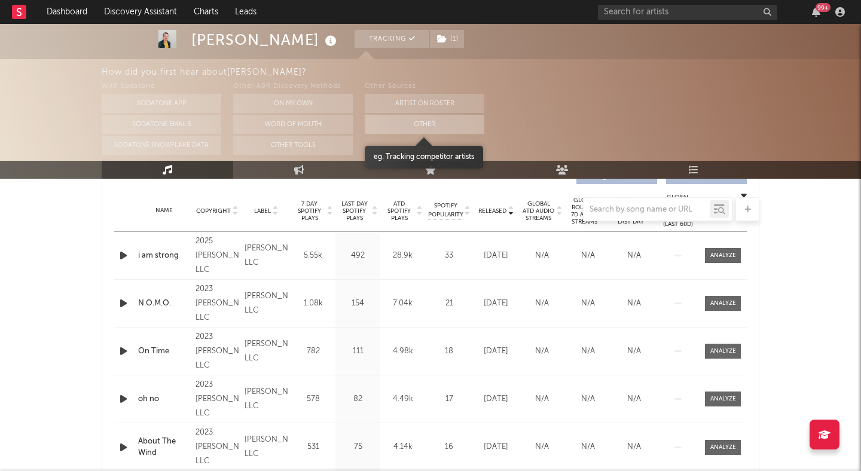
click at [398, 122] on button "Other" at bounding box center [425, 124] width 120 height 19
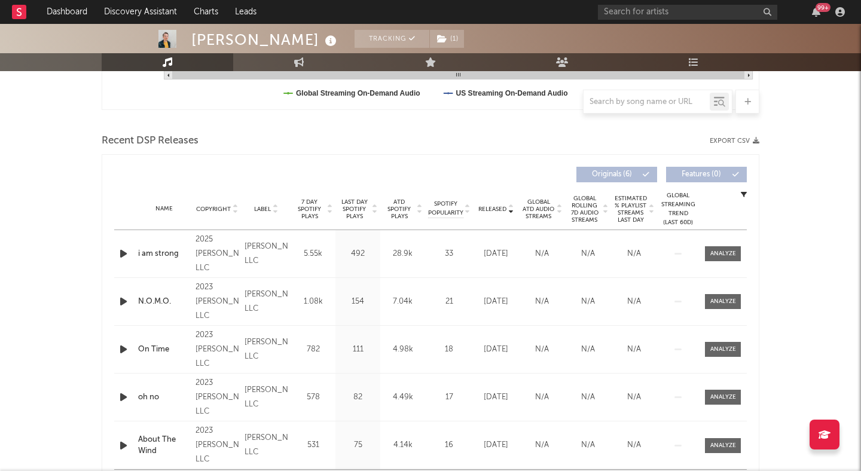
scroll to position [365, 0]
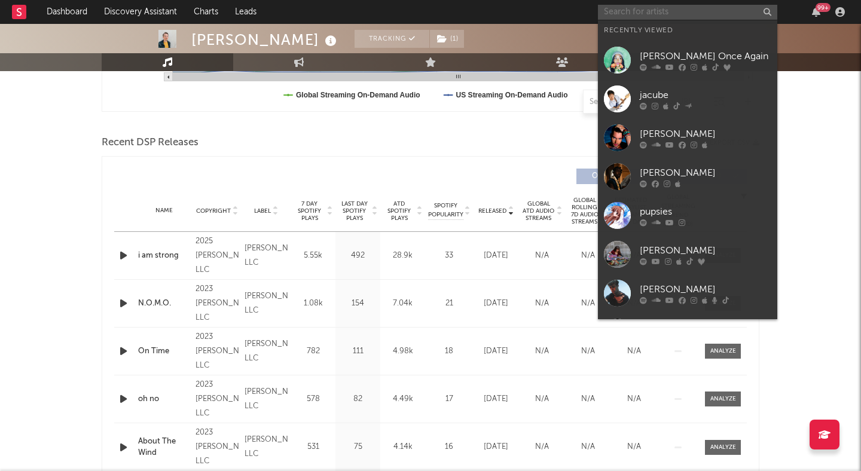
click at [651, 13] on input "text" at bounding box center [687, 12] width 179 height 15
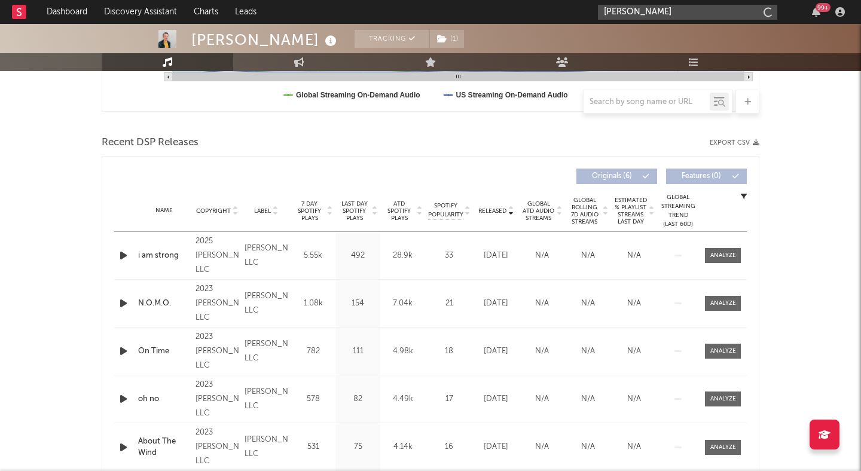
type input "[PERSON_NAME]"
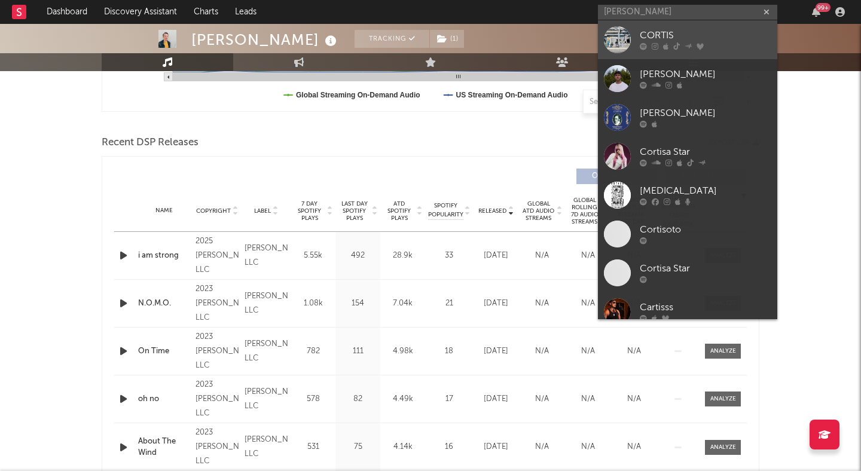
click at [676, 29] on div "CORTIS" at bounding box center [706, 36] width 132 height 14
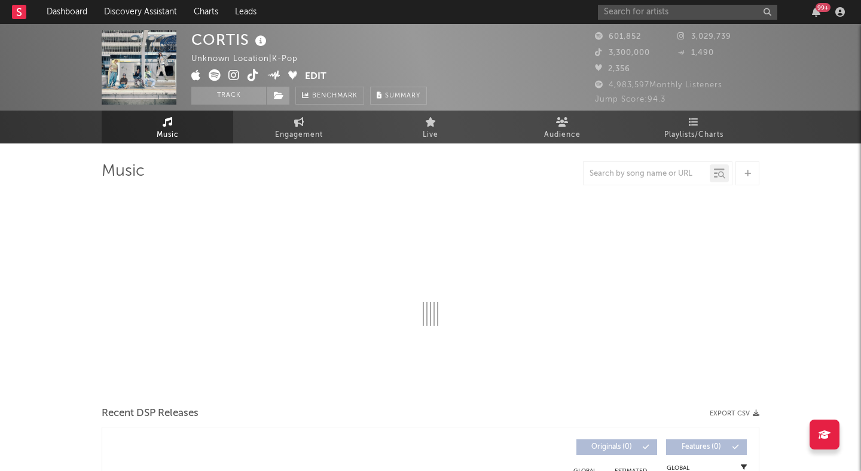
select select "1w"
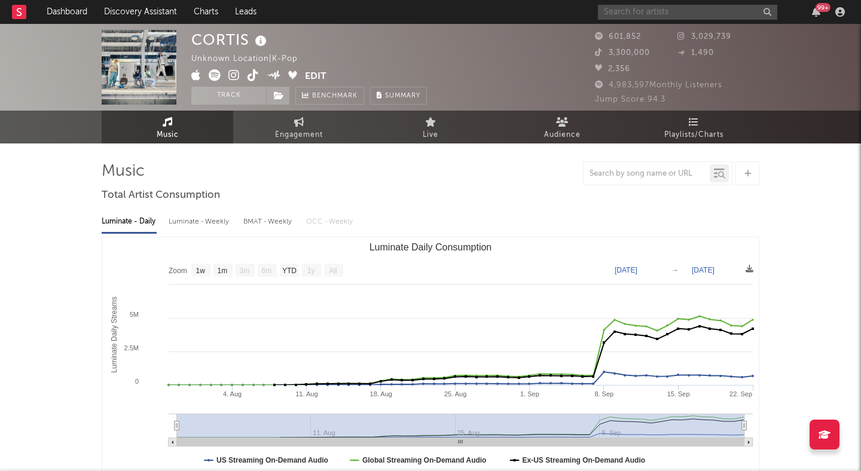
click at [693, 8] on input "text" at bounding box center [687, 12] width 179 height 15
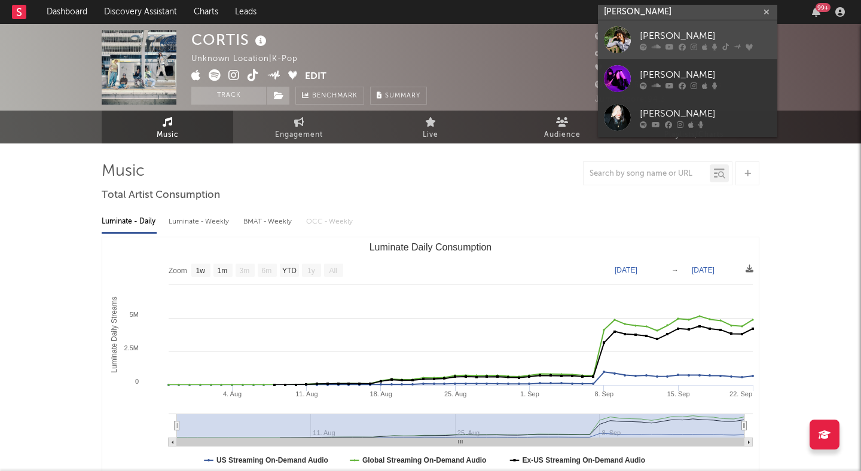
type input "[PERSON_NAME]"
click at [666, 35] on div "[PERSON_NAME]" at bounding box center [706, 36] width 132 height 14
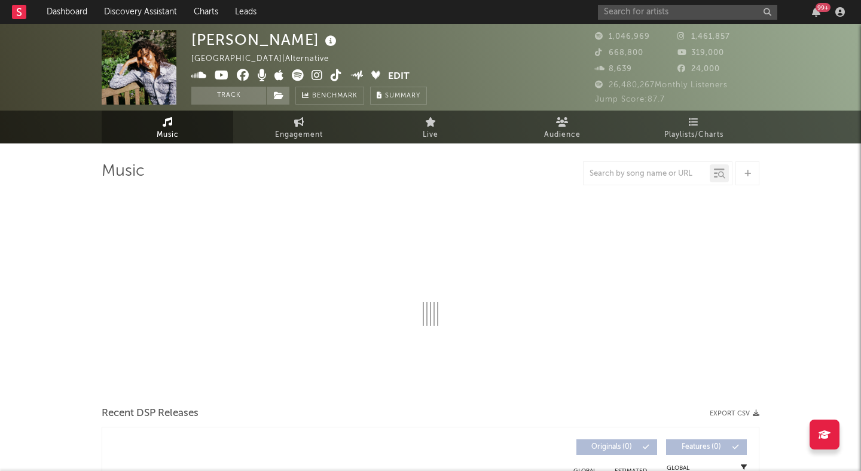
select select "6m"
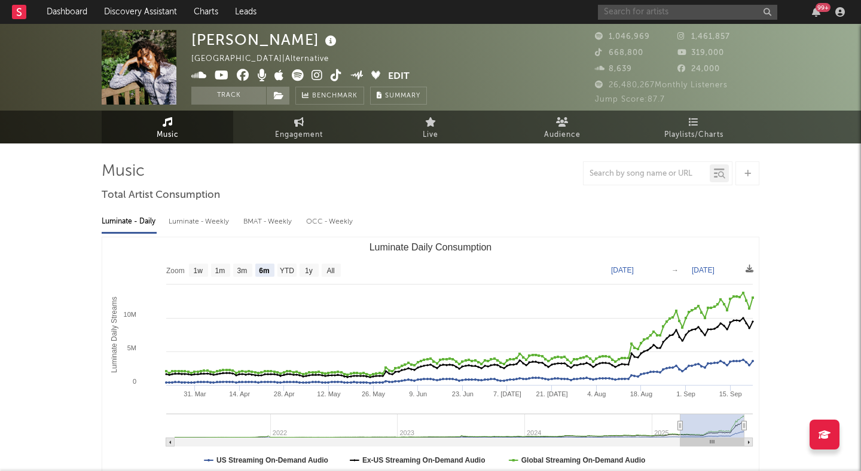
click at [664, 14] on input "text" at bounding box center [687, 12] width 179 height 15
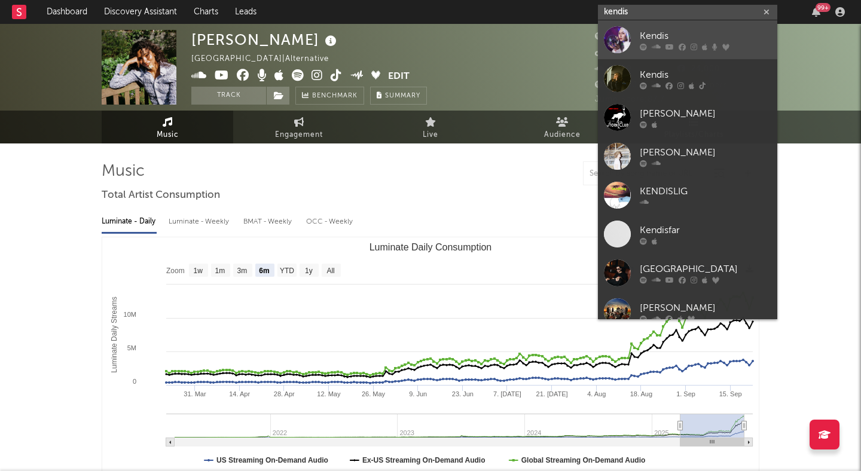
type input "kendis"
click at [658, 31] on div "Kendis" at bounding box center [706, 36] width 132 height 14
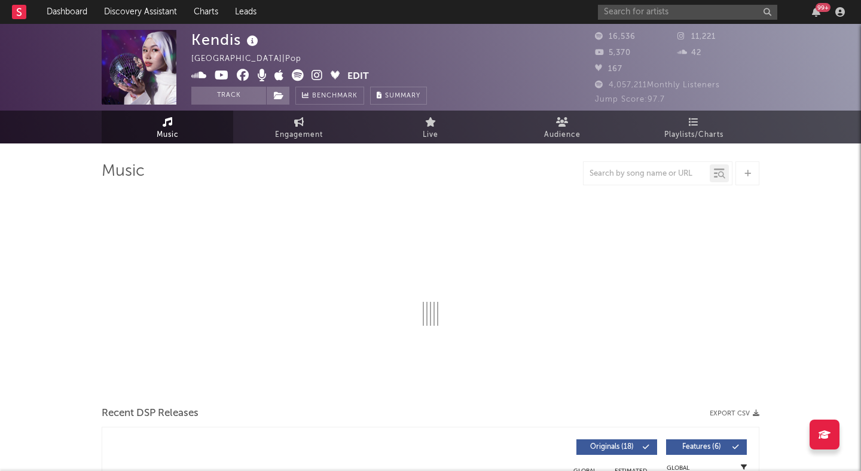
select select "6m"
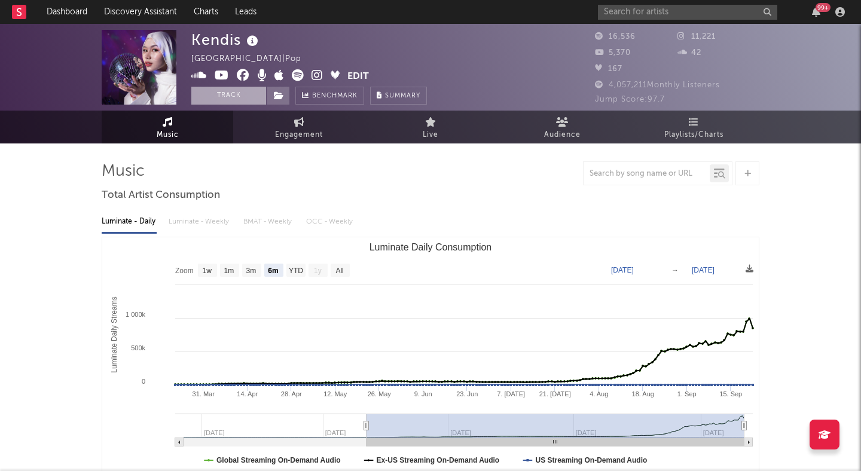
click at [251, 95] on button "Track" at bounding box center [228, 96] width 75 height 18
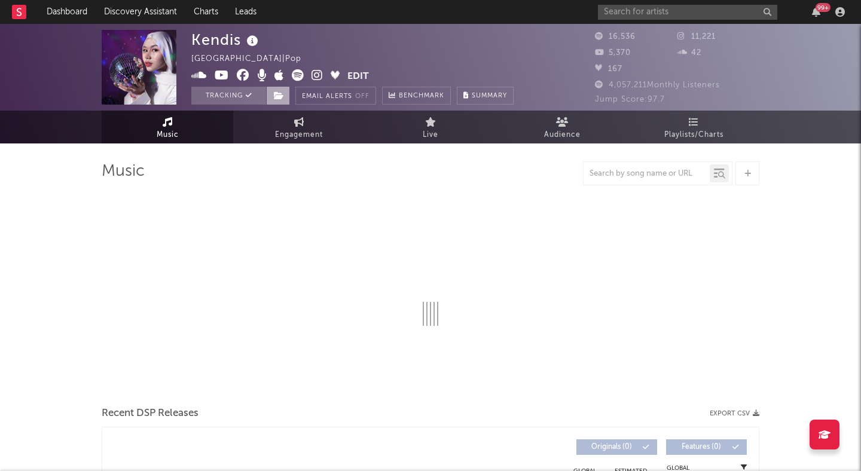
click at [278, 95] on icon at bounding box center [279, 96] width 10 height 8
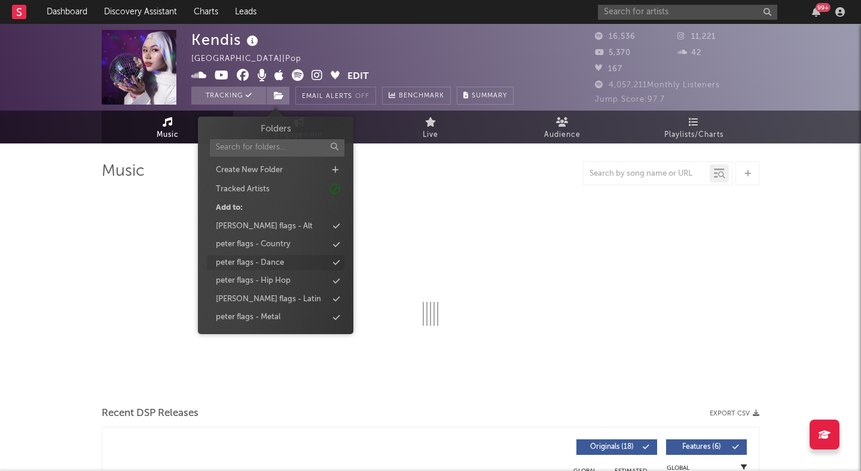
select select "6m"
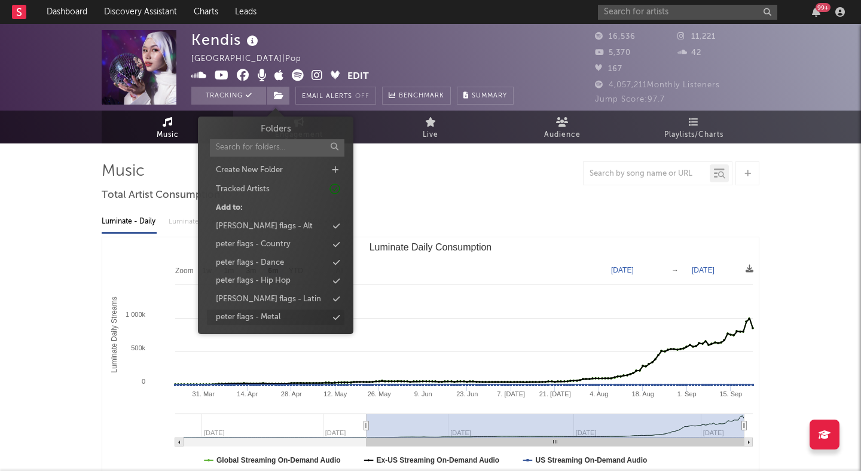
scroll to position [54, 0]
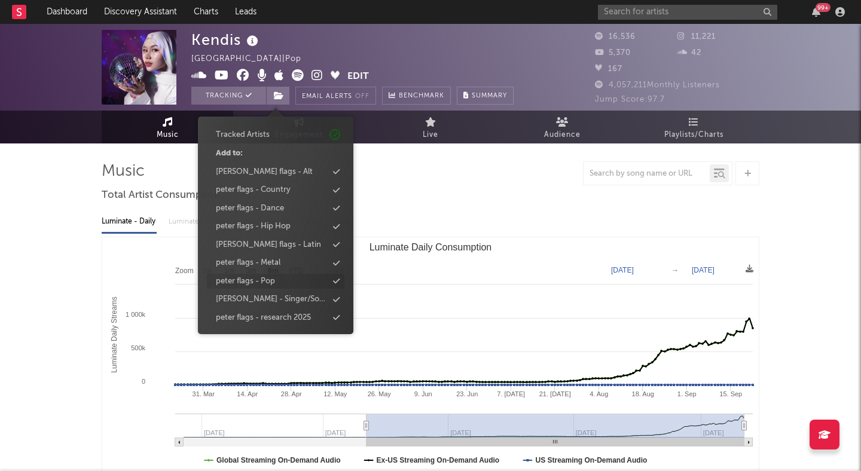
click at [275, 283] on div "peter flags - Pop" at bounding box center [245, 282] width 59 height 12
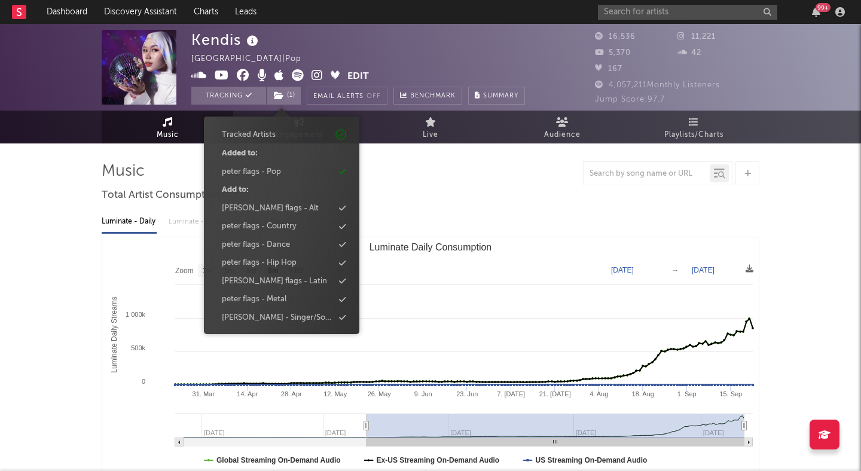
click at [481, 178] on div at bounding box center [431, 173] width 658 height 24
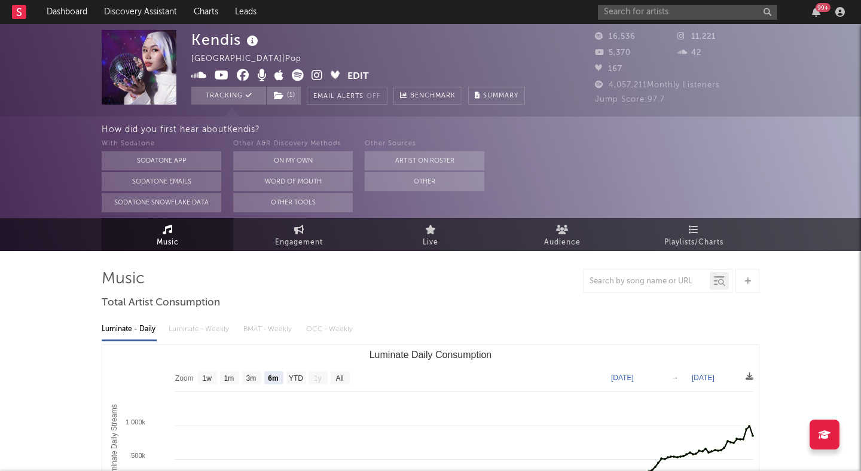
click at [315, 75] on icon at bounding box center [317, 75] width 11 height 12
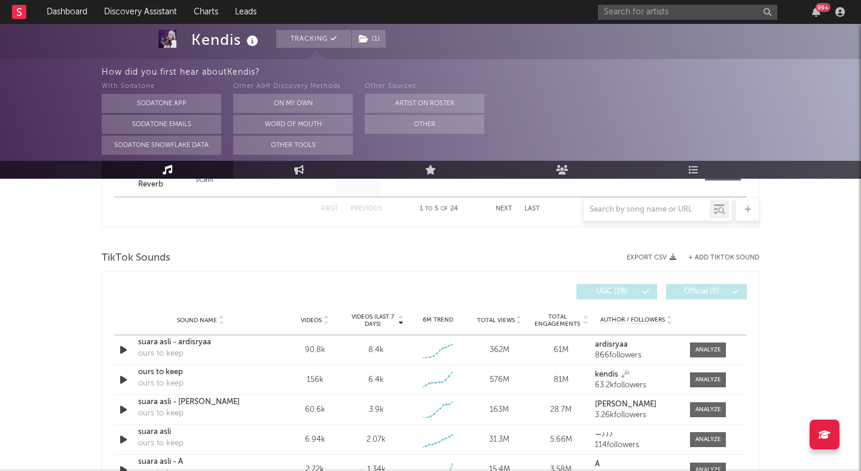
scroll to position [761, 0]
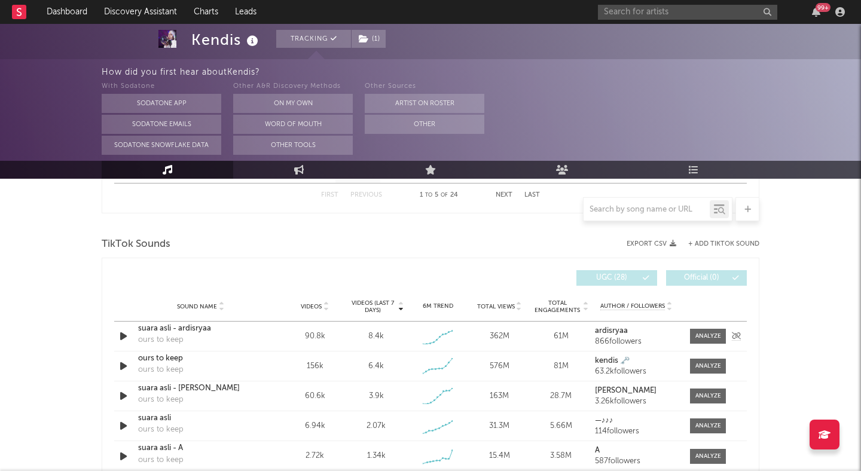
click at [125, 335] on icon "button" at bounding box center [123, 336] width 13 height 15
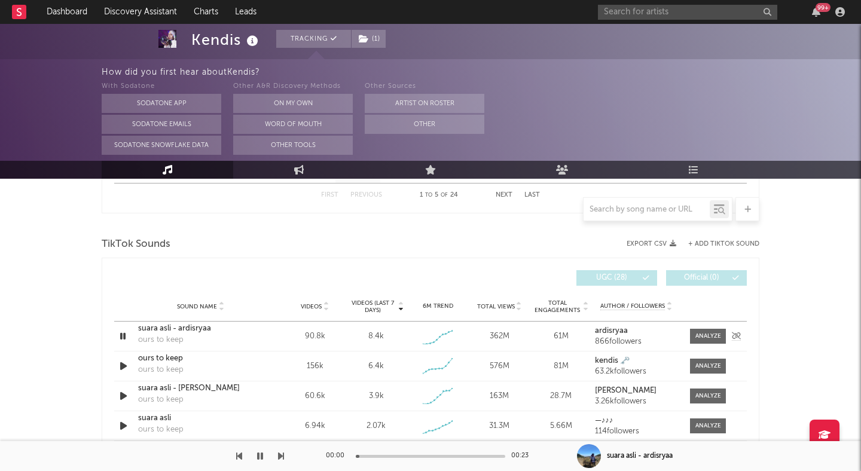
click at [125, 335] on icon "button" at bounding box center [122, 336] width 11 height 15
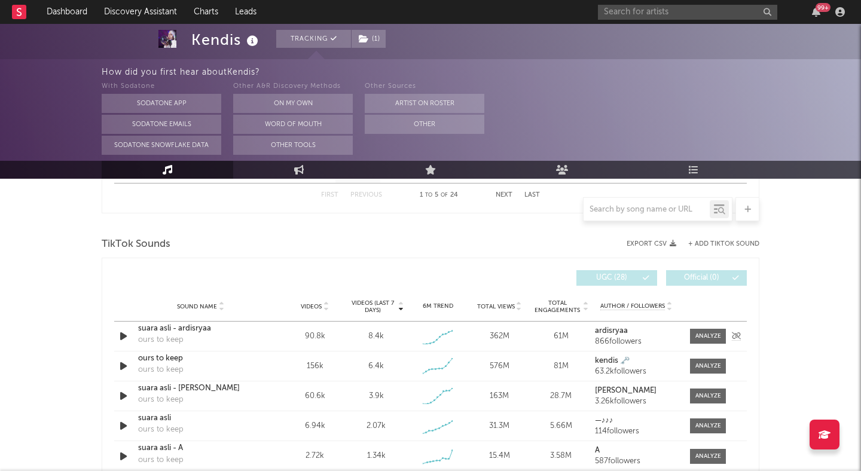
click at [160, 334] on div "suara asli - ardisryaa" at bounding box center [200, 329] width 125 height 12
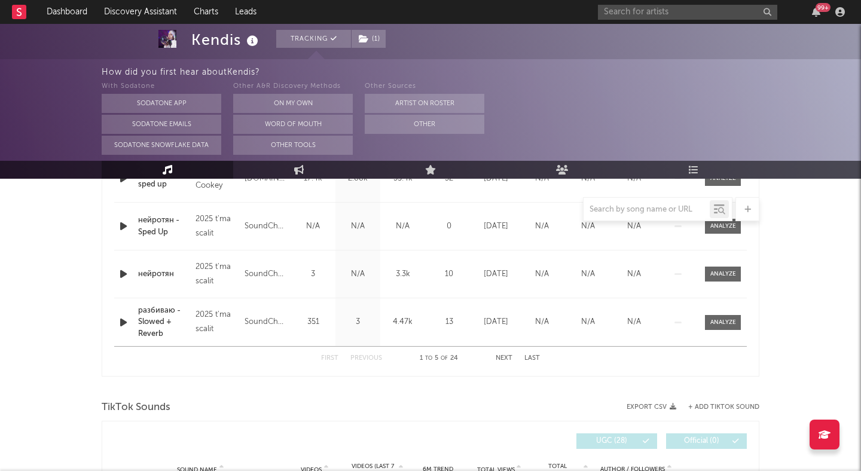
scroll to position [74, 0]
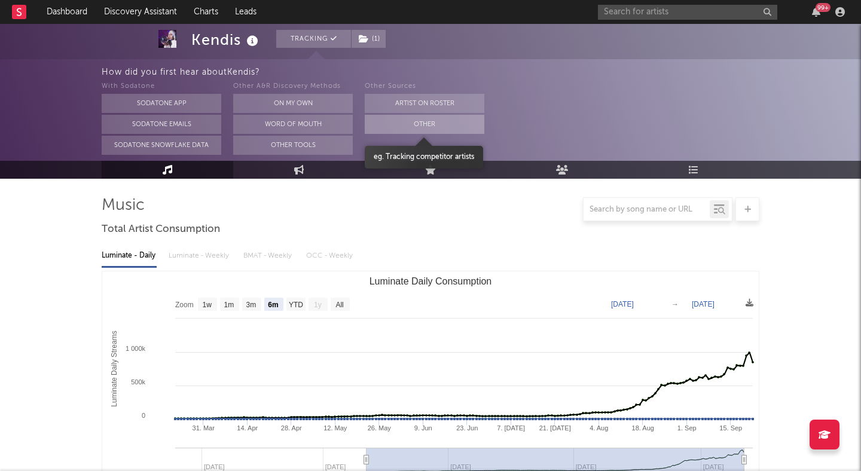
click at [417, 128] on button "Other" at bounding box center [425, 124] width 120 height 19
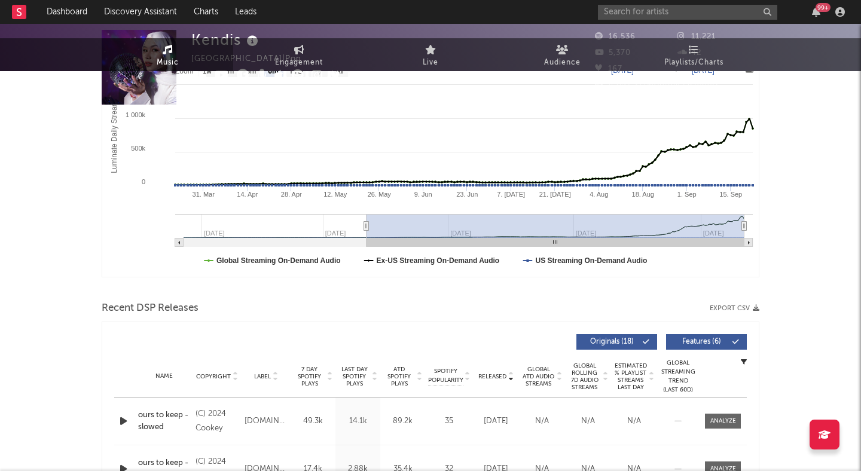
scroll to position [0, 0]
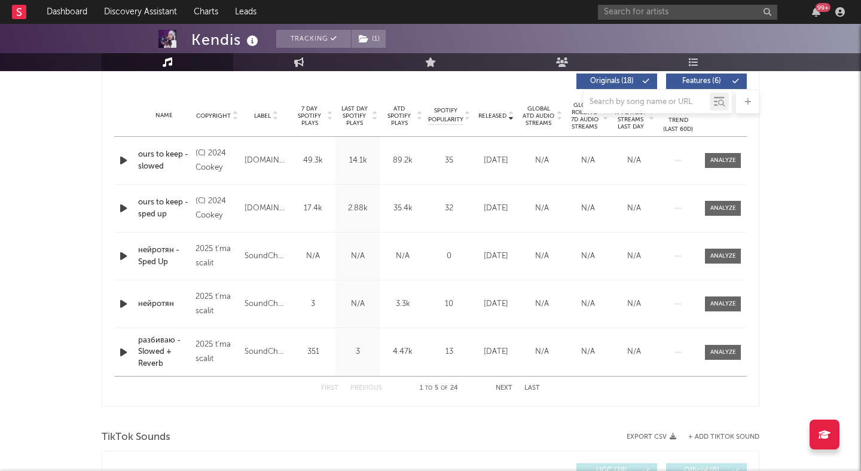
scroll to position [475, 0]
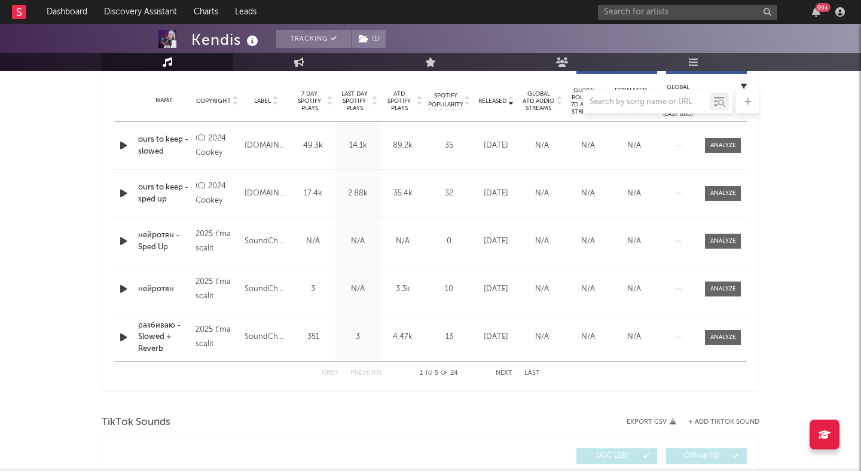
click at [269, 145] on div "cookey.id" at bounding box center [266, 146] width 43 height 14
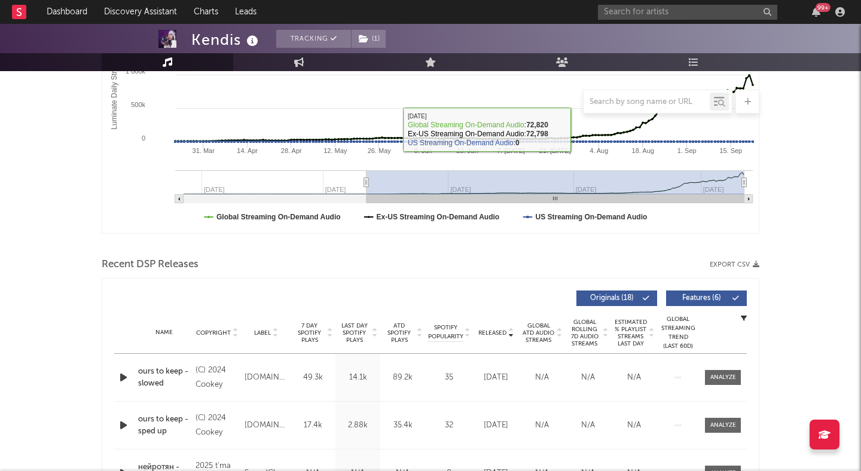
scroll to position [259, 0]
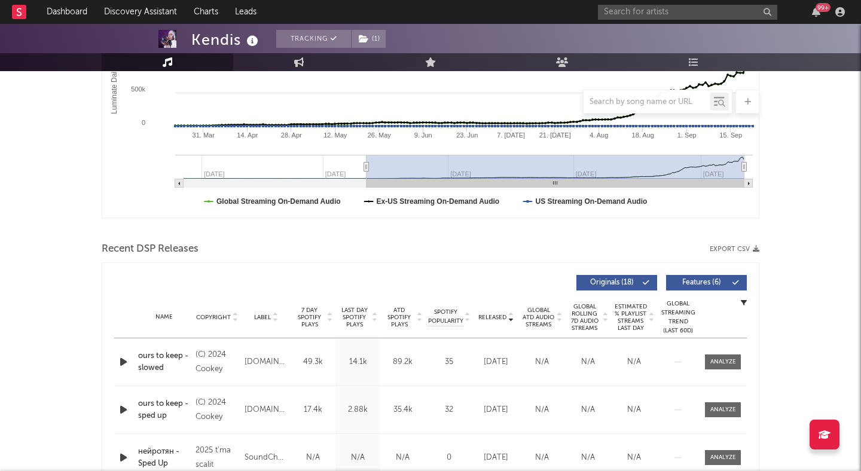
click at [685, 279] on span "Features ( 6 )" at bounding box center [701, 282] width 55 height 7
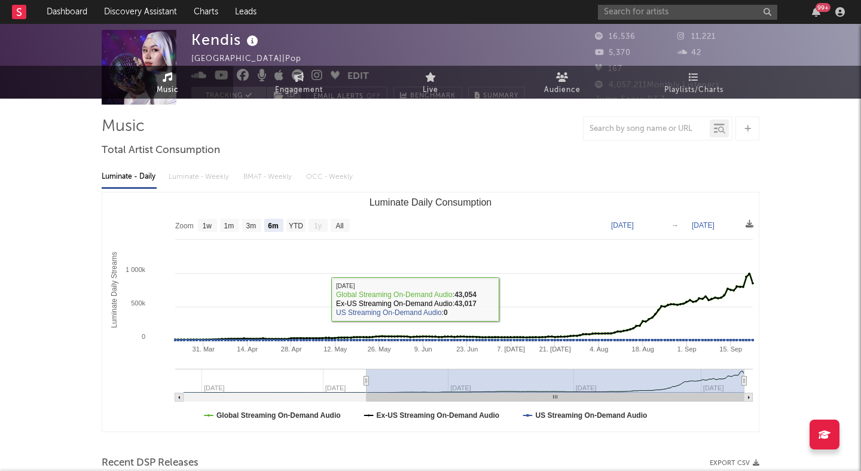
scroll to position [0, 0]
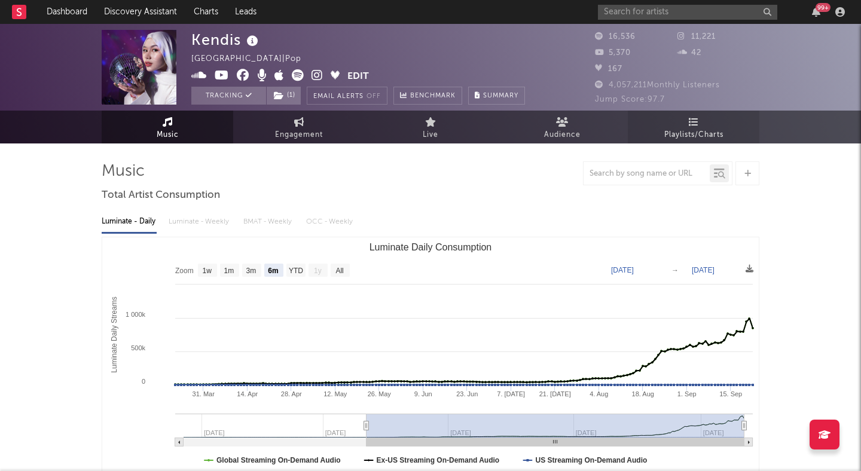
click at [642, 123] on link "Playlists/Charts" at bounding box center [694, 127] width 132 height 33
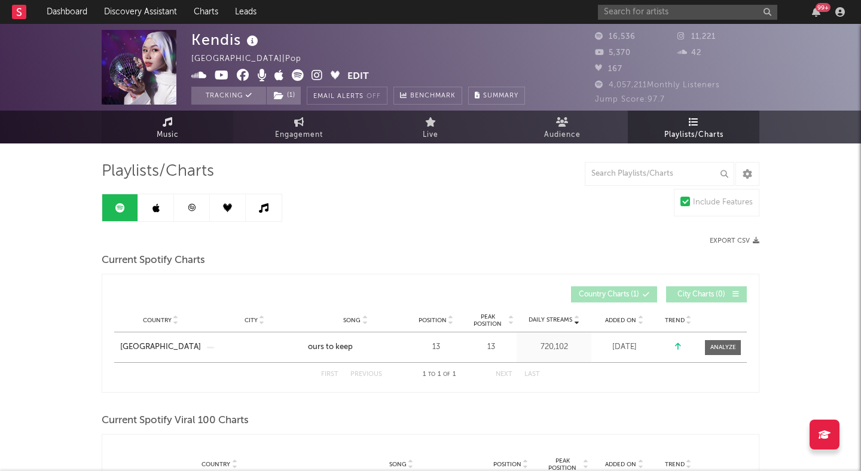
click at [175, 128] on span "Music" at bounding box center [168, 135] width 22 height 14
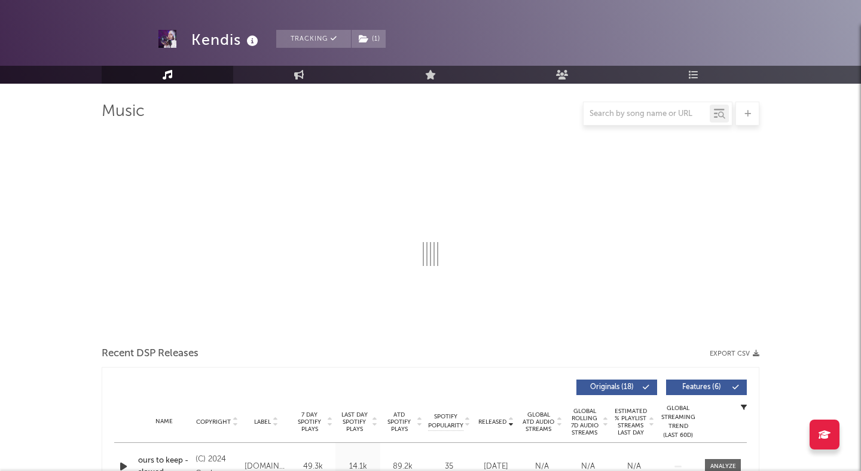
select select "6m"
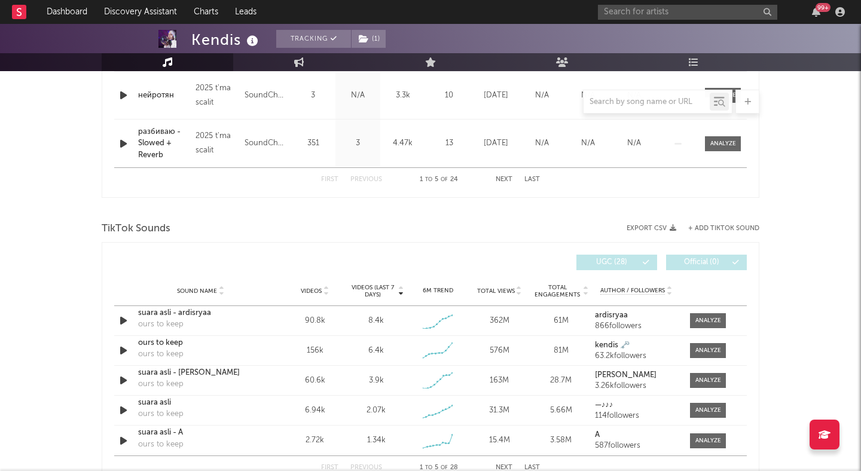
scroll to position [670, 0]
click at [167, 311] on div "suara asli - ardisryaa" at bounding box center [200, 313] width 125 height 12
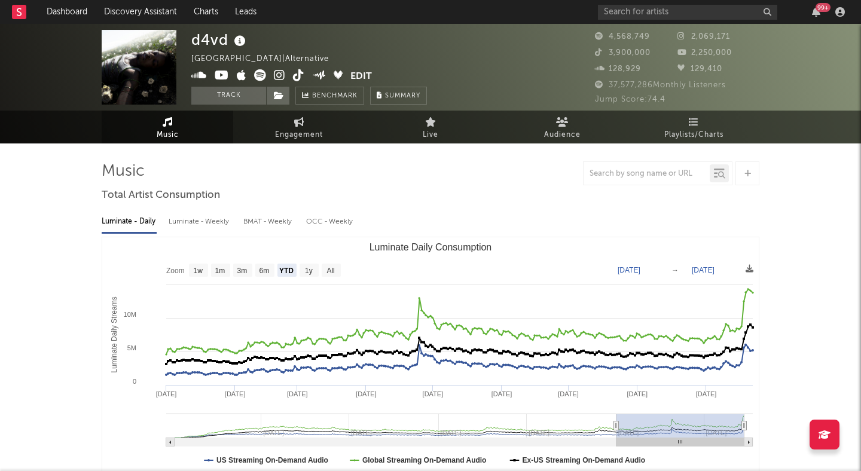
click at [129, 8] on link "Discovery Assistant" at bounding box center [141, 12] width 90 height 24
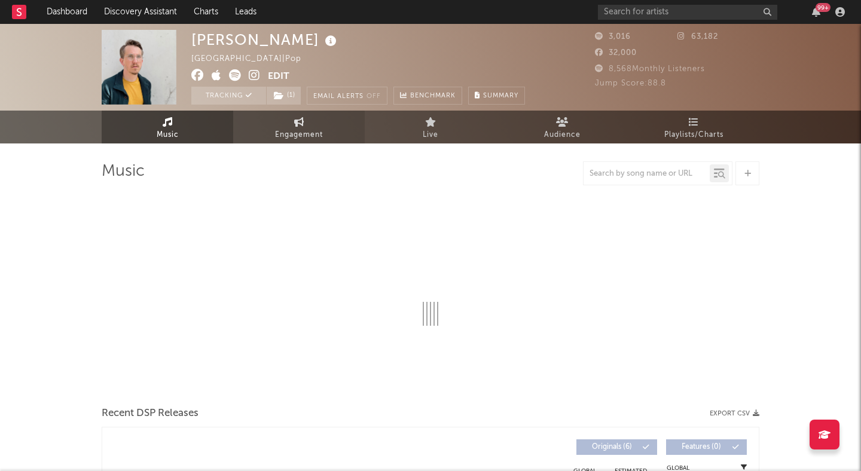
select select "1w"
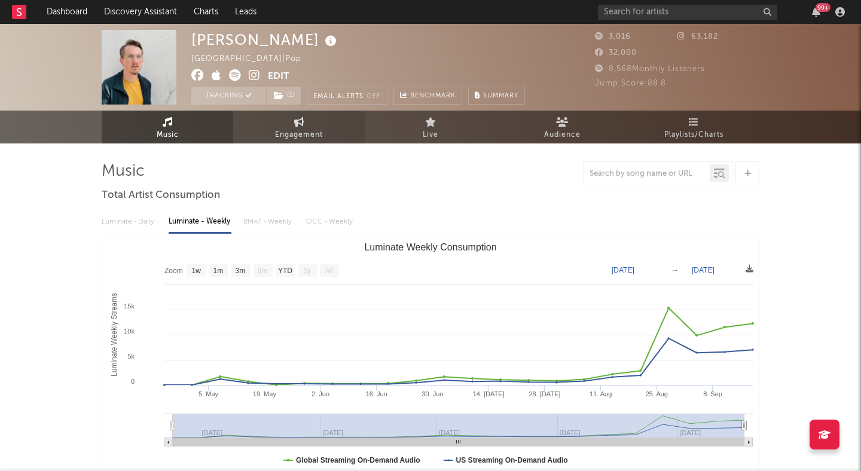
click at [282, 132] on span "Engagement" at bounding box center [299, 135] width 48 height 14
select select "1w"
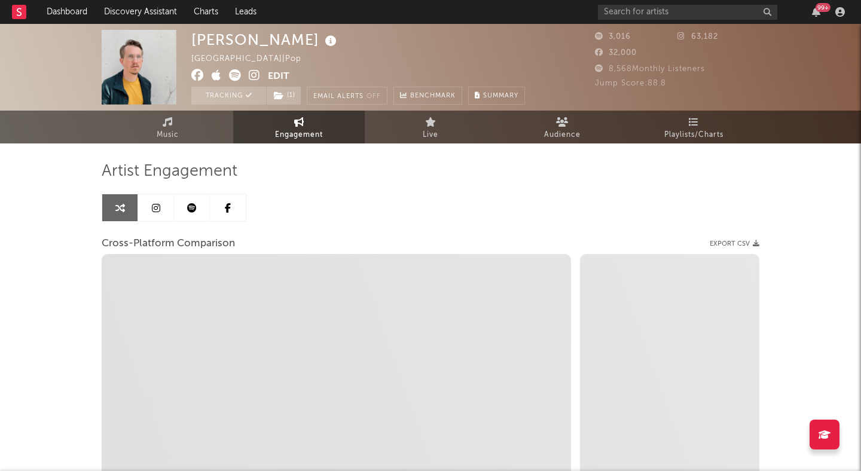
select select "1m"
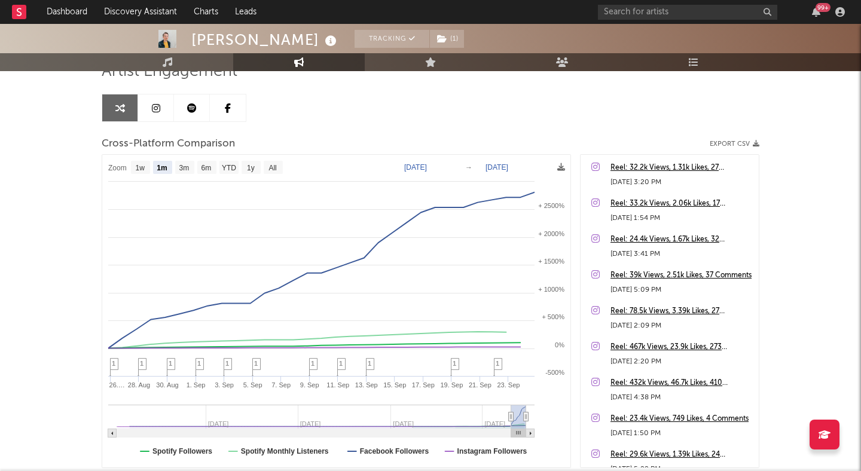
scroll to position [130, 0]
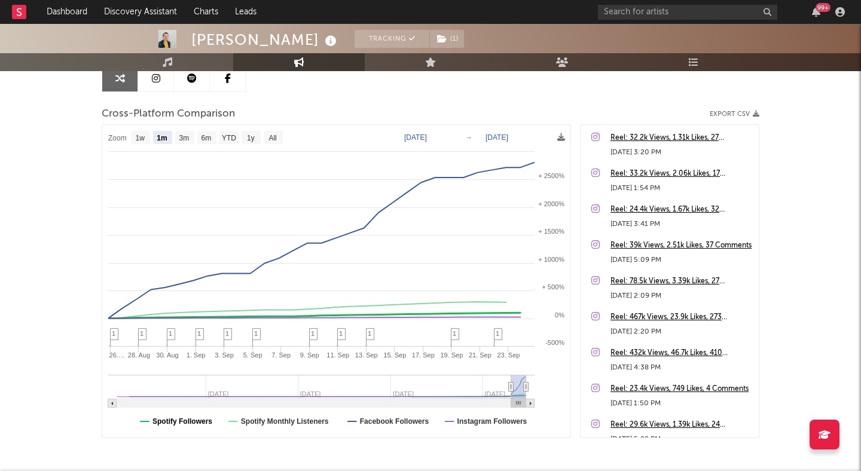
click at [171, 425] on text "Spotify Followers" at bounding box center [183, 421] width 60 height 8
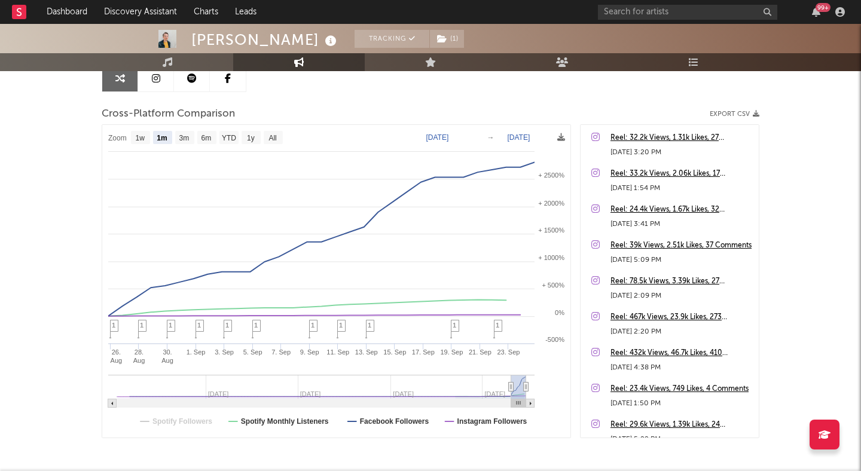
select select "1m"
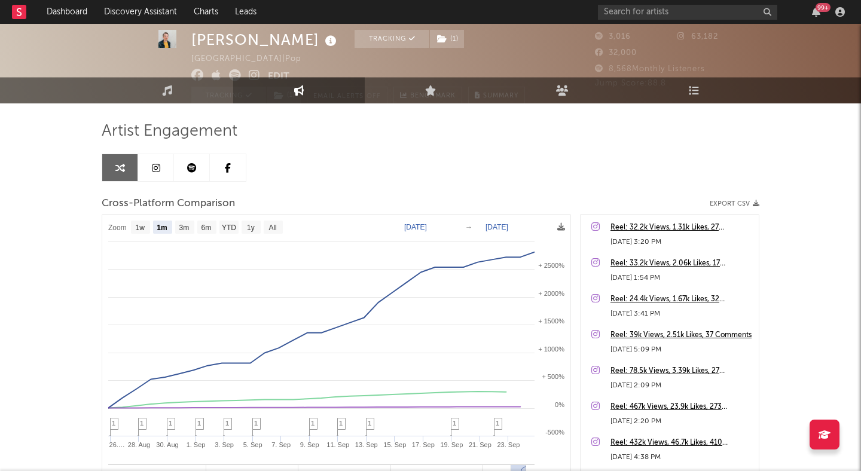
scroll to position [0, 0]
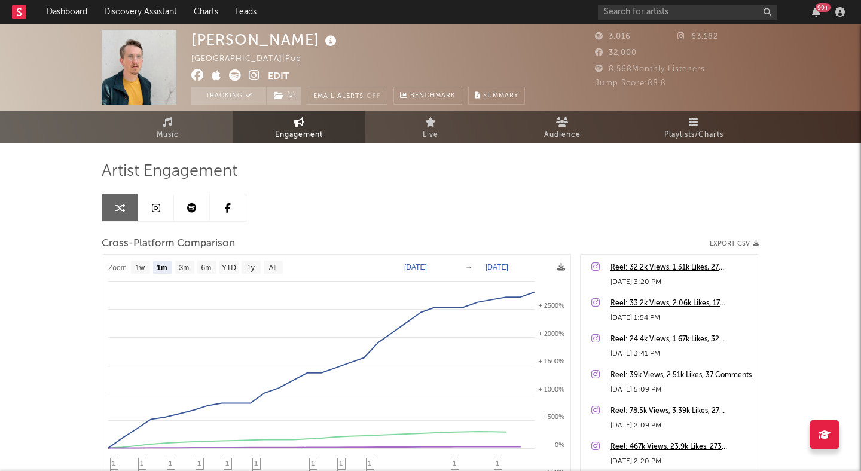
click at [198, 72] on icon at bounding box center [197, 75] width 13 height 12
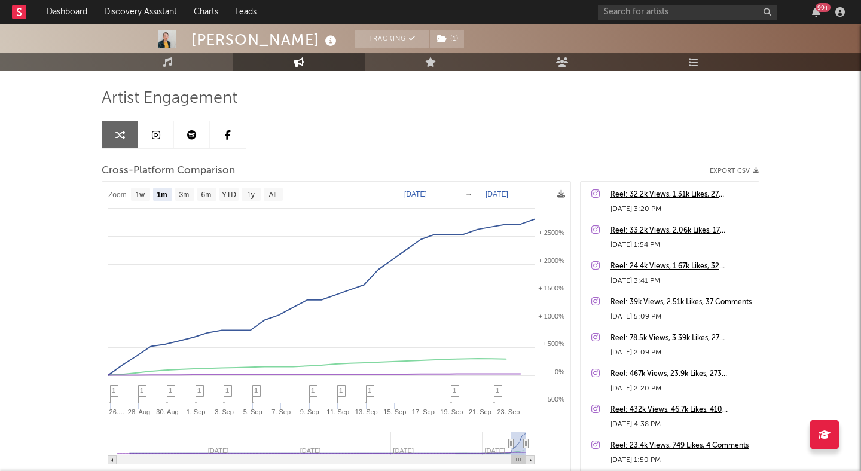
scroll to position [51, 0]
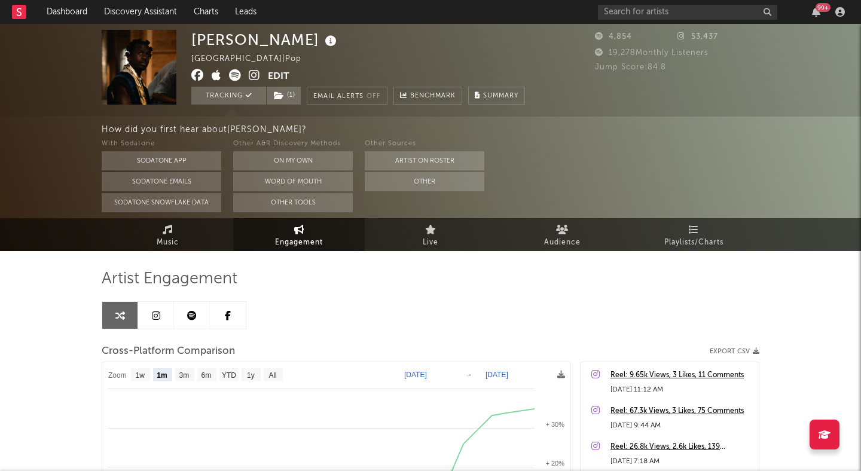
select select "1m"
click at [252, 75] on icon at bounding box center [254, 75] width 11 height 12
click at [179, 235] on link "Music" at bounding box center [168, 234] width 132 height 33
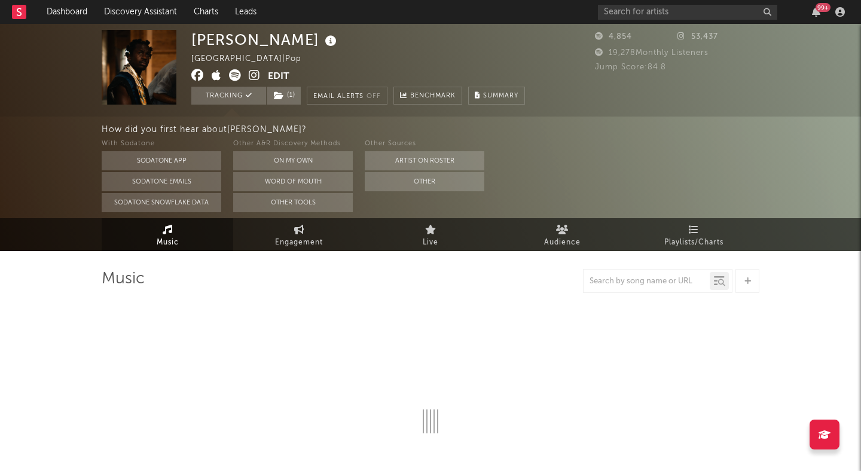
select select "1w"
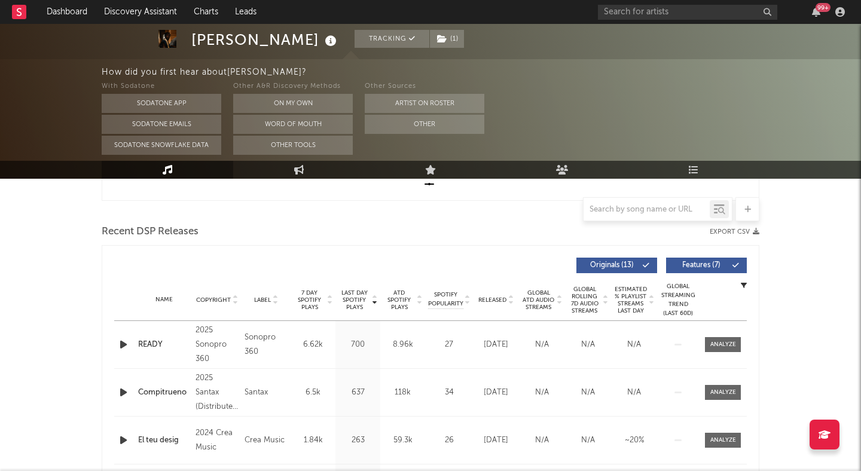
scroll to position [386, 0]
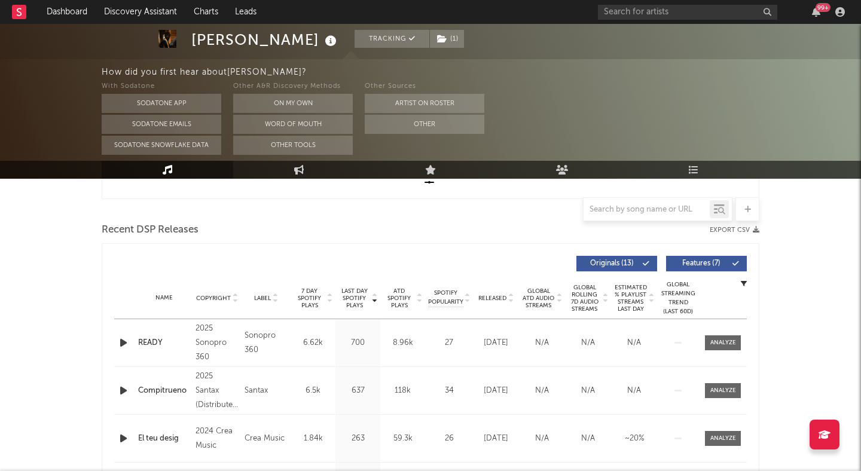
click at [258, 334] on div "Sonopro 360" at bounding box center [266, 343] width 43 height 29
drag, startPoint x: 261, startPoint y: 349, endPoint x: 247, endPoint y: 333, distance: 21.2
click at [247, 333] on div "Sonopro 360" at bounding box center [266, 343] width 43 height 29
click at [508, 302] on icon at bounding box center [511, 300] width 6 height 5
click at [703, 262] on span "Features ( 7 )" at bounding box center [701, 263] width 55 height 7
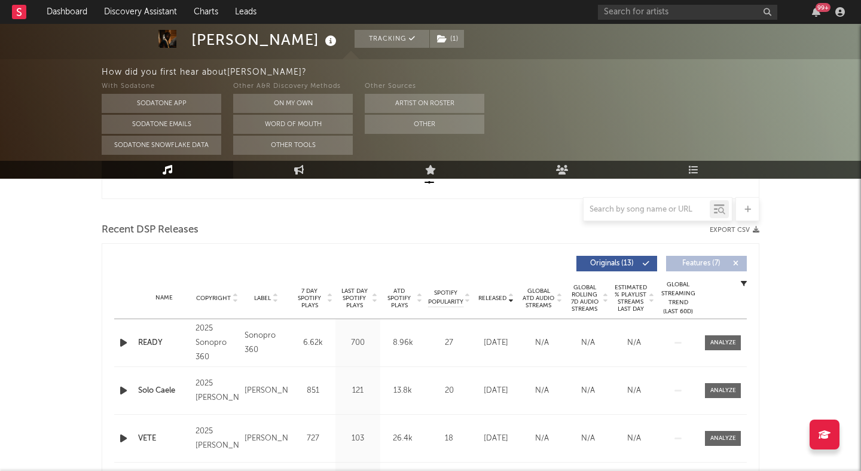
click at [245, 334] on div "Sonopro 360" at bounding box center [266, 343] width 43 height 29
drag, startPoint x: 245, startPoint y: 334, endPoint x: 261, endPoint y: 350, distance: 22.4
click at [261, 350] on div "Sonopro 360" at bounding box center [266, 343] width 43 height 29
copy div "Sonopro 360 Album Names READY Composer Names 7 Day Spotify Plays"
click at [625, 13] on input "text" at bounding box center [687, 12] width 179 height 15
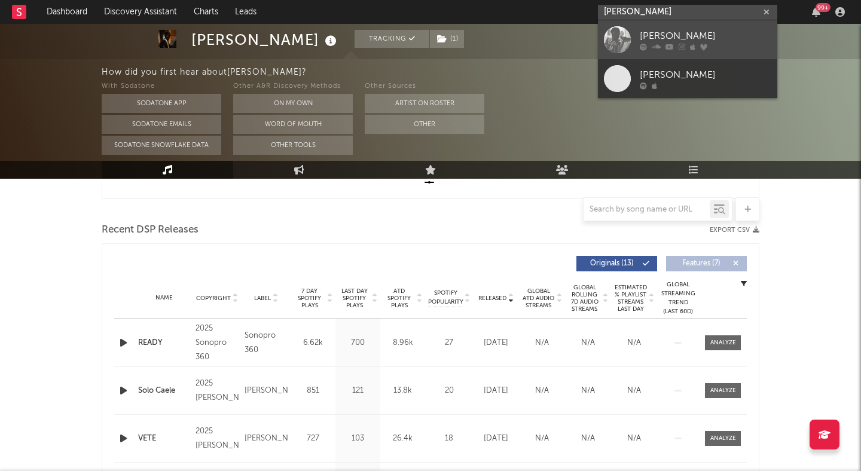
type input "lucy bedr"
click at [668, 31] on div "Lucy Bedroque" at bounding box center [706, 36] width 132 height 14
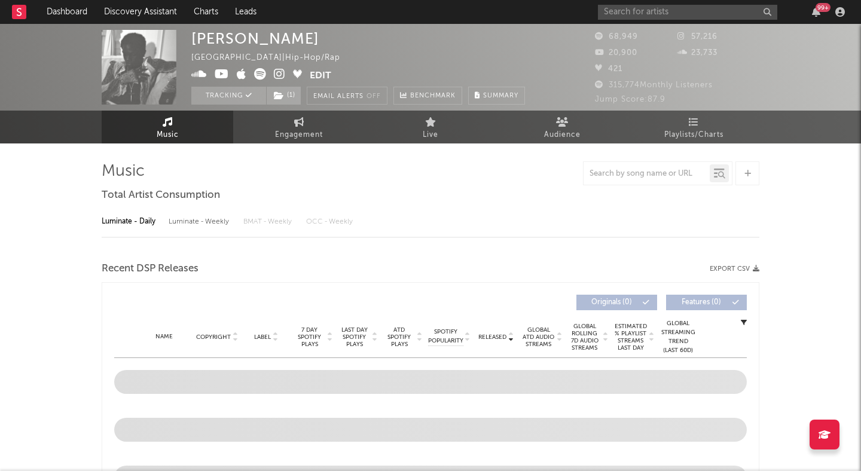
select select "6m"
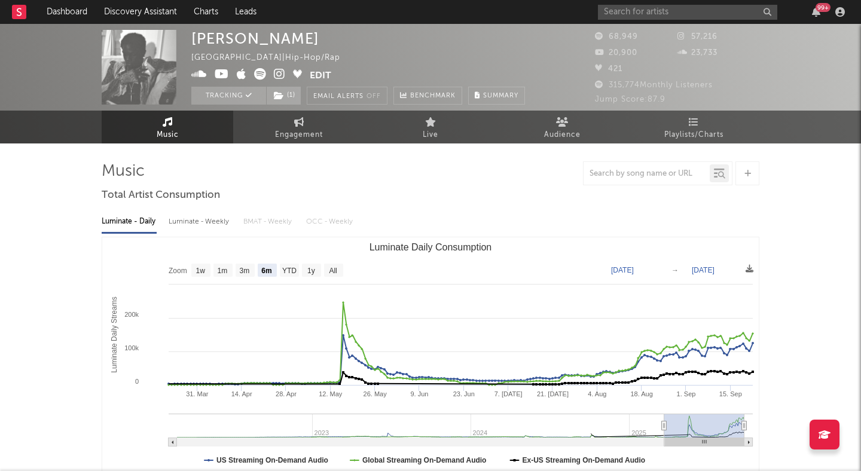
click at [278, 74] on icon at bounding box center [279, 74] width 11 height 12
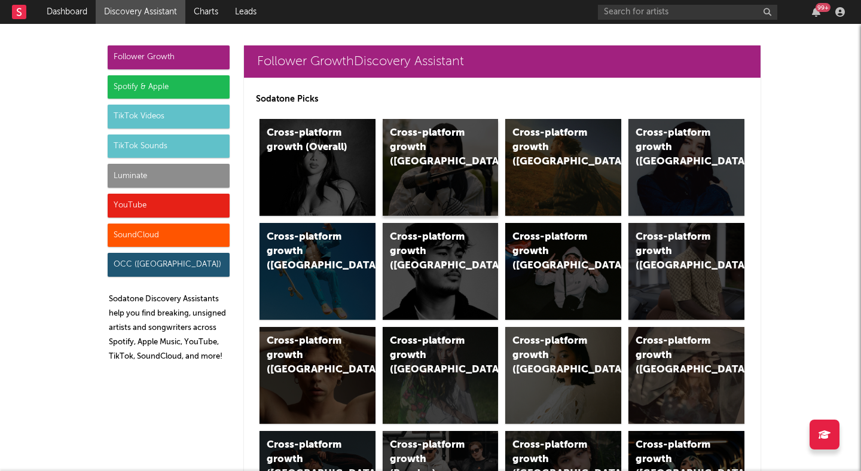
click at [459, 172] on div "Cross-platform growth (UK)" at bounding box center [441, 167] width 116 height 97
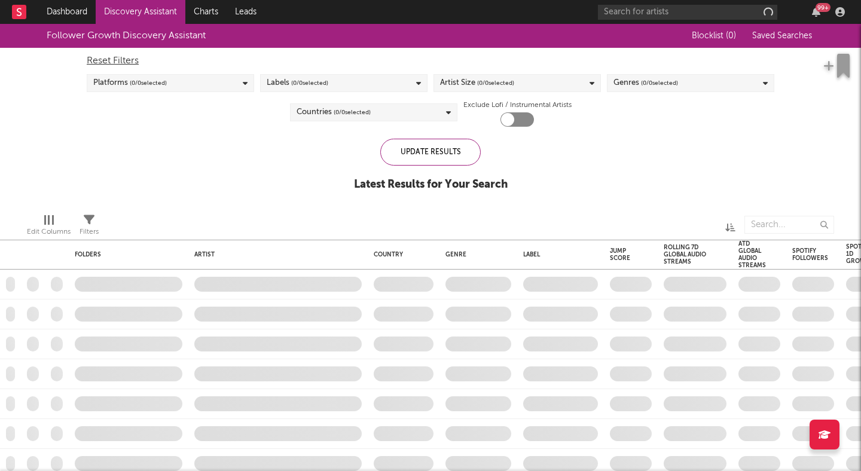
checkbox input "true"
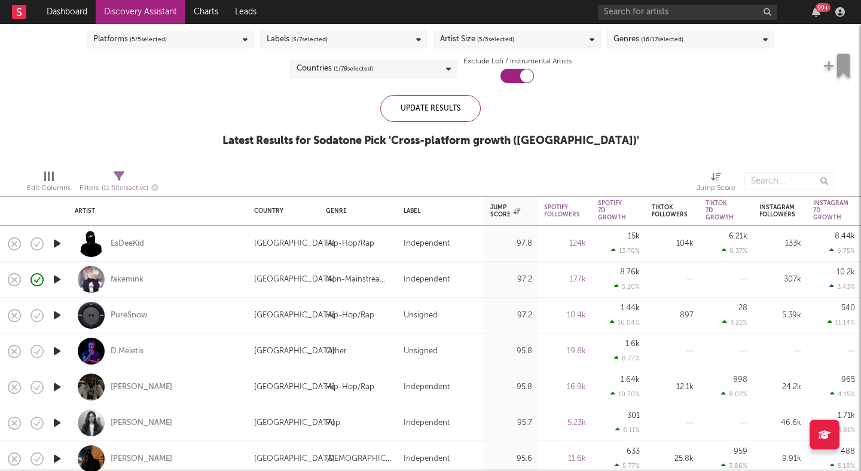
click at [708, 96] on div "Follower Growth Discovery Assistant Blocklist ( 2 ) Saved Searches ( 0 ) Reset …" at bounding box center [430, 70] width 861 height 180
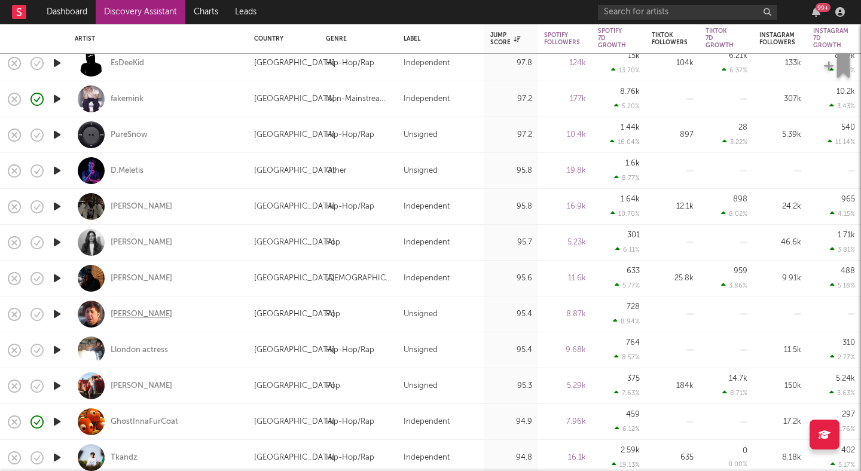
click at [139, 314] on div "Jim E. Brown" at bounding box center [142, 314] width 62 height 11
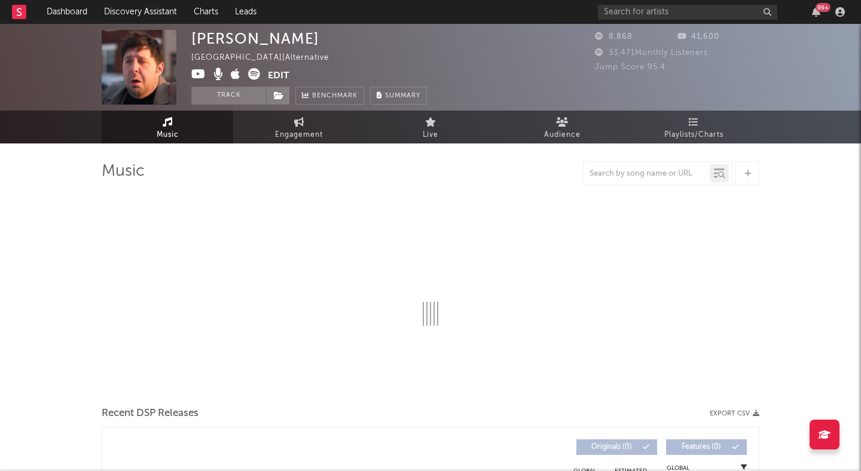
select select "1w"
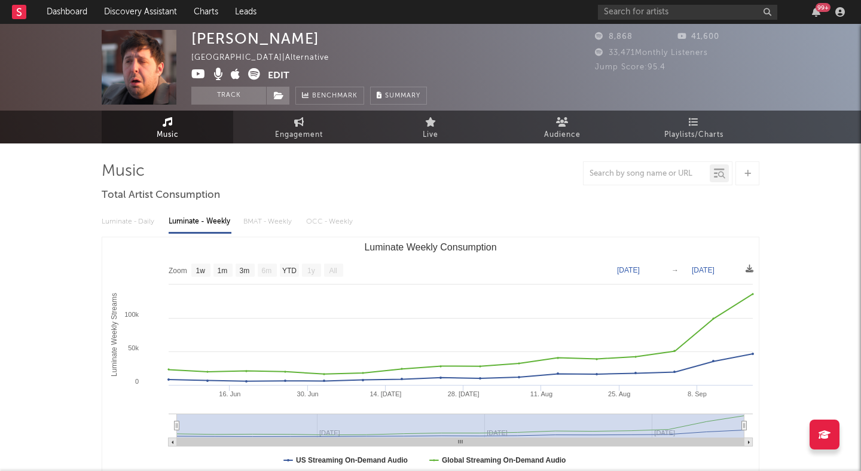
click at [196, 75] on icon at bounding box center [198, 74] width 14 height 12
click at [255, 77] on icon at bounding box center [254, 74] width 12 height 12
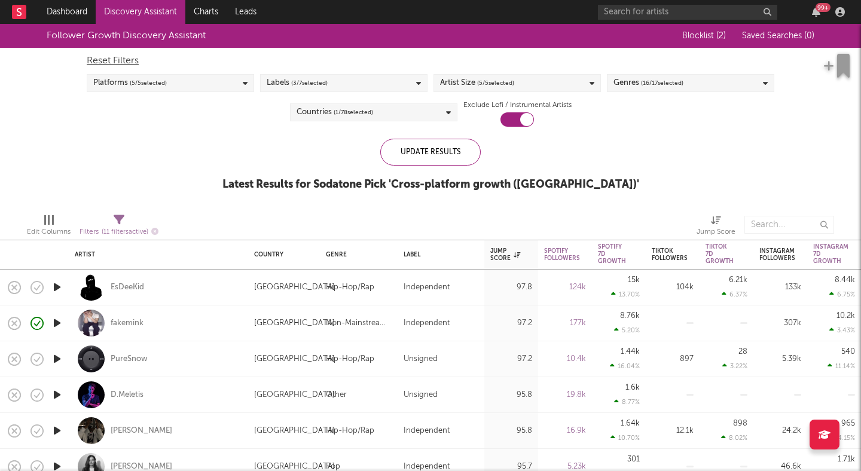
click at [635, 133] on div "Follower Growth Discovery Assistant Blocklist ( 2 ) Saved Searches ( 0 ) Reset …" at bounding box center [430, 114] width 861 height 180
click at [667, 81] on span "( 16 / 17 selected)" at bounding box center [662, 83] width 42 height 14
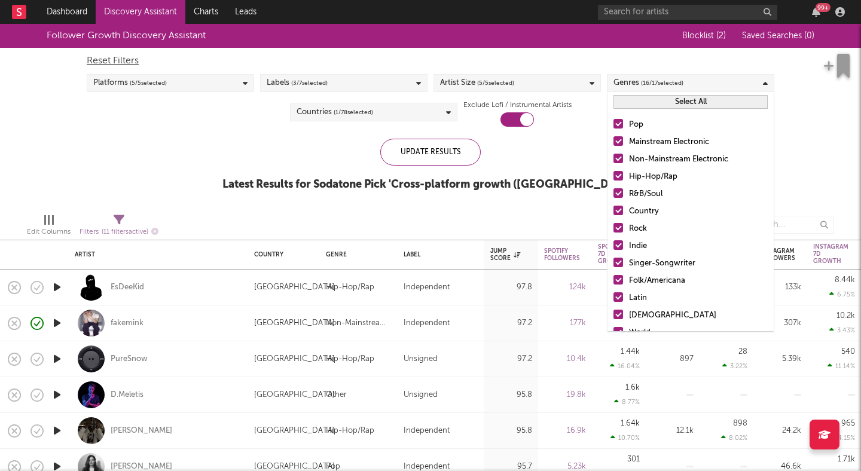
click at [650, 102] on button "Select All" at bounding box center [691, 102] width 154 height 14
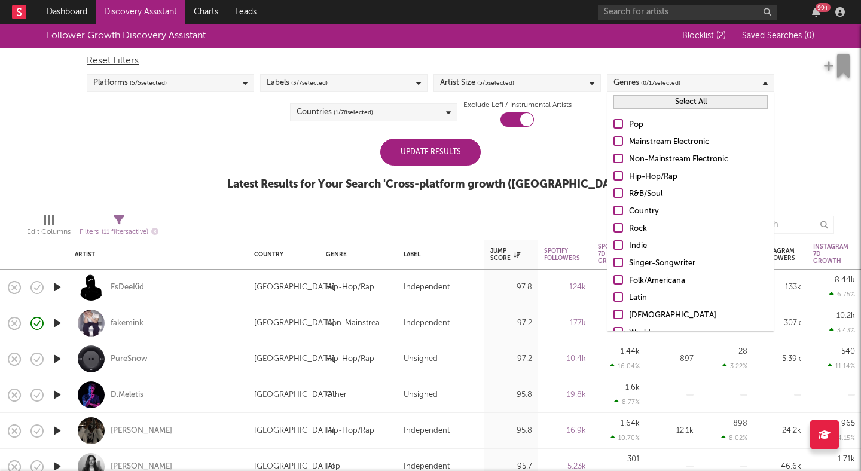
click at [621, 124] on div at bounding box center [619, 124] width 10 height 10
click at [614, 124] on input "Pop" at bounding box center [614, 125] width 0 height 14
click at [450, 149] on div "Update Results" at bounding box center [430, 152] width 100 height 27
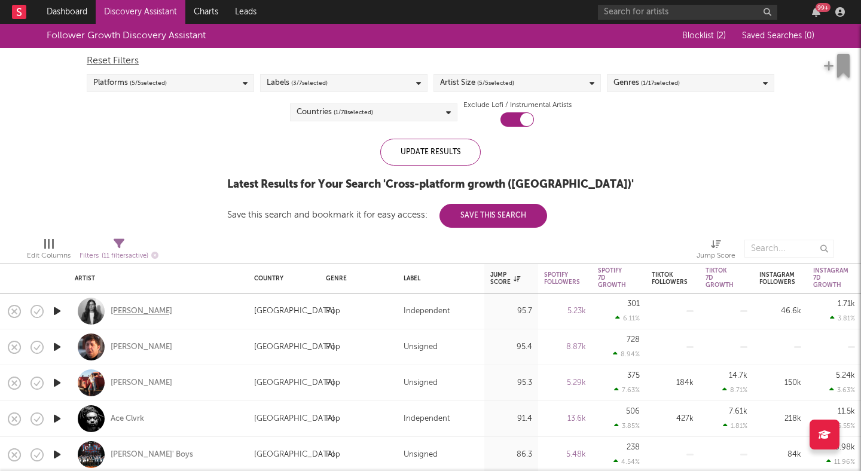
click at [145, 313] on div "[PERSON_NAME]" at bounding box center [142, 311] width 62 height 11
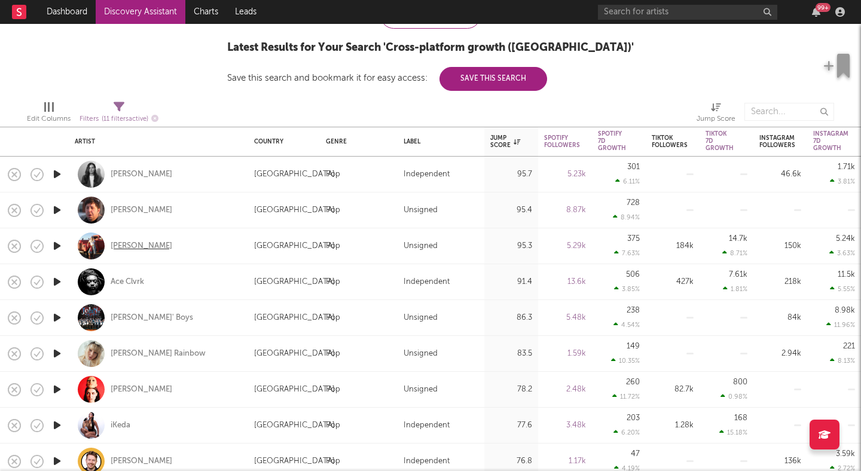
click at [130, 246] on div "Juno James" at bounding box center [142, 246] width 62 height 11
click at [125, 394] on div "Loveday" at bounding box center [142, 390] width 62 height 11
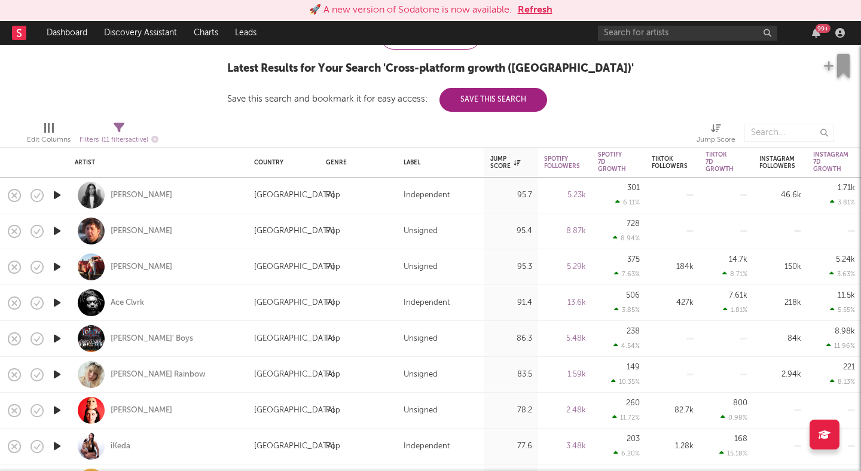
click at [193, 94] on div "Follower Growth Discovery Assistant Blocklist ( 2 ) Saved Searches ( 0 ) Reset …" at bounding box center [430, 10] width 861 height 204
click at [542, 13] on button "Refresh" at bounding box center [535, 10] width 35 height 14
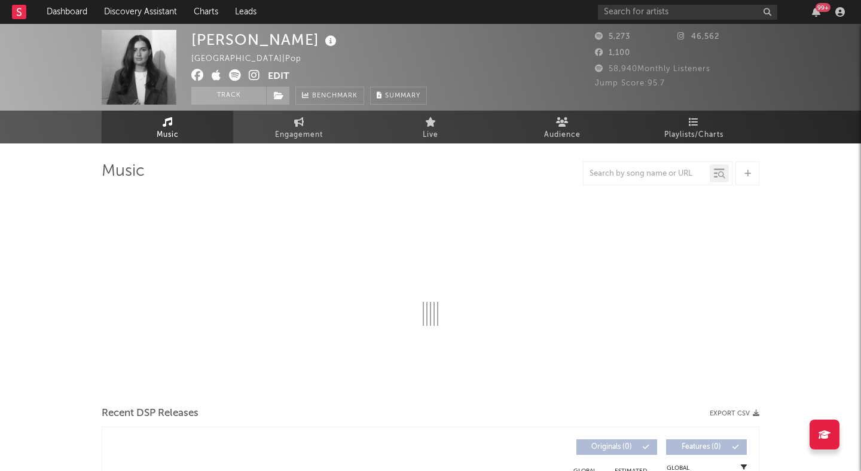
select select "1w"
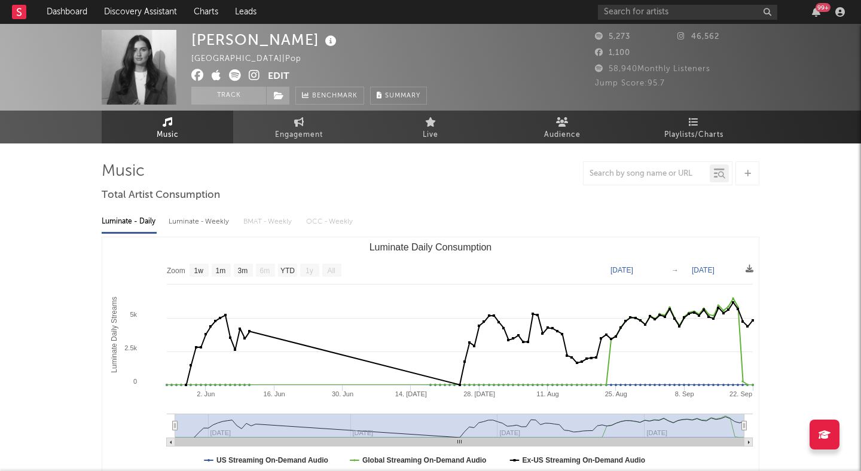
click at [252, 76] on icon at bounding box center [254, 75] width 11 height 12
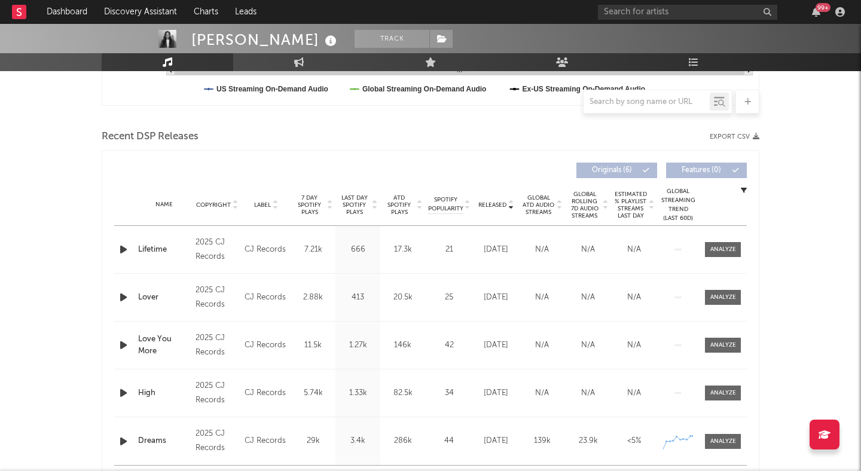
click at [41, 206] on div "Chelsey Johnson Track United Kingdom | Pop Edit Track Benchmark Summary 5,273 4…" at bounding box center [430, 323] width 861 height 1341
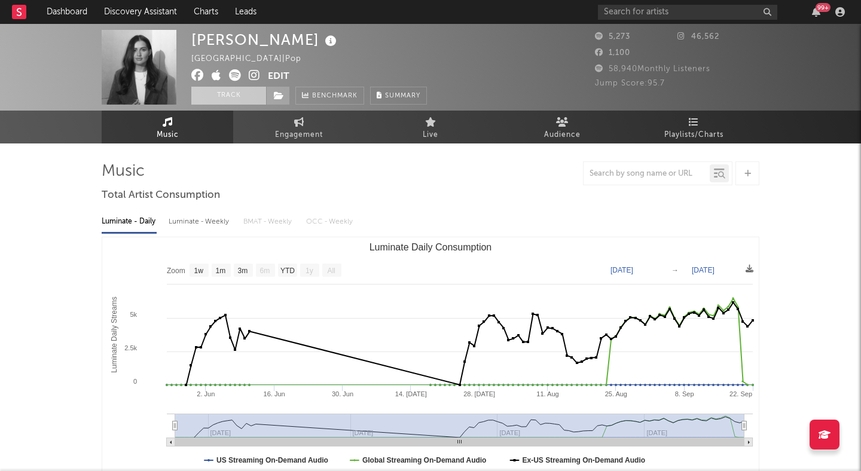
click at [219, 95] on button "Track" at bounding box center [228, 96] width 75 height 18
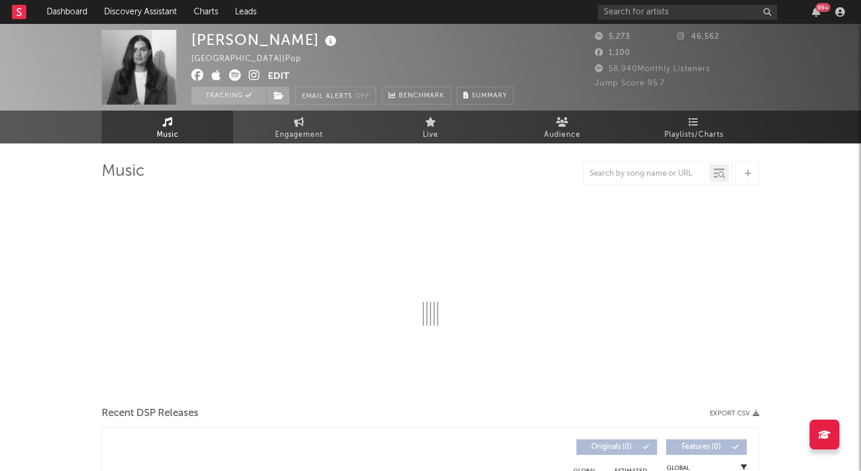
select select "1w"
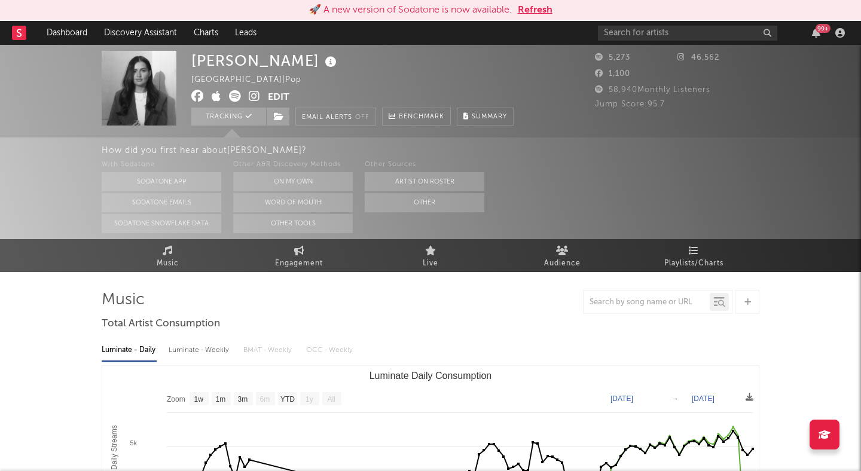
click at [248, 93] on span at bounding box center [229, 97] width 77 height 15
click at [258, 99] on icon at bounding box center [254, 96] width 11 height 12
click at [528, 10] on button "Refresh" at bounding box center [535, 10] width 35 height 14
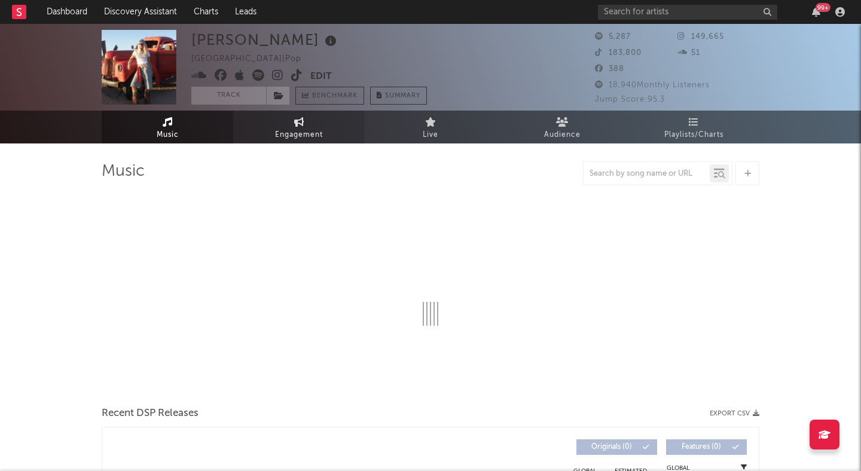
select select "1w"
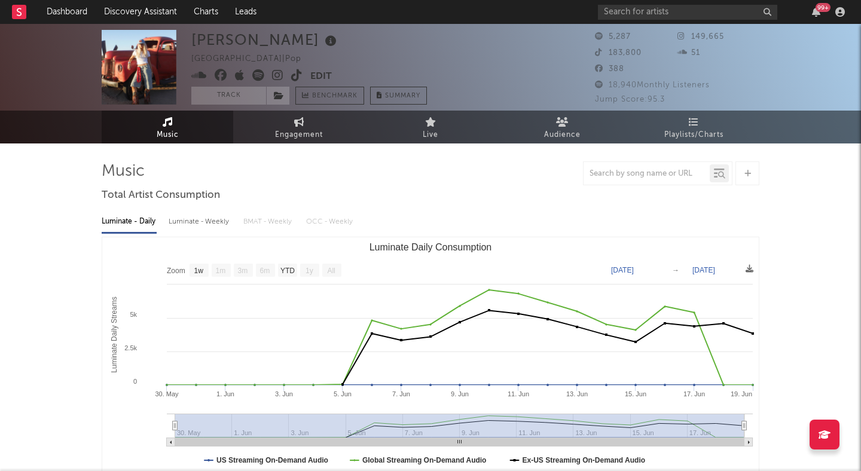
click at [279, 71] on icon at bounding box center [277, 75] width 11 height 12
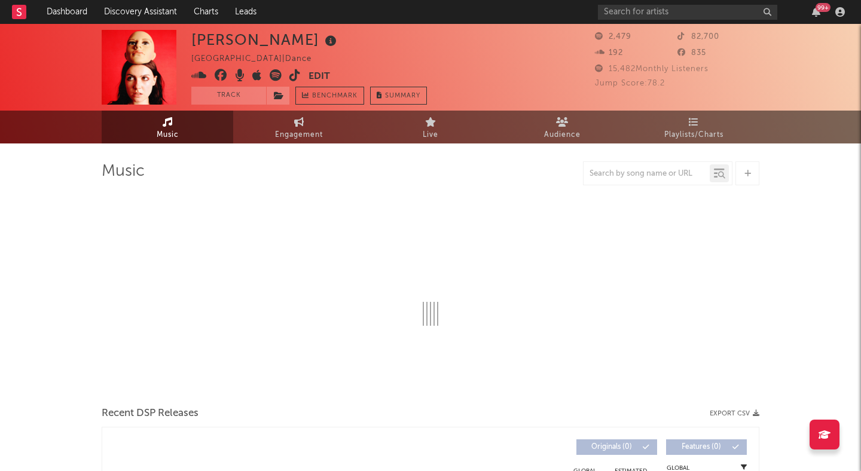
select select "6m"
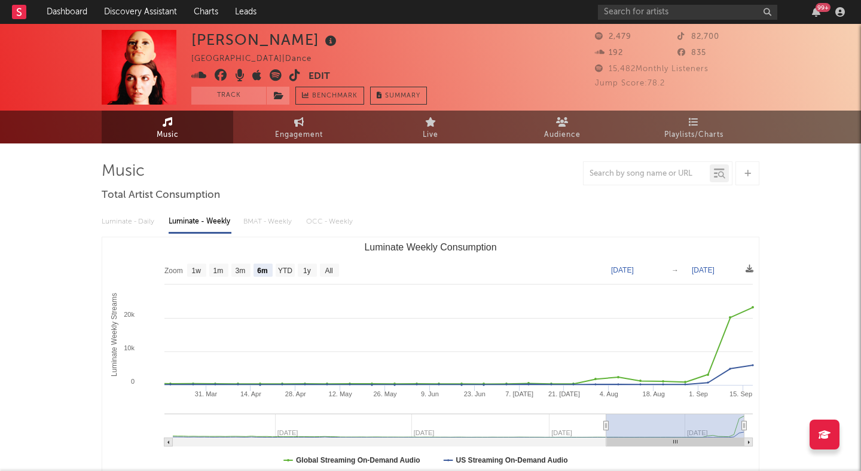
click at [291, 73] on icon at bounding box center [294, 75] width 11 height 12
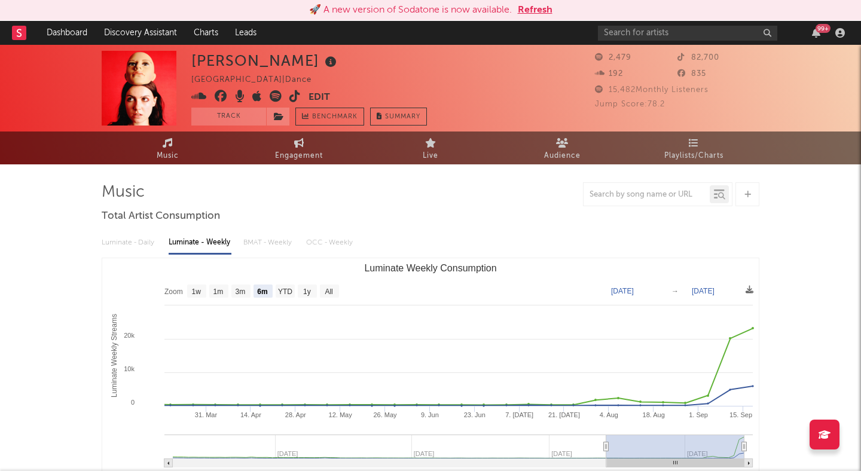
click at [298, 97] on icon at bounding box center [294, 96] width 11 height 12
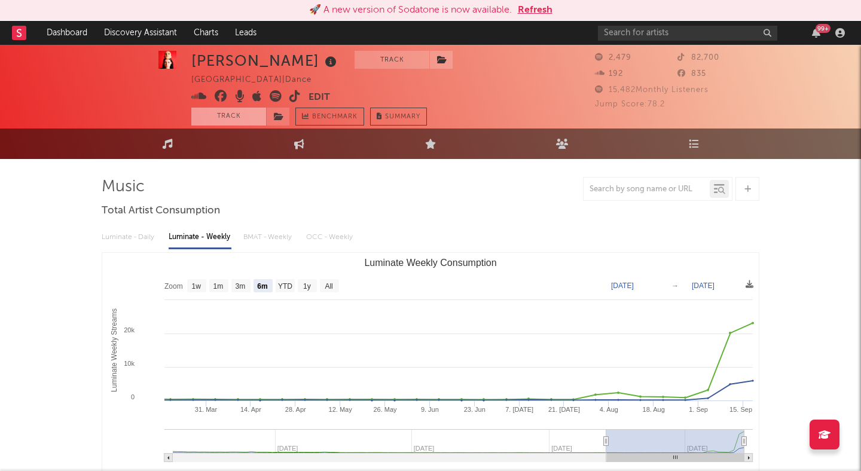
click at [241, 119] on button "Track" at bounding box center [228, 117] width 75 height 18
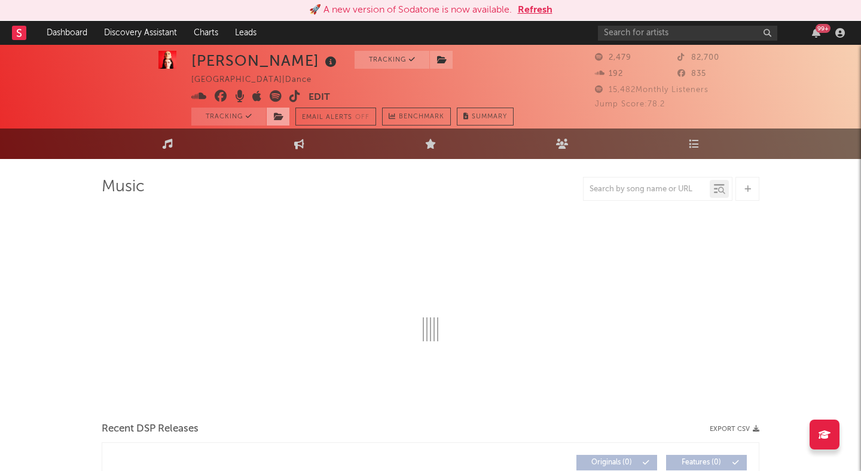
click at [276, 118] on icon at bounding box center [279, 116] width 10 height 8
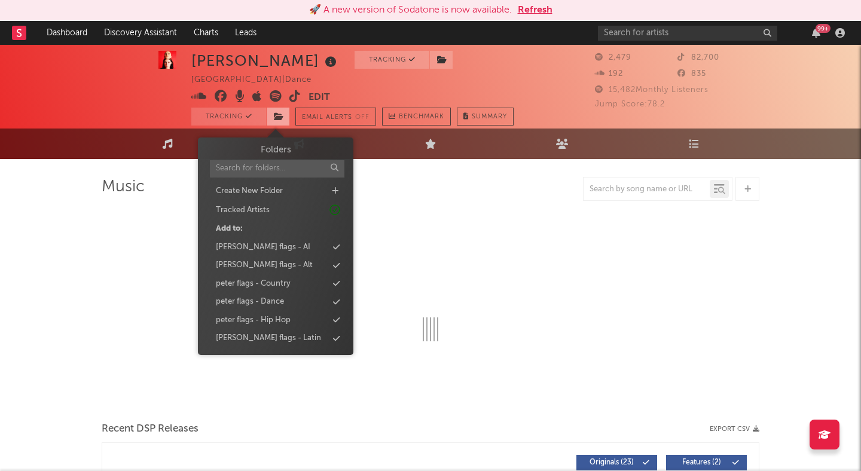
select select "6m"
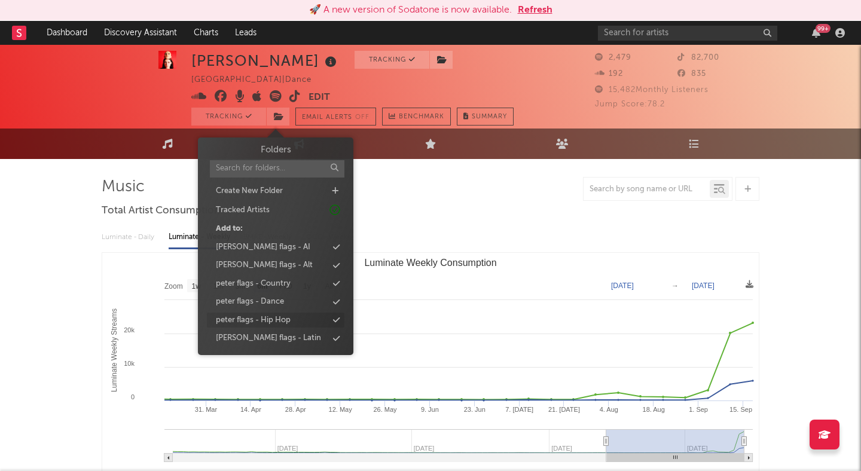
scroll to position [73, 0]
click at [282, 304] on div "peter flags - Pop" at bounding box center [276, 302] width 138 height 16
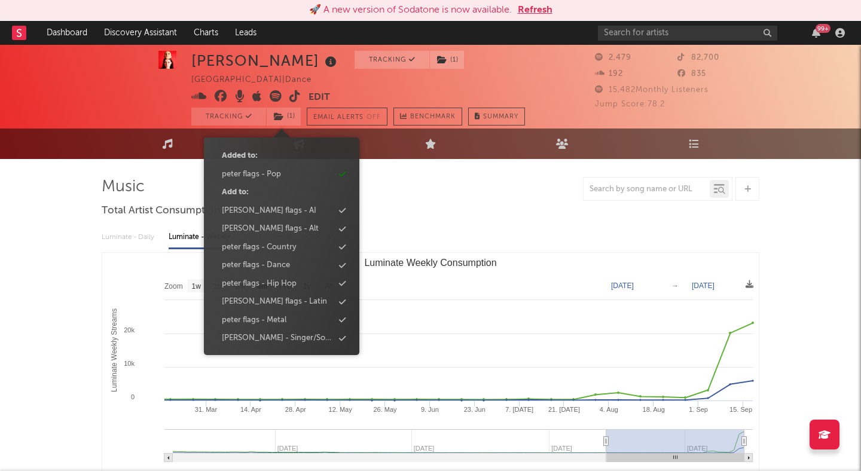
click at [469, 188] on div at bounding box center [431, 189] width 658 height 24
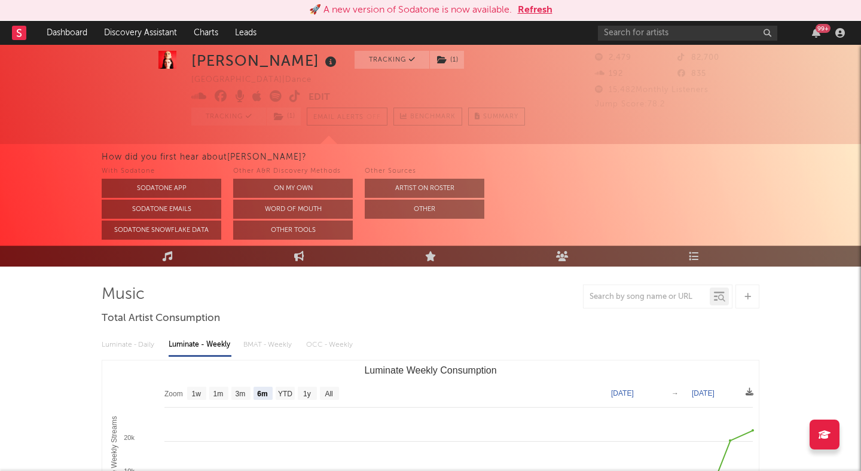
scroll to position [113, 0]
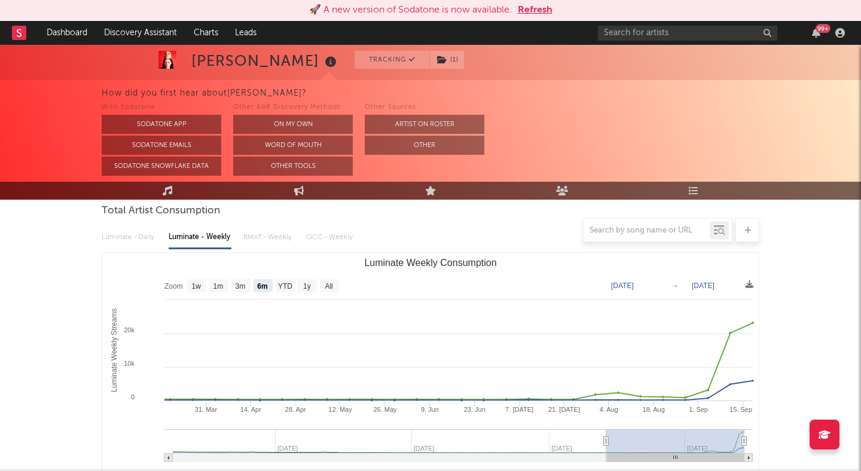
click at [135, 242] on div at bounding box center [431, 230] width 658 height 24
click at [129, 238] on div at bounding box center [431, 230] width 658 height 24
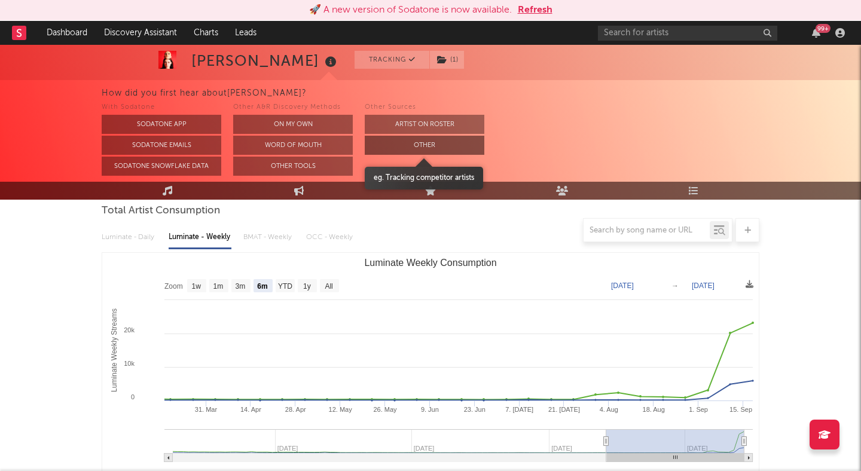
click at [413, 138] on button "Other" at bounding box center [425, 145] width 120 height 19
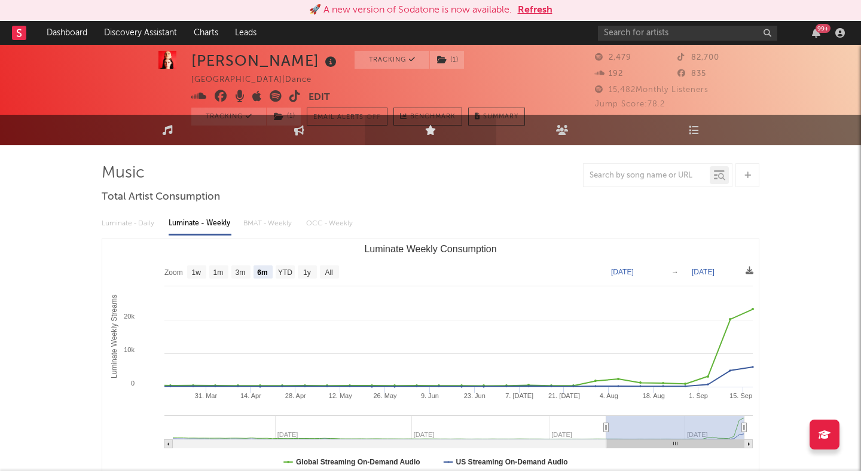
scroll to position [5, 0]
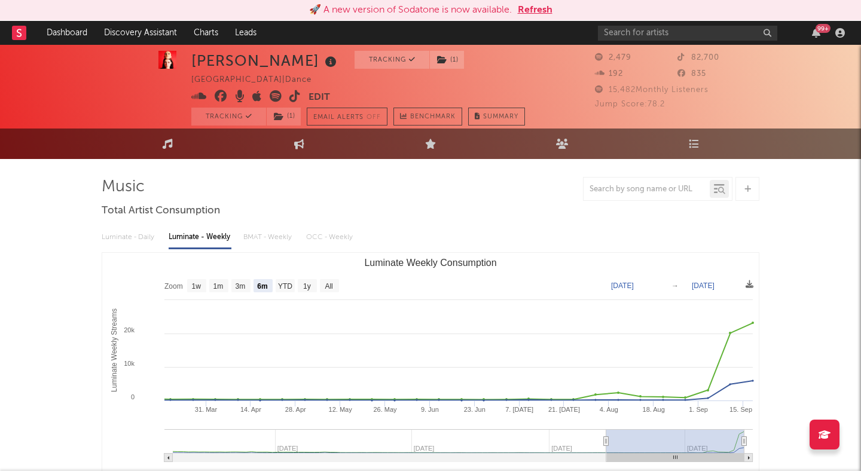
click at [139, 239] on div "Luminate - Daily Luminate - Weekly BMAT - Weekly OCC - Weekly" at bounding box center [431, 237] width 658 height 20
click at [124, 237] on div "Luminate - Daily Luminate - Weekly BMAT - Weekly OCC - Weekly" at bounding box center [431, 237] width 658 height 20
click at [129, 237] on div "Luminate - Daily Luminate - Weekly BMAT - Weekly OCC - Weekly" at bounding box center [431, 237] width 658 height 20
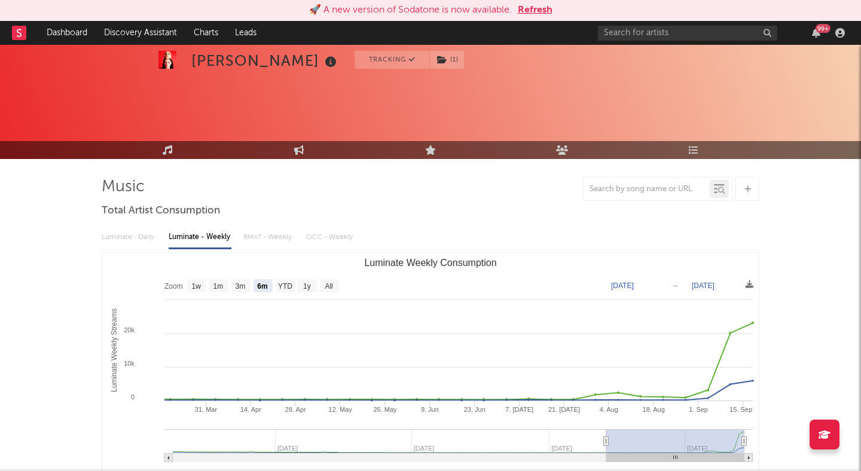
scroll to position [113, 0]
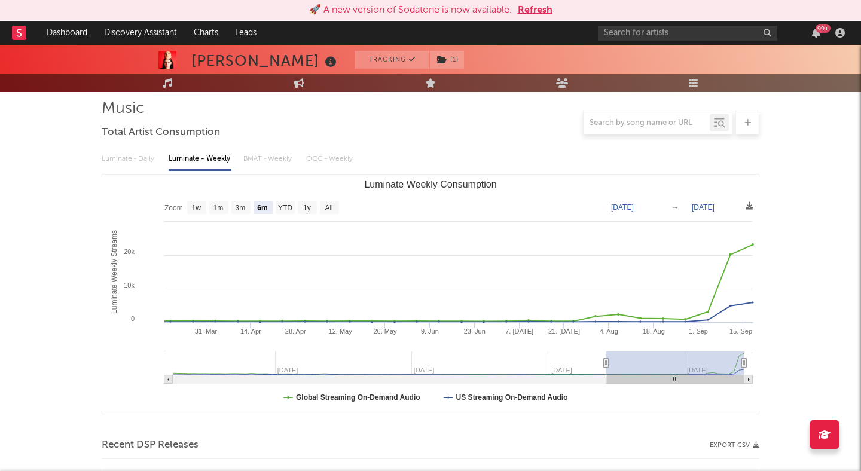
scroll to position [72, 0]
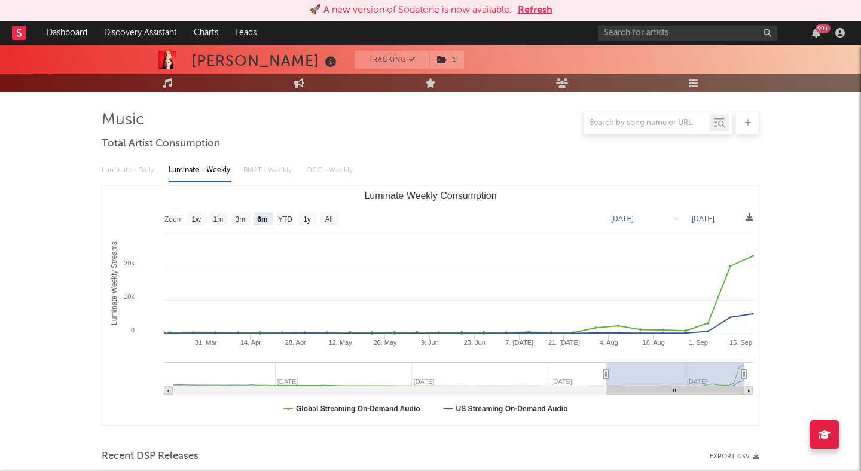
click at [261, 172] on div "Luminate - Daily Luminate - Weekly BMAT - Weekly OCC - Weekly" at bounding box center [431, 170] width 658 height 20
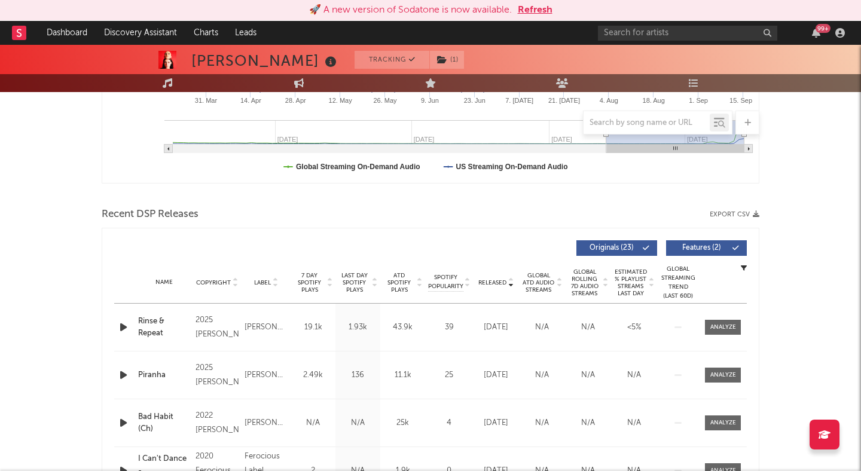
scroll to position [329, 0]
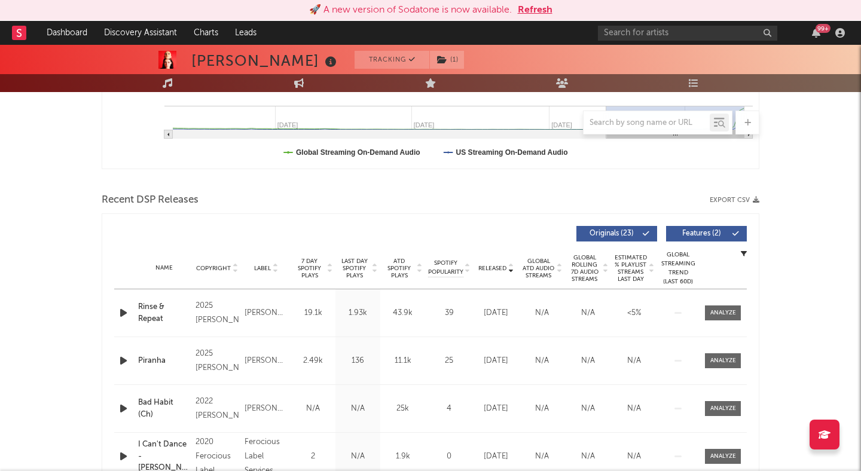
click at [682, 231] on span "Features ( 2 )" at bounding box center [701, 233] width 55 height 7
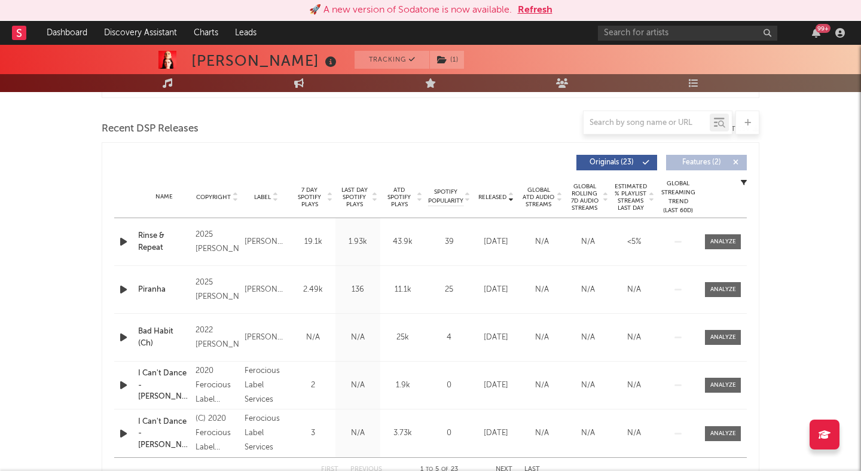
scroll to position [396, 0]
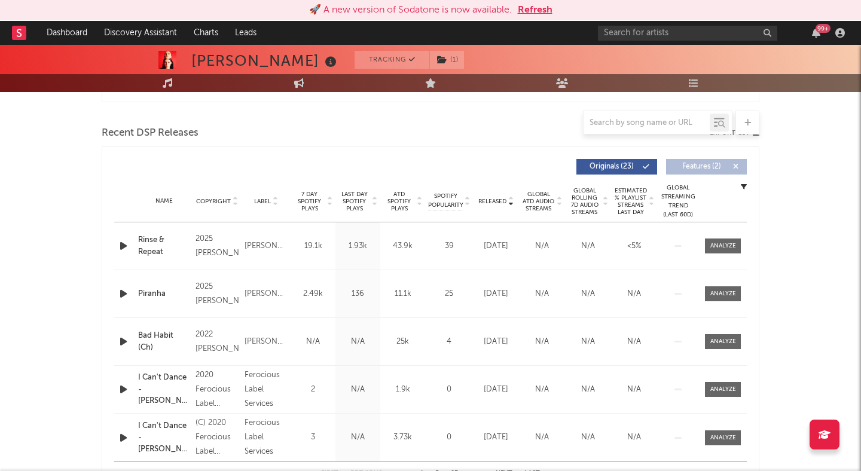
click at [80, 269] on div "Loveday Tracking ( 1 ) United Kingdom | Dance Edit Tracking ( 1 ) Email Alerts …" at bounding box center [430, 386] width 861 height 1474
click at [530, 10] on button "Refresh" at bounding box center [535, 10] width 35 height 14
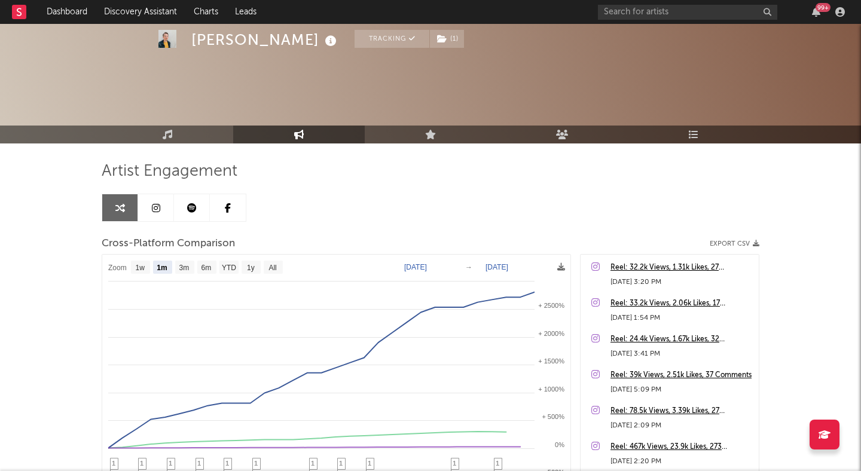
select select "1m"
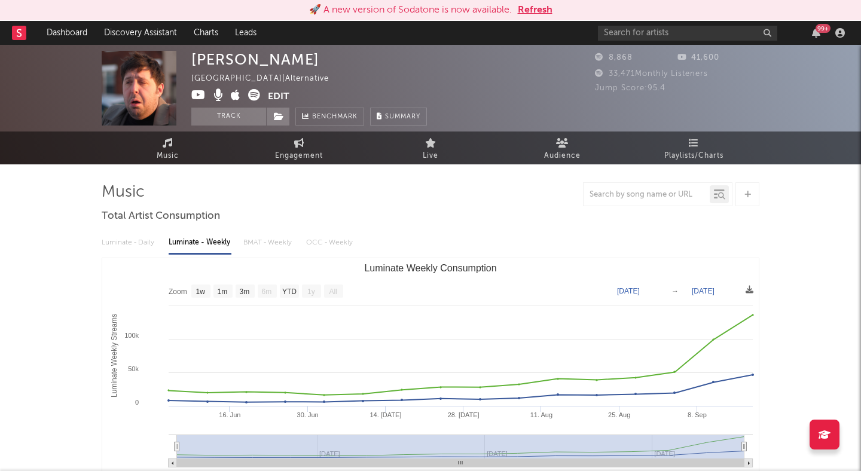
select select "1w"
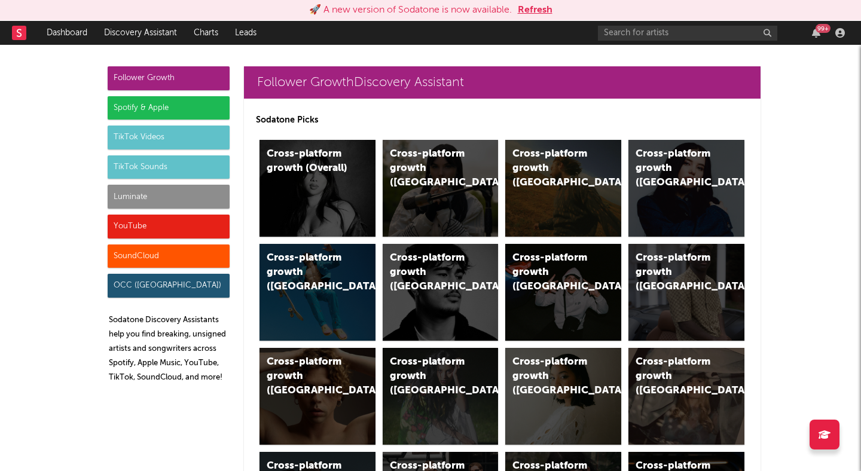
click at [531, 11] on button "Refresh" at bounding box center [535, 10] width 35 height 14
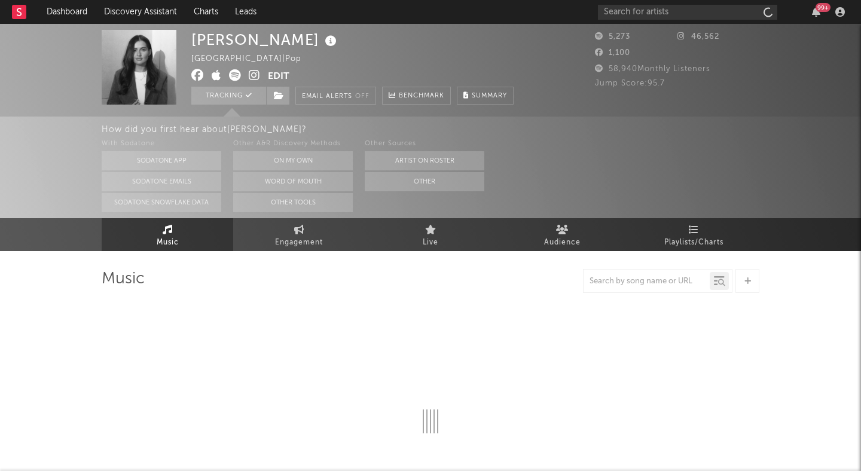
select select "1w"
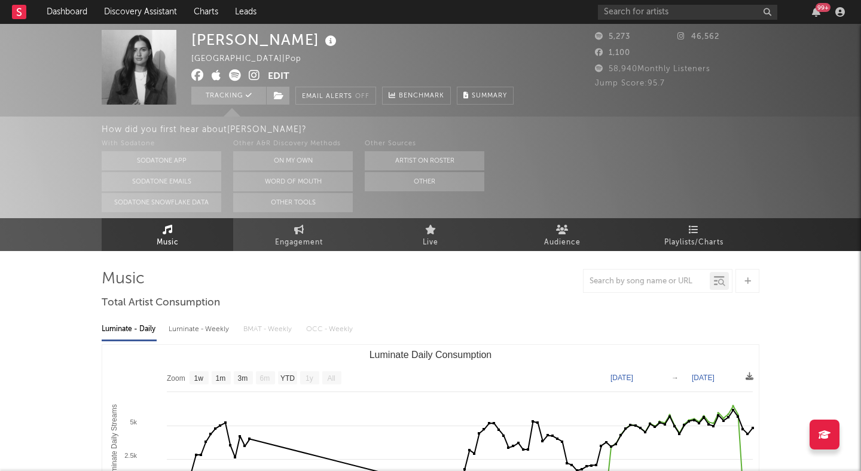
click at [539, 47] on div "[PERSON_NAME] [GEOGRAPHIC_DATA] | Pop Edit Tracking Email Alerts Off Benchmark …" at bounding box center [385, 67] width 389 height 75
click at [550, 57] on div "[PERSON_NAME] [GEOGRAPHIC_DATA] | Pop Edit Tracking Email Alerts Off Benchmark …" at bounding box center [385, 67] width 389 height 75
drag, startPoint x: 193, startPoint y: 41, endPoint x: 317, endPoint y: 39, distance: 124.4
click at [318, 39] on div "[PERSON_NAME]" at bounding box center [265, 40] width 148 height 20
click at [412, 60] on div "[PERSON_NAME] [GEOGRAPHIC_DATA] | Pop Edit Tracking Email Alerts Off Benchmark …" at bounding box center [352, 67] width 322 height 75
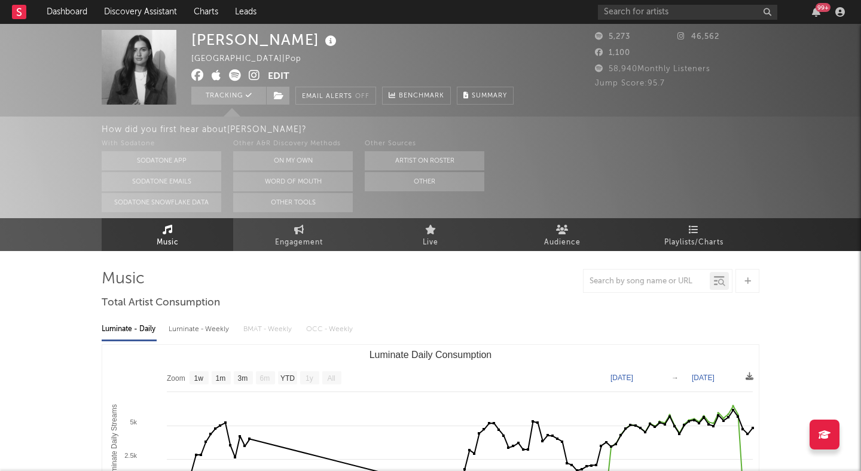
click at [693, 164] on div "With Sodatone Sodatone App Sodatone Emails Sodatone Snowflake Data Other A&R Di…" at bounding box center [482, 174] width 760 height 75
click at [275, 97] on icon at bounding box center [279, 96] width 10 height 8
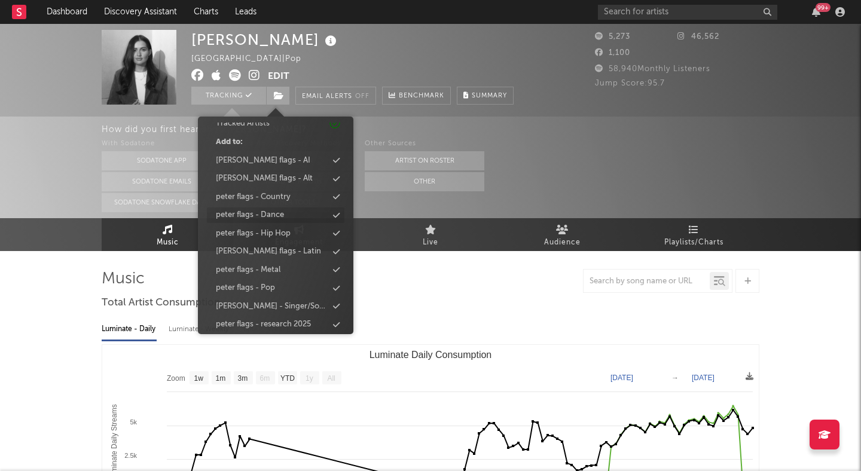
scroll to position [73, 0]
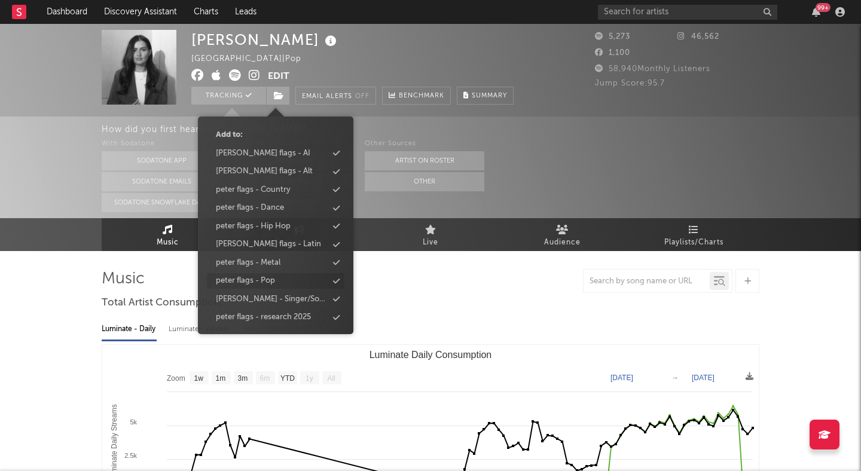
click at [279, 277] on div "peter flags - Pop" at bounding box center [276, 281] width 138 height 16
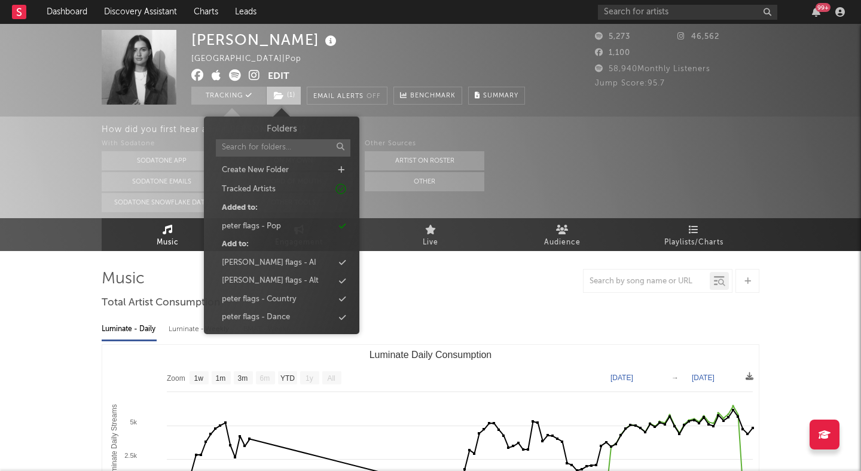
click at [292, 97] on span "( 1 )" at bounding box center [283, 96] width 35 height 18
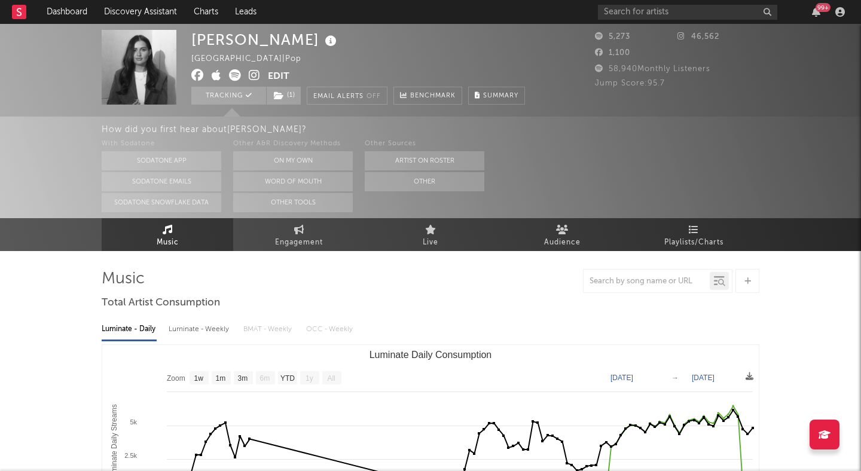
click at [511, 146] on div "With Sodatone Sodatone App Sodatone Emails Sodatone Snowflake Data Other A&R Di…" at bounding box center [482, 174] width 760 height 75
click at [248, 74] on span at bounding box center [229, 76] width 77 height 15
click at [254, 75] on icon at bounding box center [254, 75] width 11 height 12
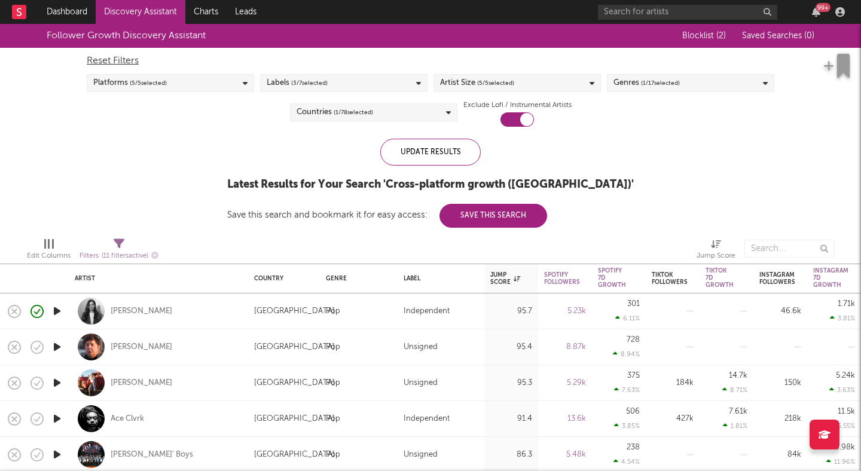
click at [178, 167] on div "Follower Growth Discovery Assistant Blocklist ( 2 ) Saved Searches ( 0 ) Reset …" at bounding box center [430, 126] width 861 height 204
